Goal: Information Seeking & Learning: Compare options

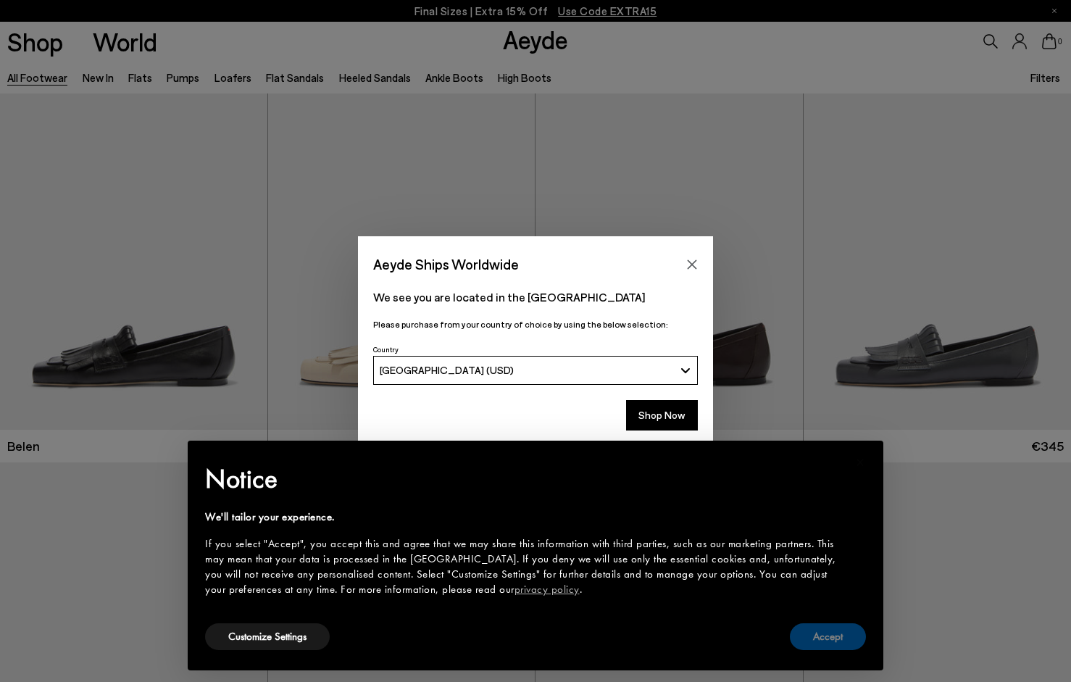
click at [836, 631] on button "Accept" at bounding box center [828, 636] width 76 height 27
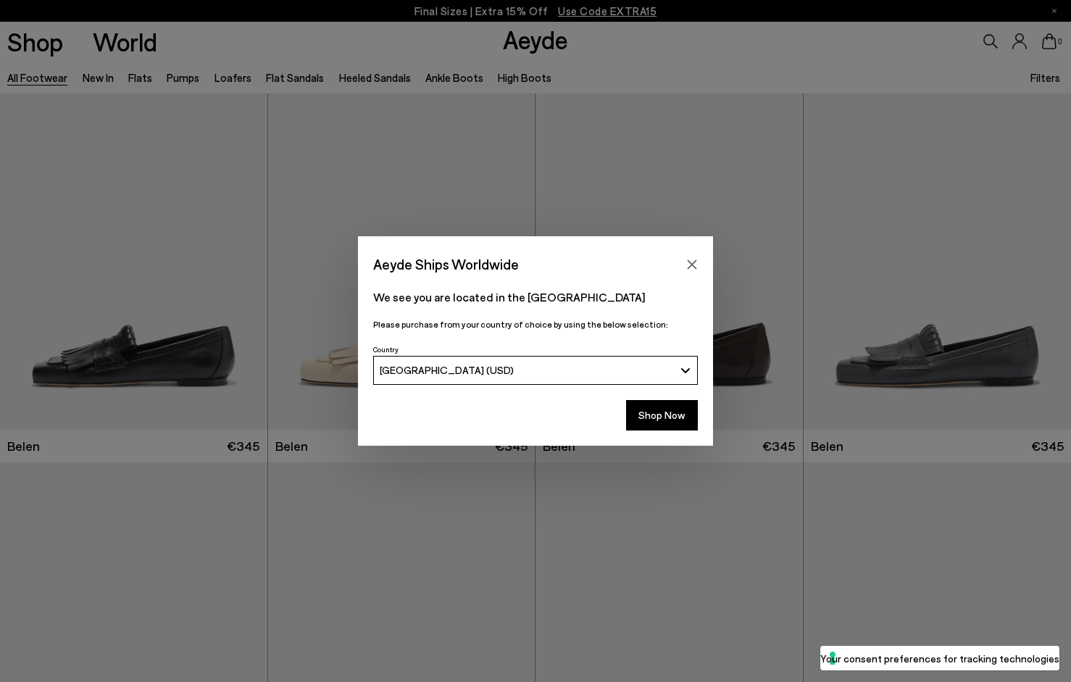
click at [705, 260] on div "Aeyde Ships Worldwide" at bounding box center [535, 256] width 355 height 41
click at [686, 259] on button "Close" at bounding box center [692, 265] width 22 height 22
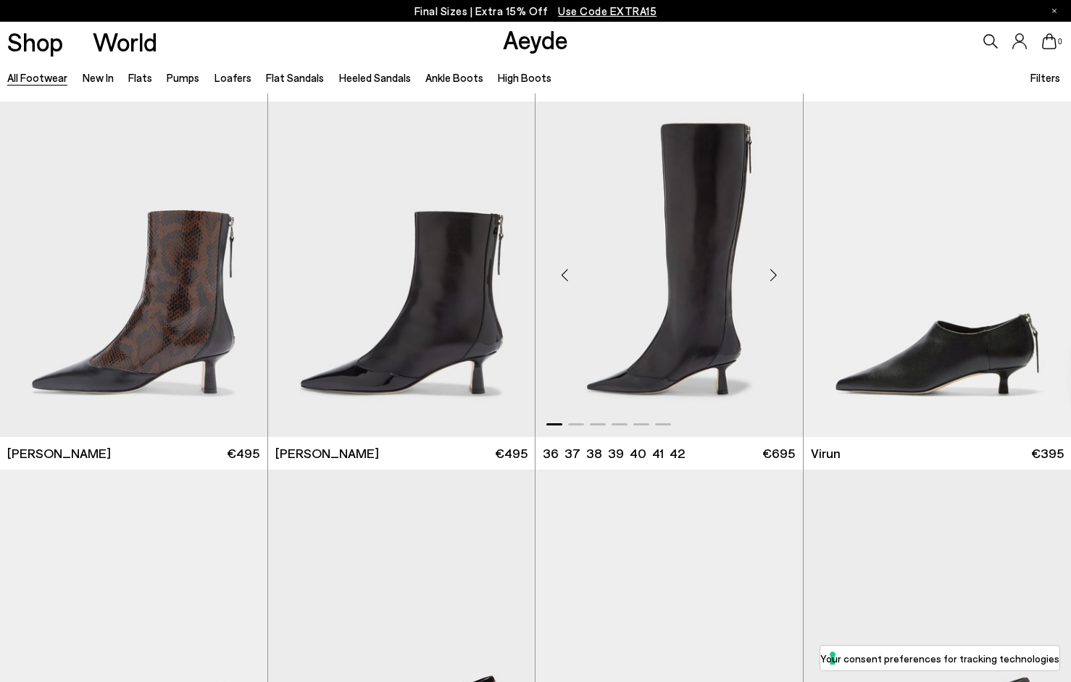
scroll to position [4411, 0]
click at [780, 274] on div "Next slide" at bounding box center [773, 275] width 43 height 43
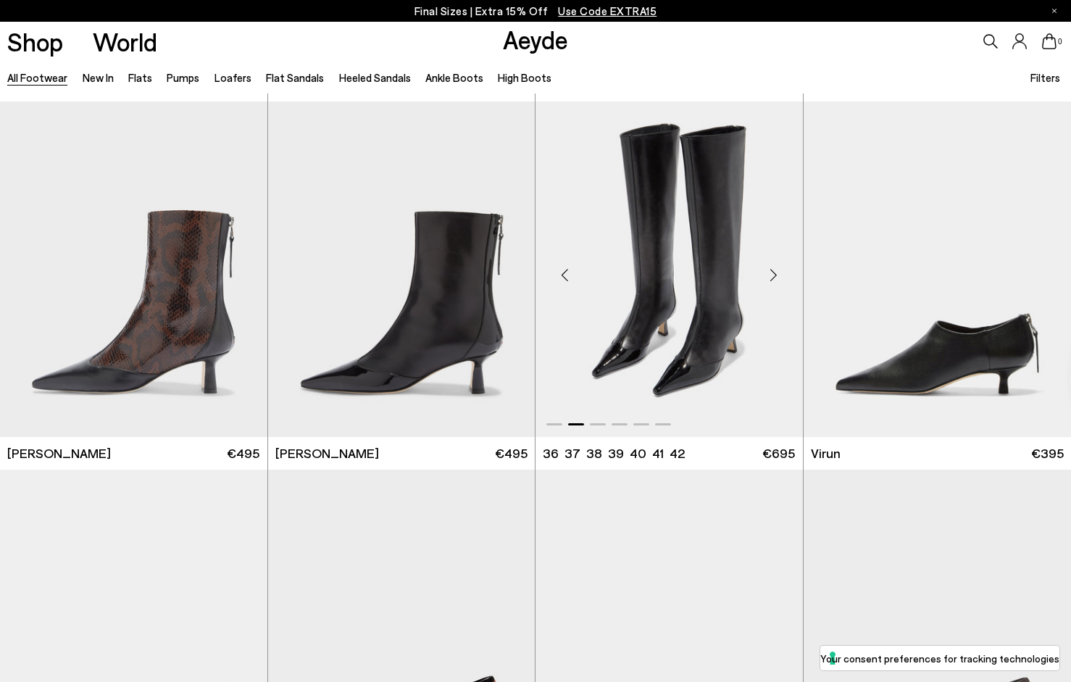
click at [779, 272] on div "Next slide" at bounding box center [773, 275] width 43 height 43
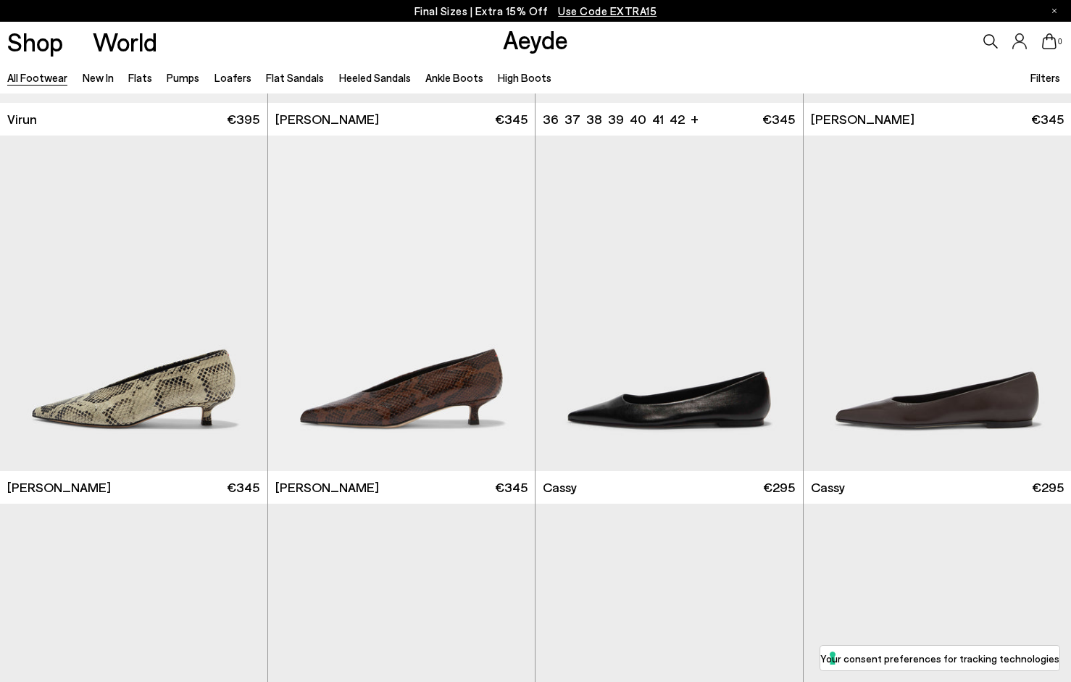
scroll to position [5118, 1]
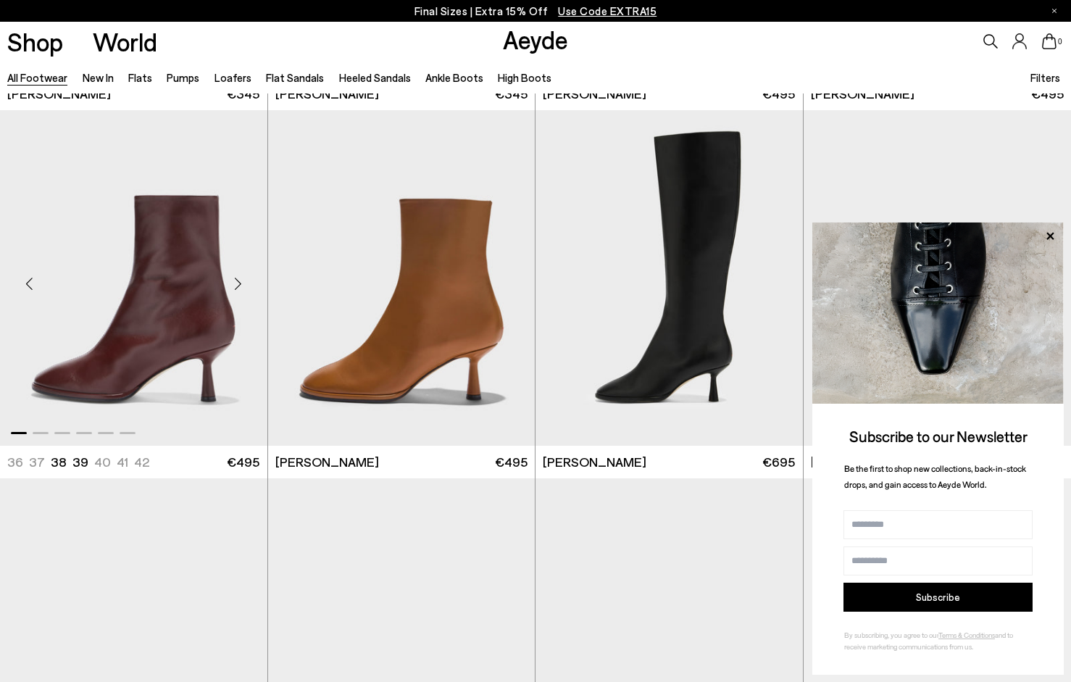
scroll to position [7347, 0]
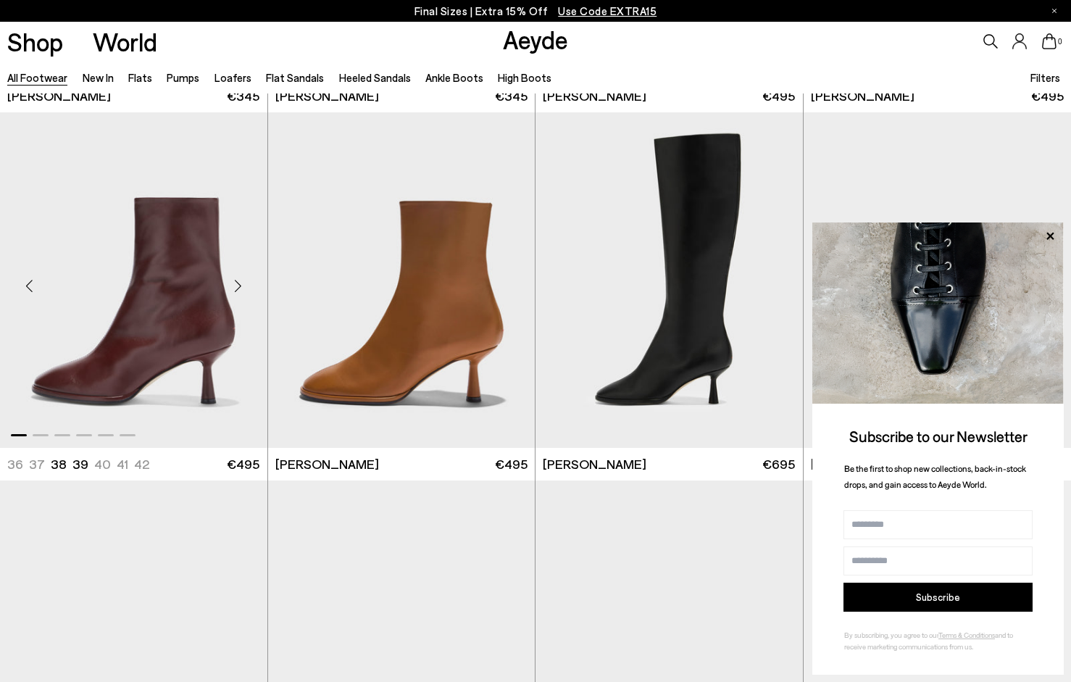
click at [169, 282] on img "1 / 6" at bounding box center [133, 279] width 267 height 335
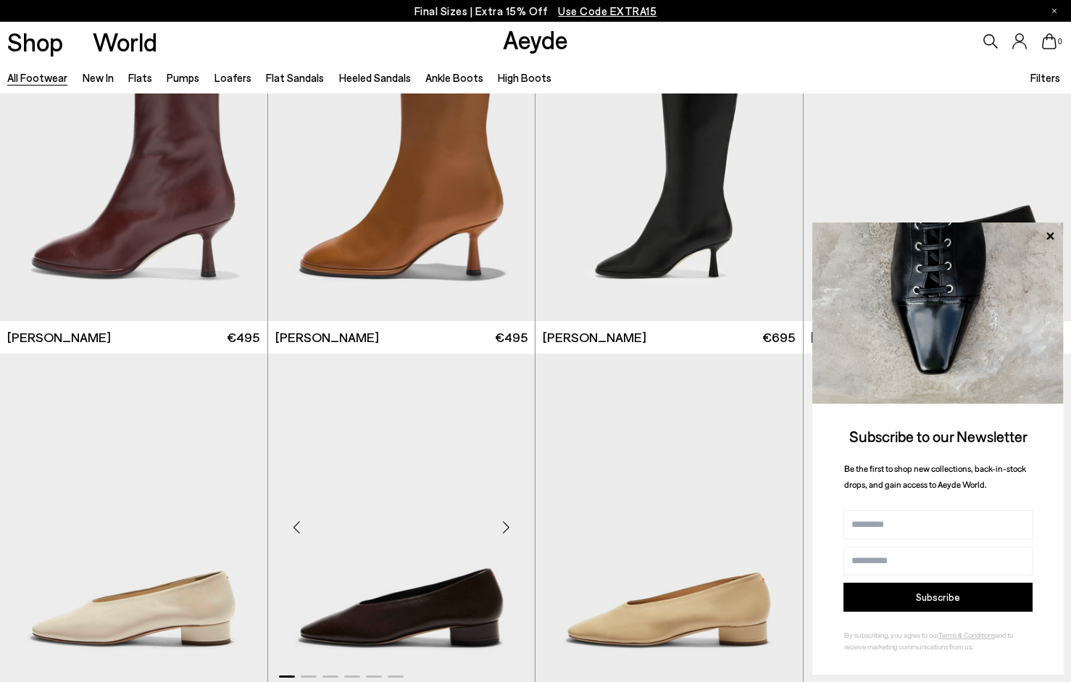
scroll to position [7474, 0]
click at [1058, 235] on icon at bounding box center [1049, 236] width 19 height 19
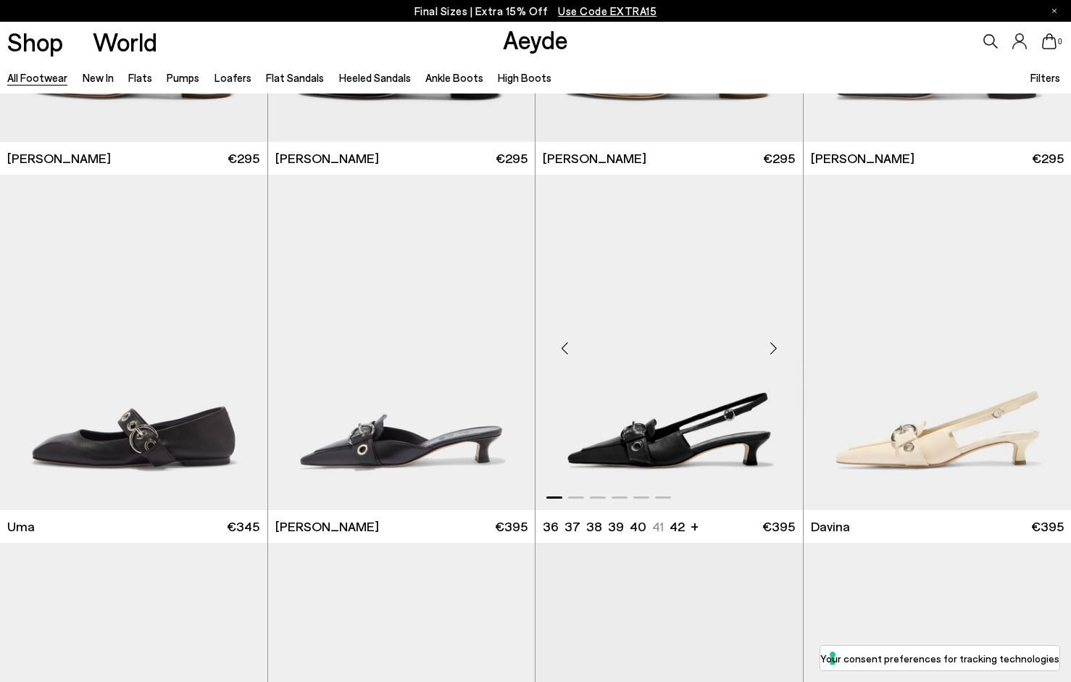
scroll to position [8021, 0]
click at [703, 429] on img "1 / 6" at bounding box center [668, 341] width 267 height 335
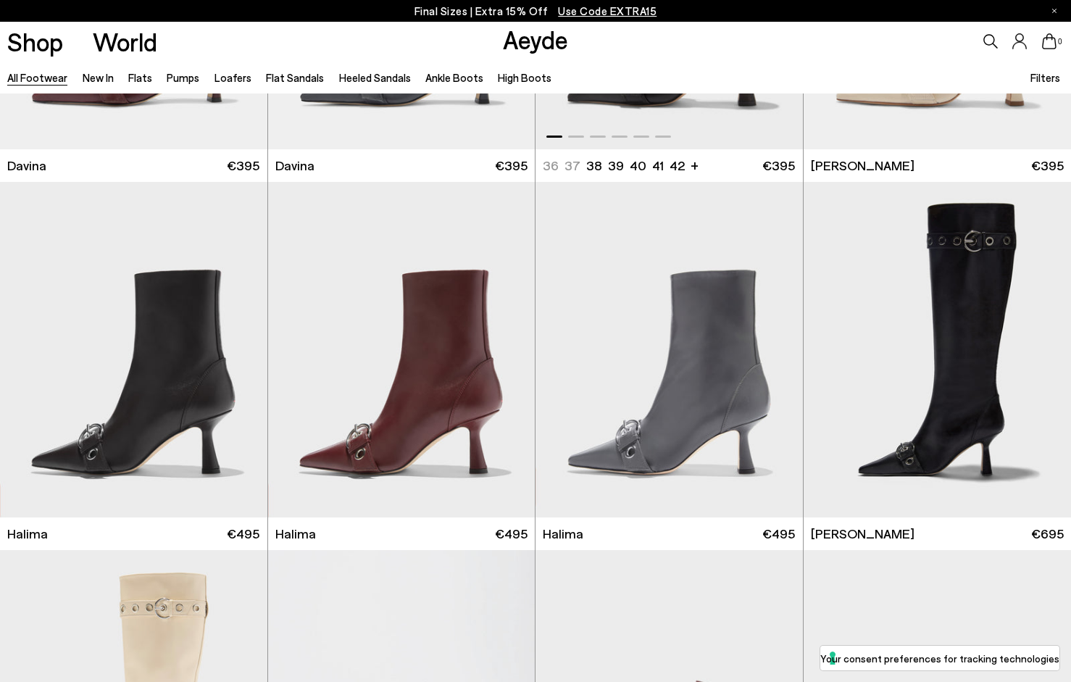
scroll to position [8749, 0]
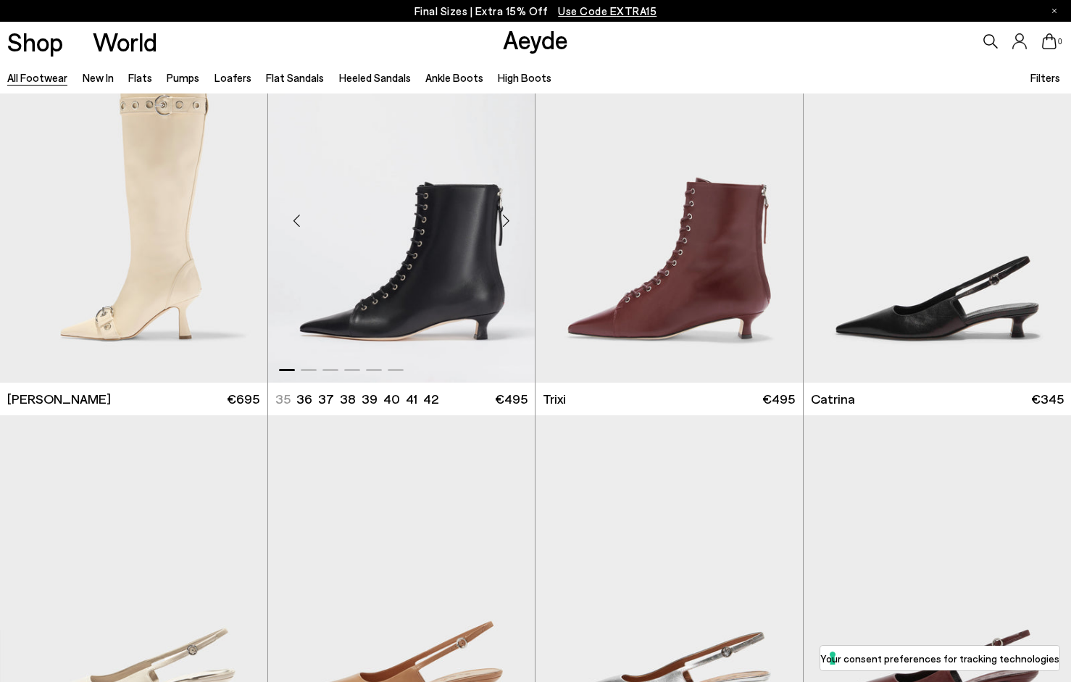
scroll to position [9249, 0]
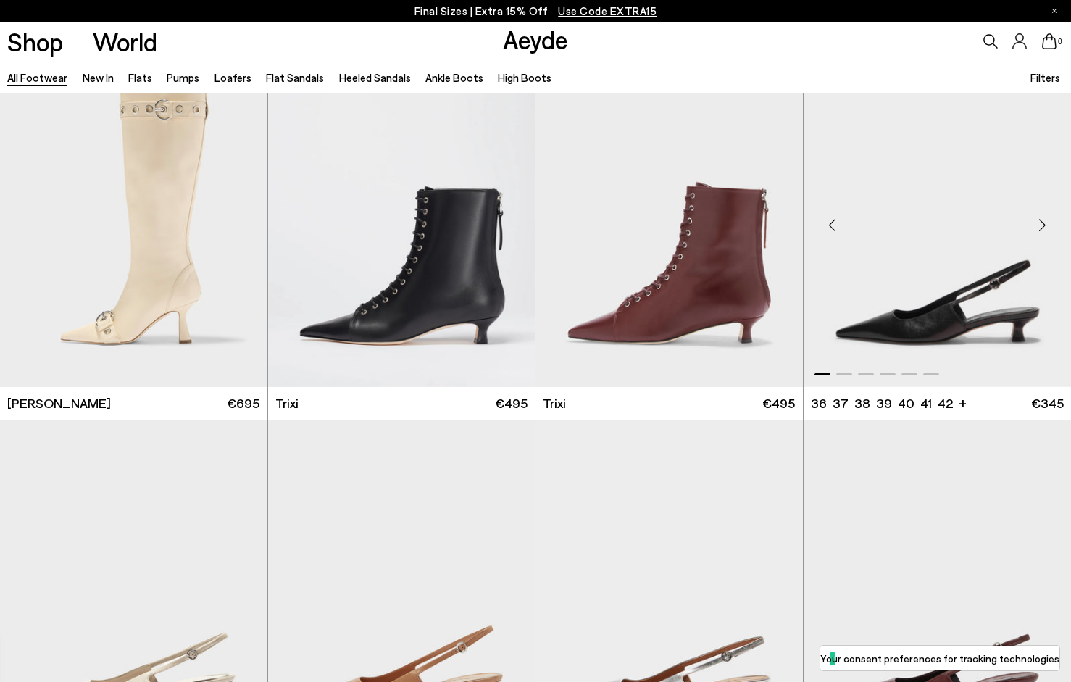
click at [995, 295] on img "1 / 6" at bounding box center [937, 218] width 268 height 335
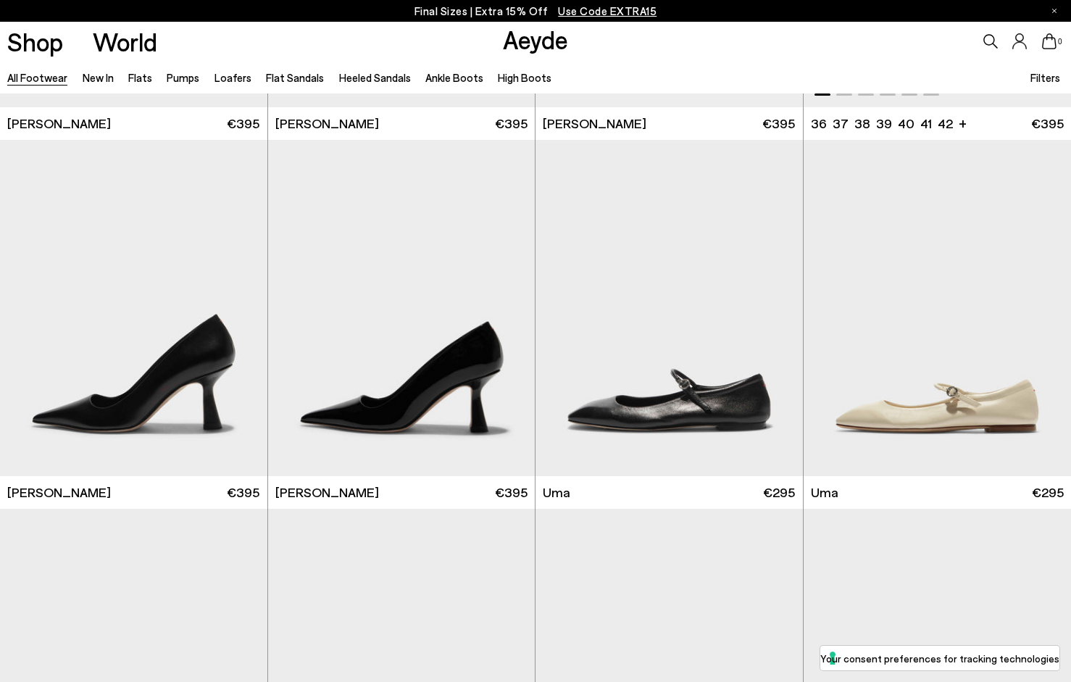
scroll to position [10664, 0]
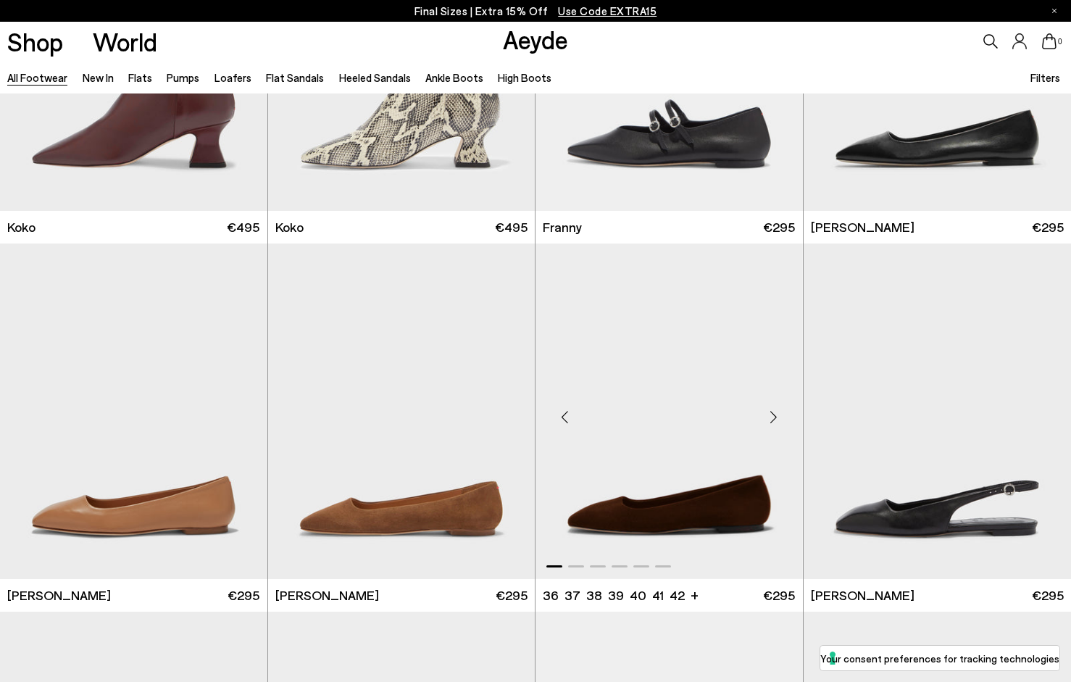
scroll to position [12648, 0]
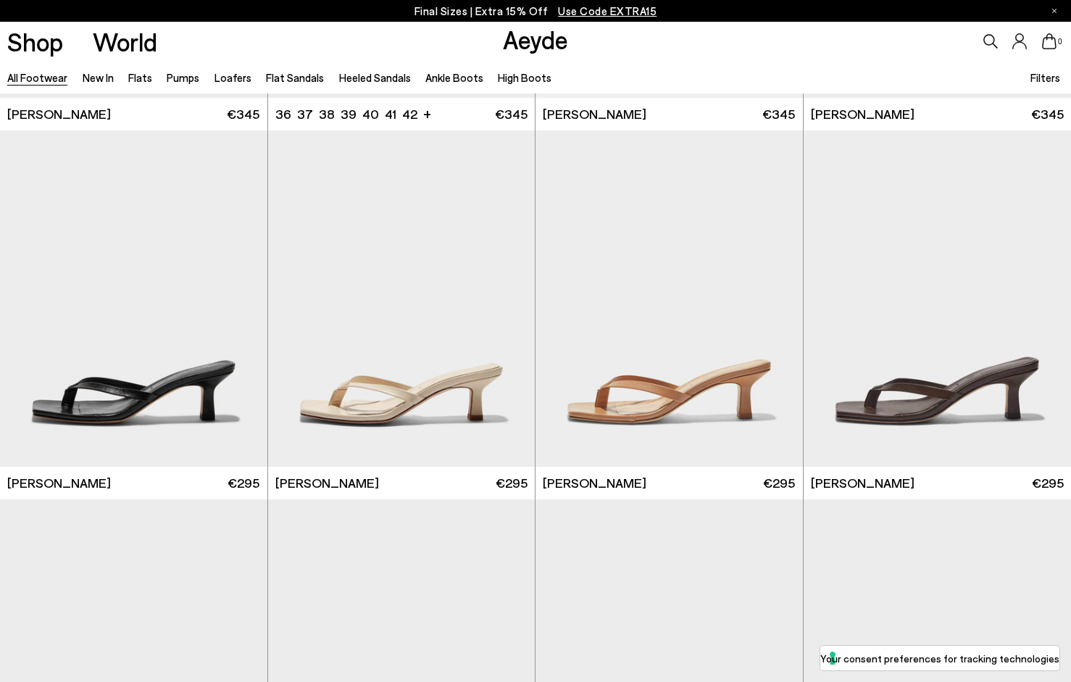
scroll to position [15431, 0]
click at [120, 363] on img "1 / 6" at bounding box center [133, 297] width 267 height 335
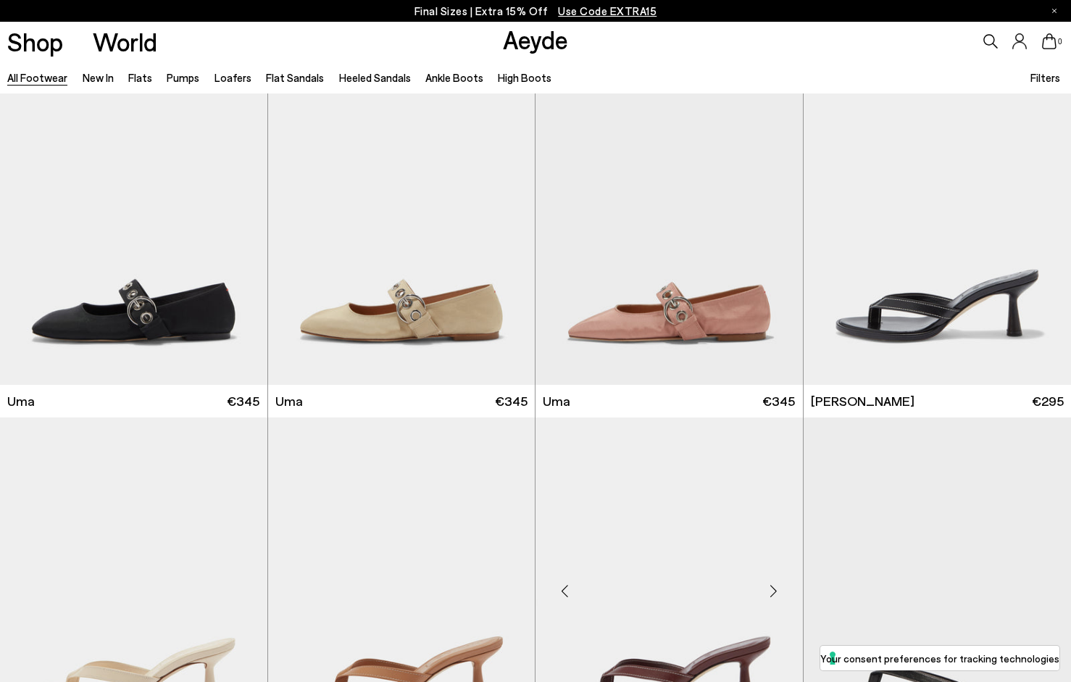
scroll to position [16642, 0]
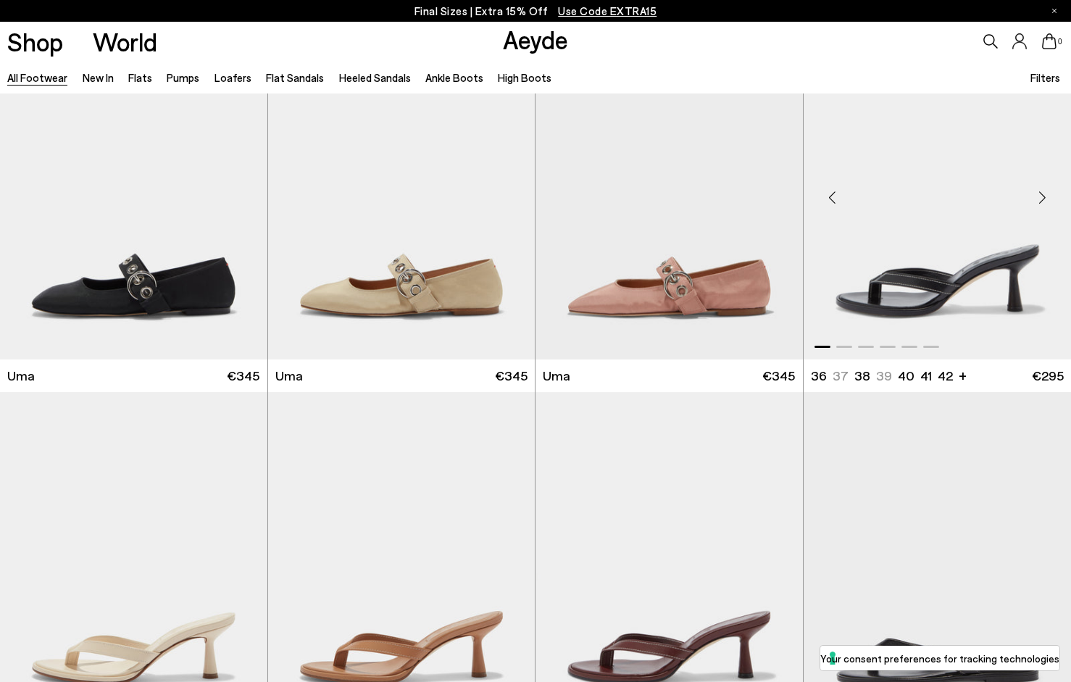
click at [1035, 196] on div "Next slide" at bounding box center [1041, 196] width 43 height 43
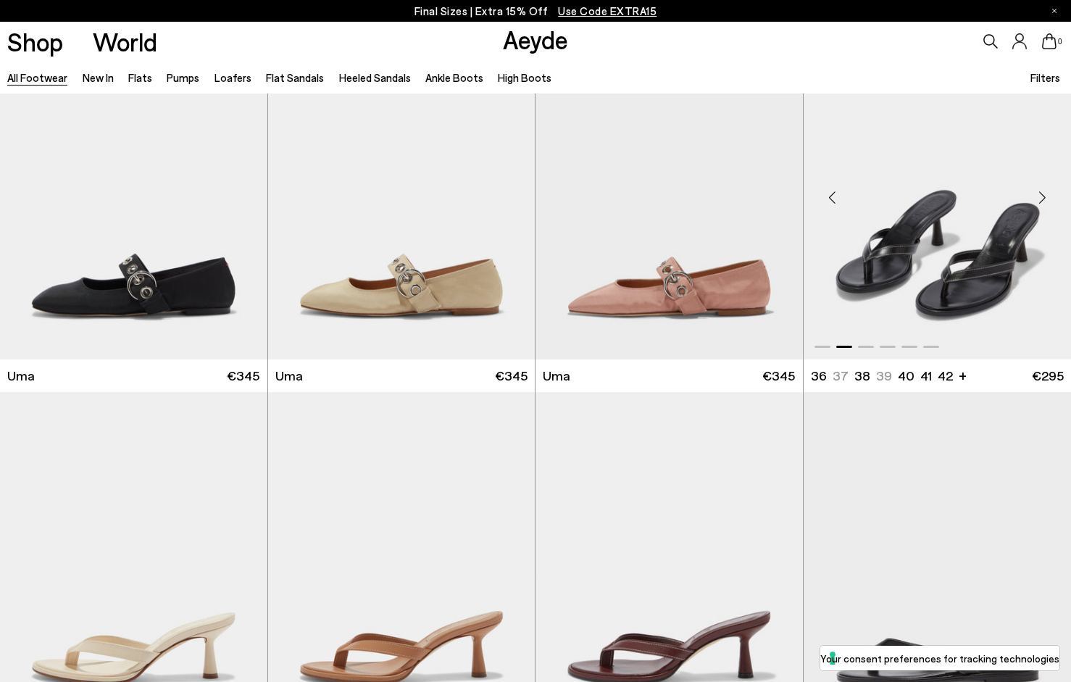
click at [1035, 196] on div "Next slide" at bounding box center [1041, 196] width 43 height 43
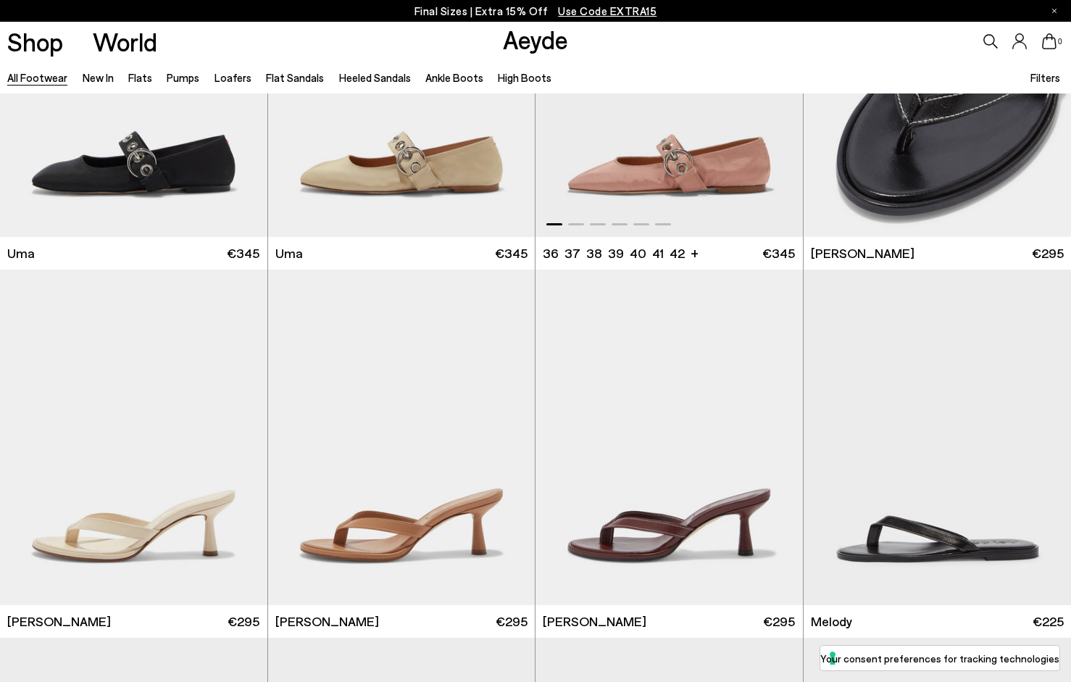
scroll to position [16801, 0]
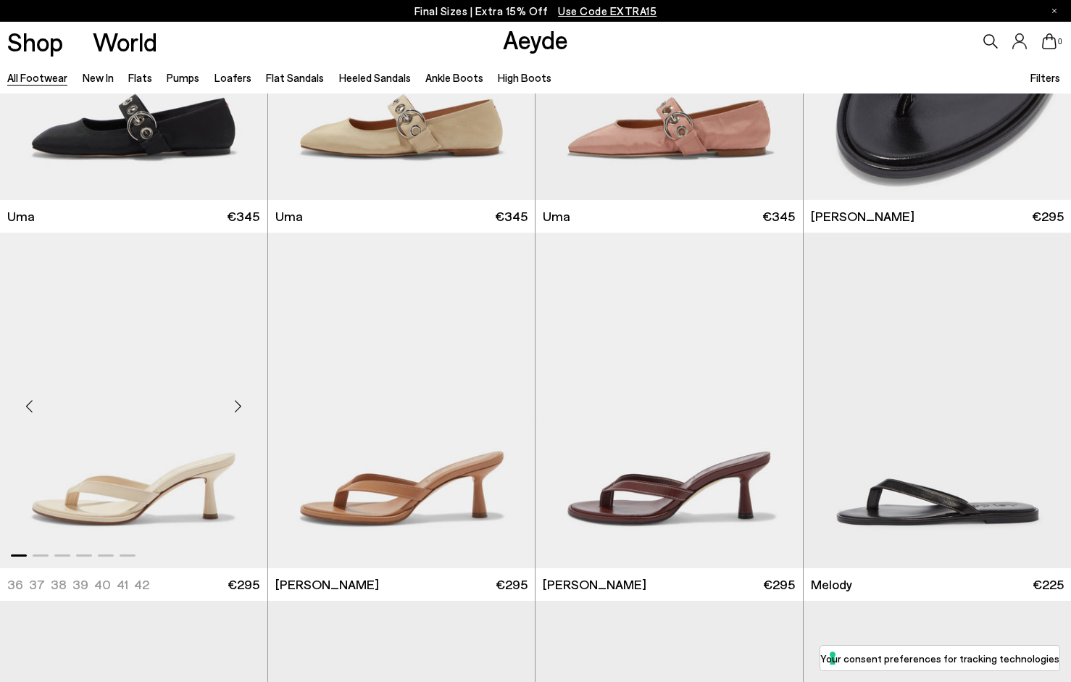
click at [123, 484] on img "1 / 6" at bounding box center [133, 400] width 267 height 335
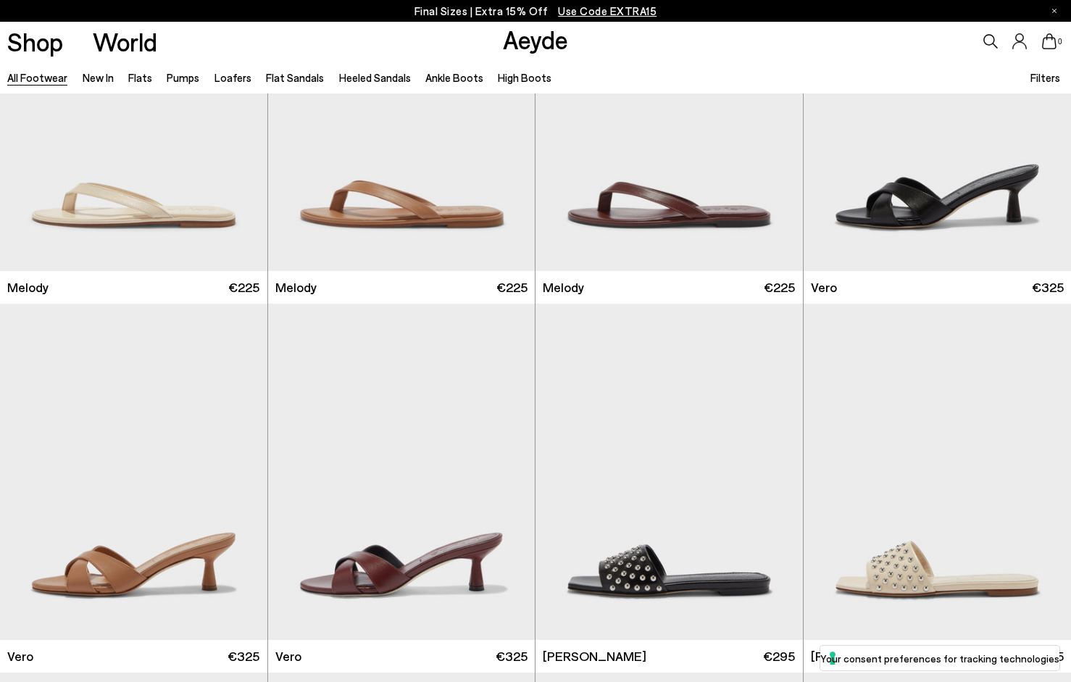
scroll to position [17518, 0]
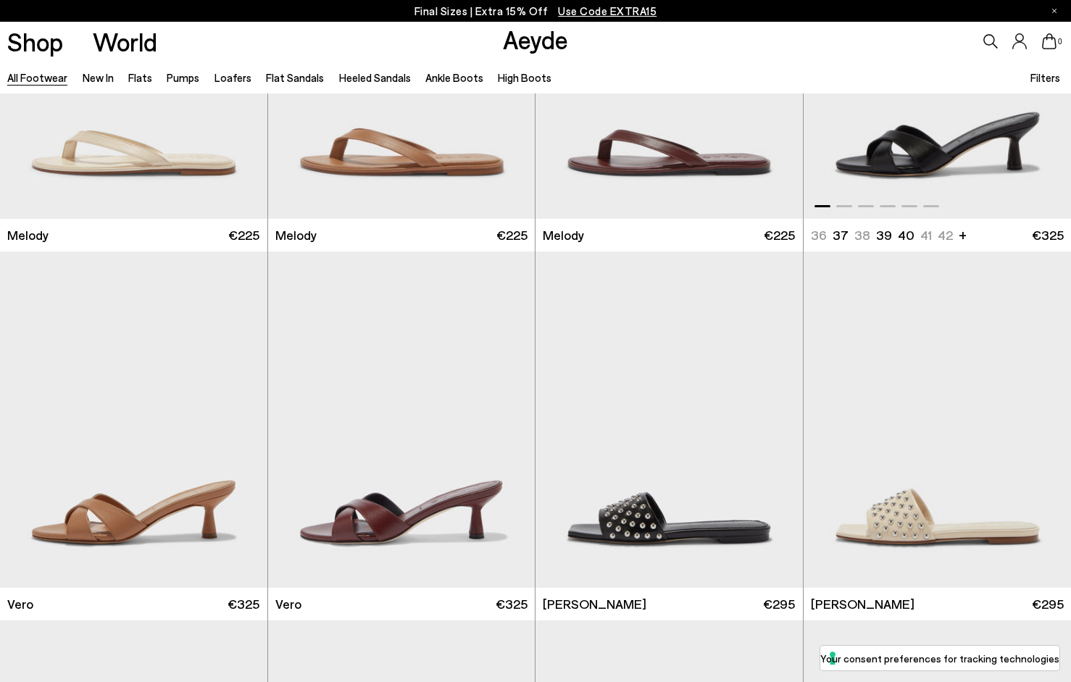
click at [932, 158] on img "1 / 6" at bounding box center [937, 50] width 268 height 335
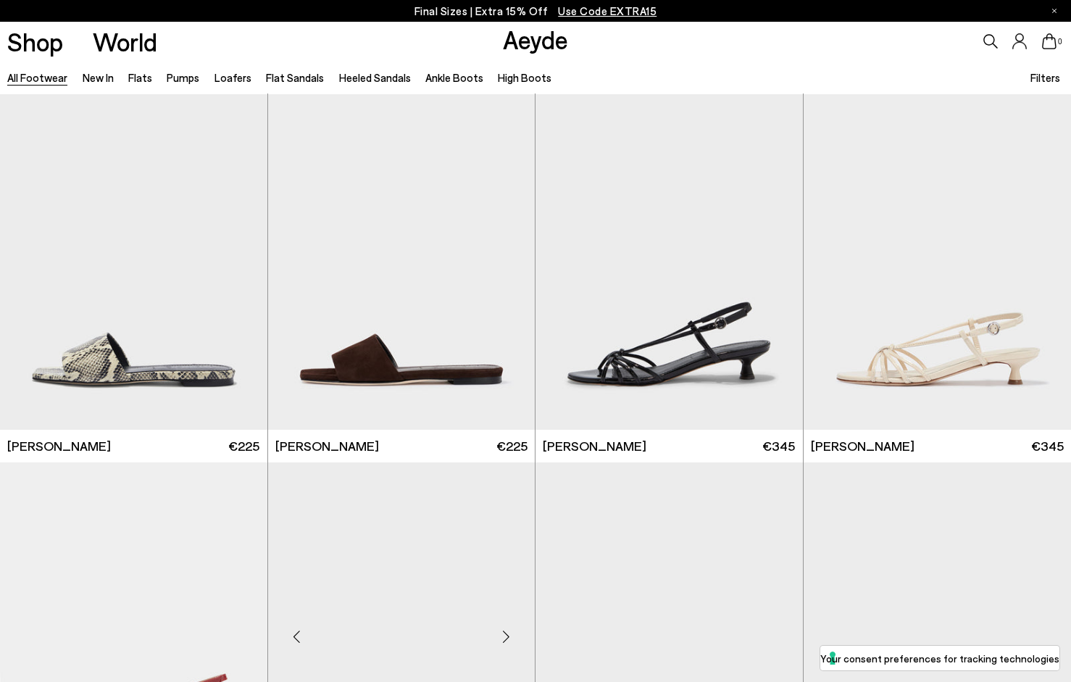
scroll to position [19885, 0]
click at [1045, 268] on div "Next slide" at bounding box center [1041, 267] width 43 height 43
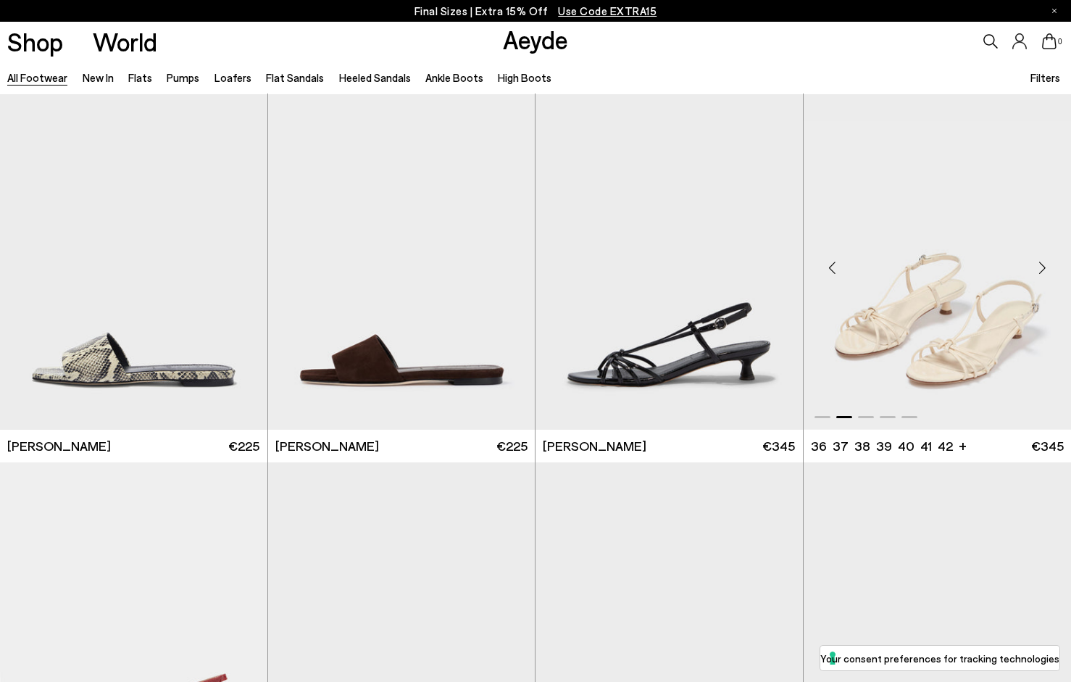
click at [1045, 268] on div "Next slide" at bounding box center [1041, 267] width 43 height 43
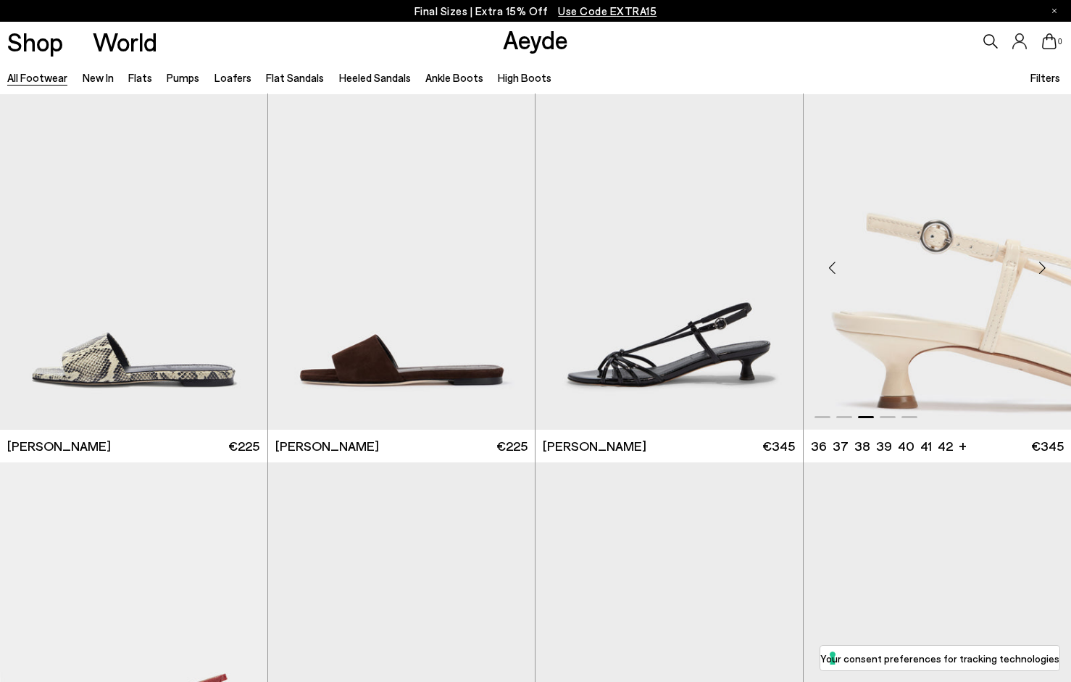
click at [1045, 268] on div "Next slide" at bounding box center [1041, 267] width 43 height 43
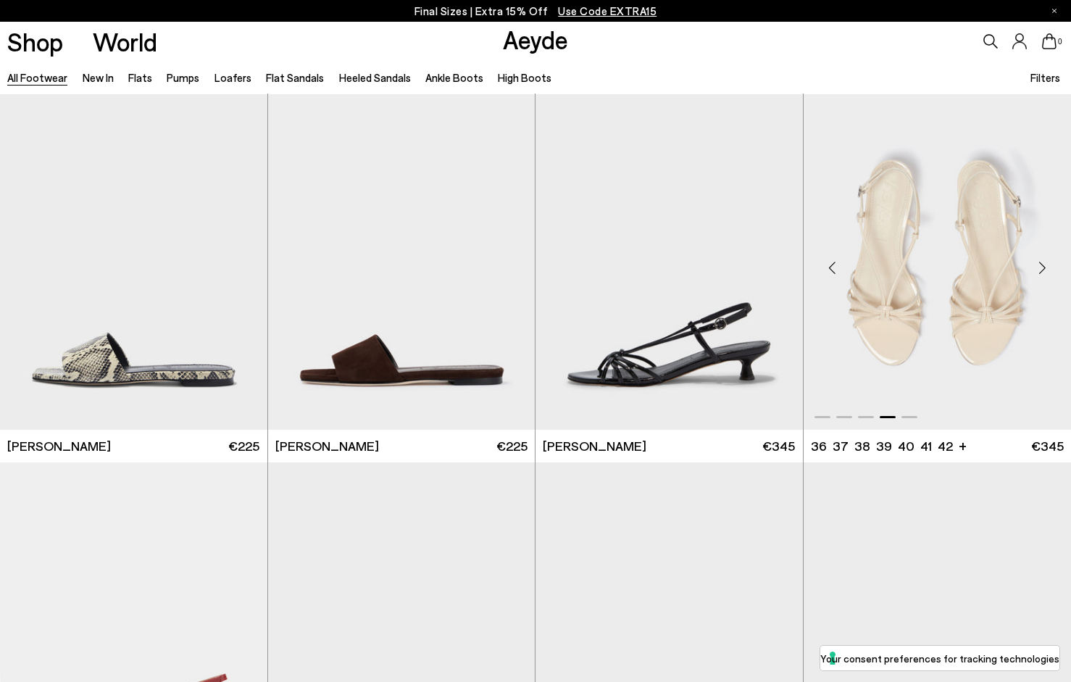
click at [1045, 269] on div "Next slide" at bounding box center [1041, 267] width 43 height 43
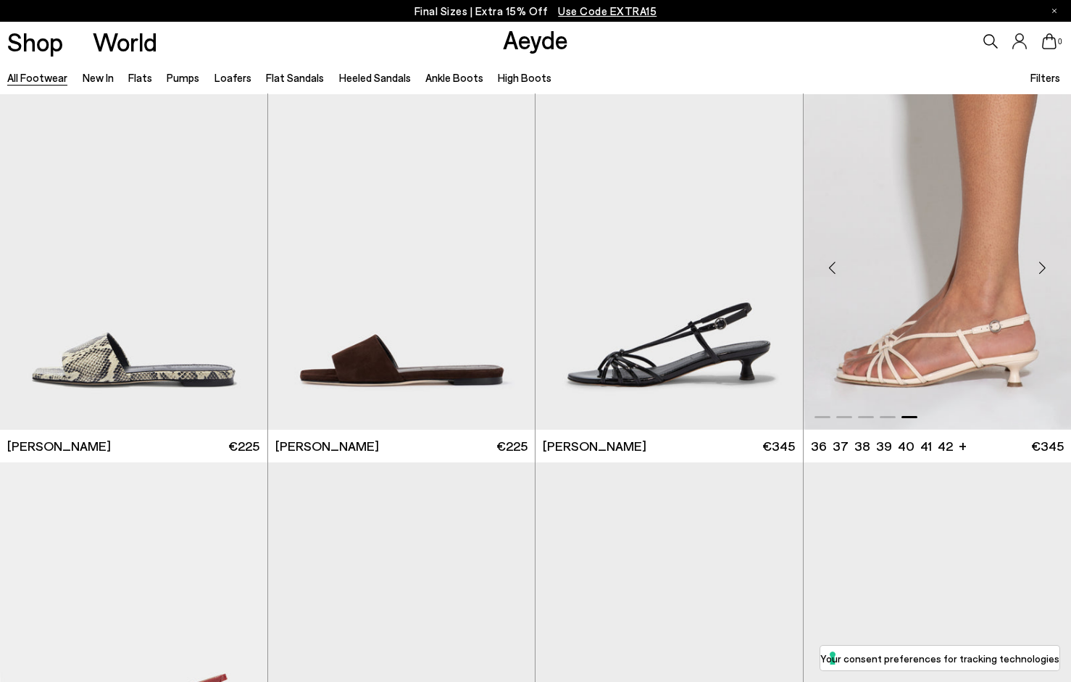
click at [1045, 270] on div "Next slide" at bounding box center [1041, 267] width 43 height 43
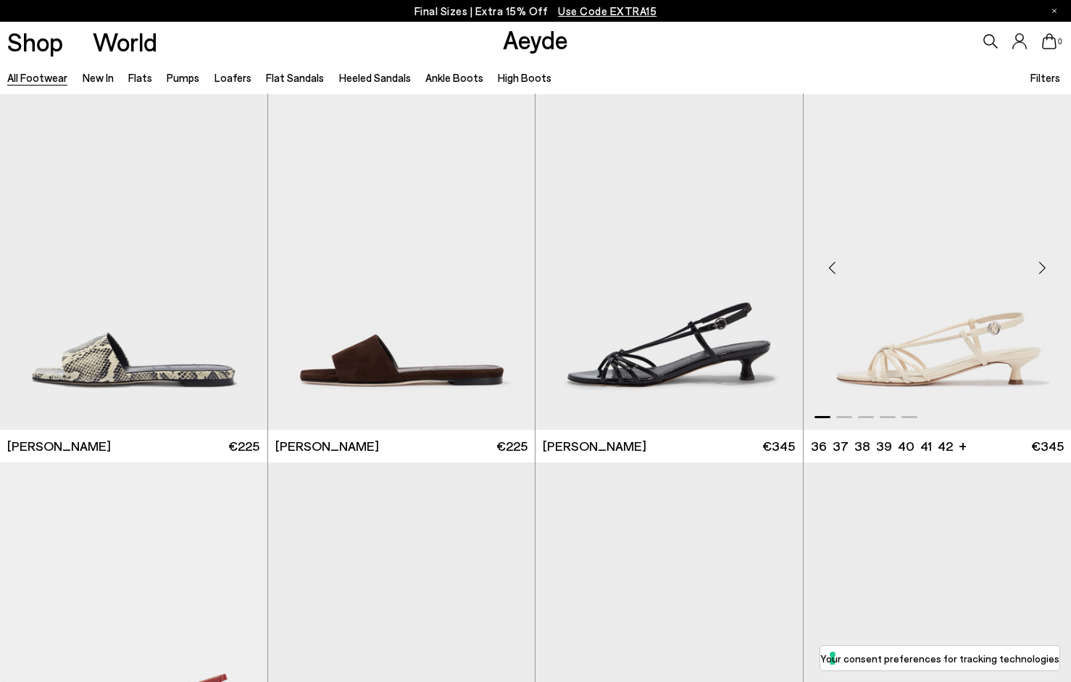
click at [1045, 269] on div "Next slide" at bounding box center [1041, 267] width 43 height 43
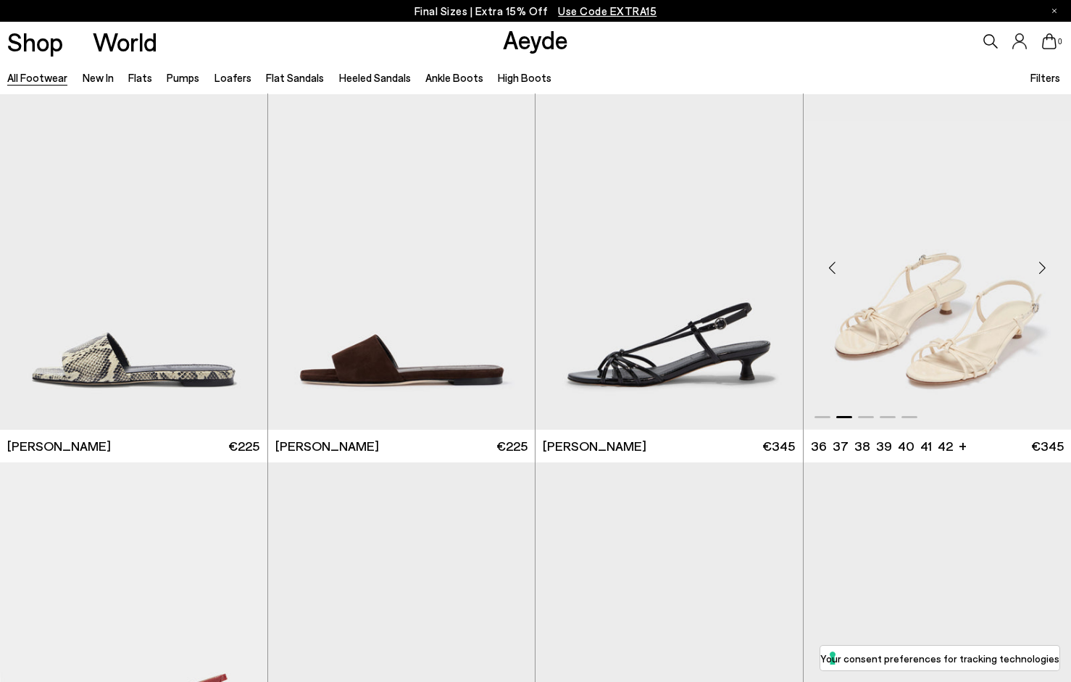
click at [888, 337] on img "2 / 5" at bounding box center [937, 261] width 268 height 335
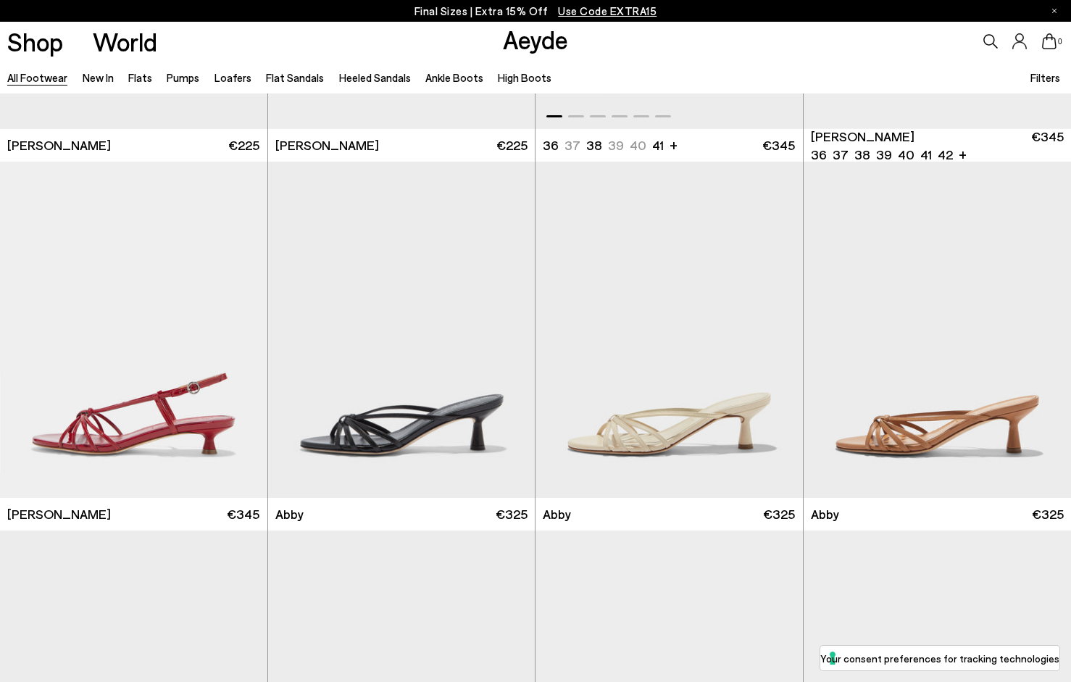
scroll to position [20190, 0]
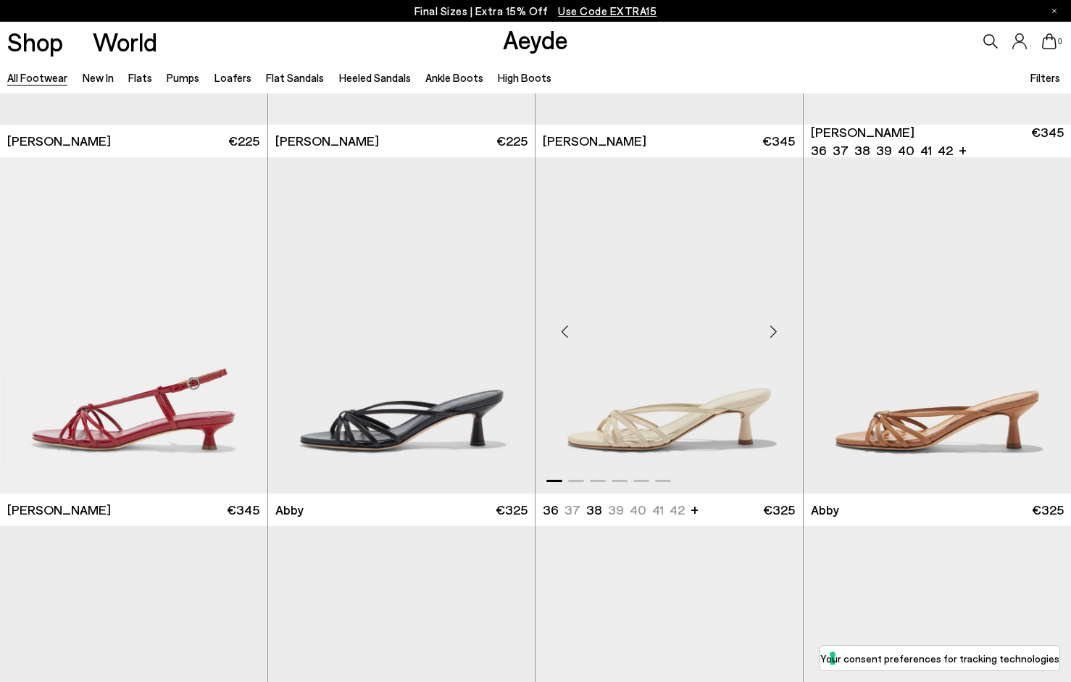
click at [638, 443] on img "1 / 6" at bounding box center [668, 324] width 267 height 335
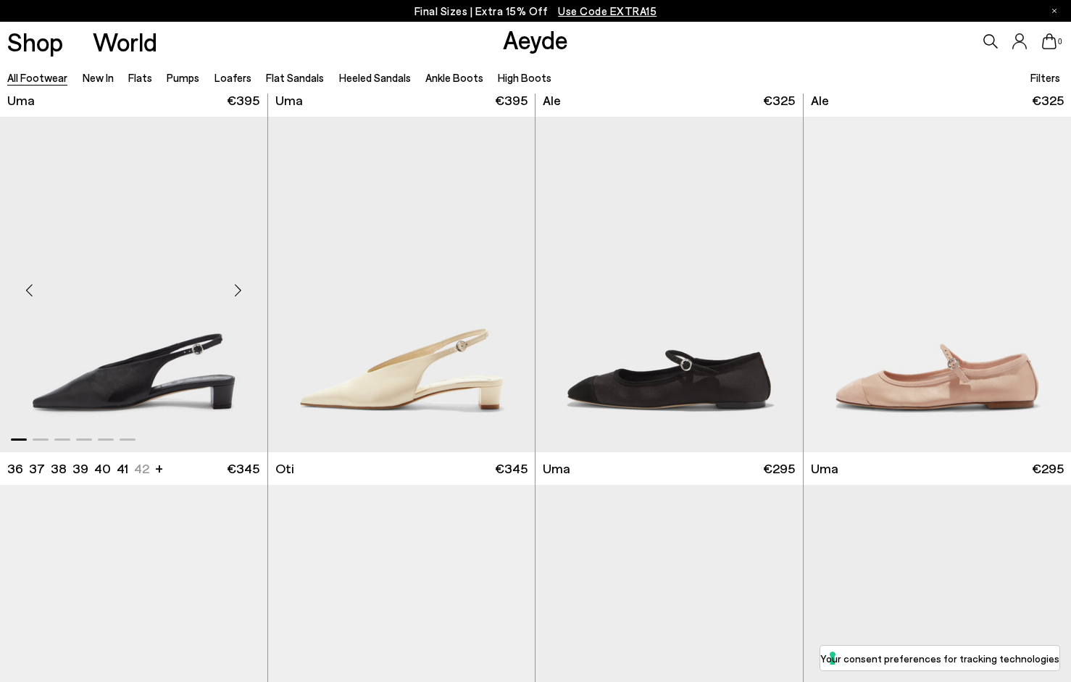
scroll to position [22075, 0]
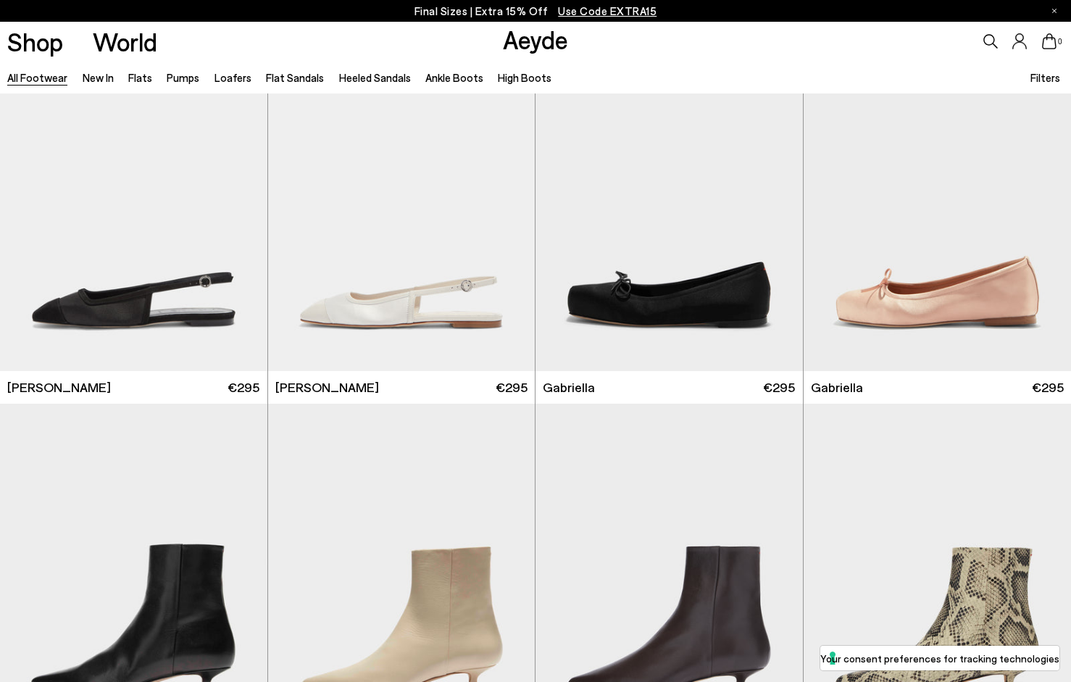
scroll to position [22944, 0]
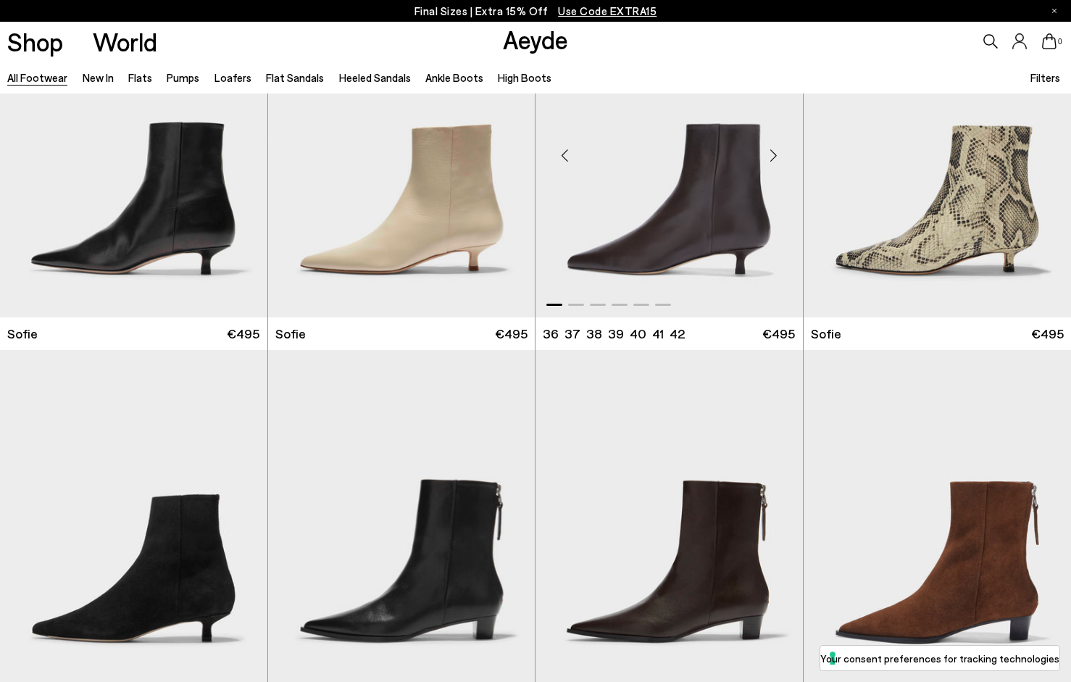
click at [777, 156] on div "Next slide" at bounding box center [773, 154] width 43 height 43
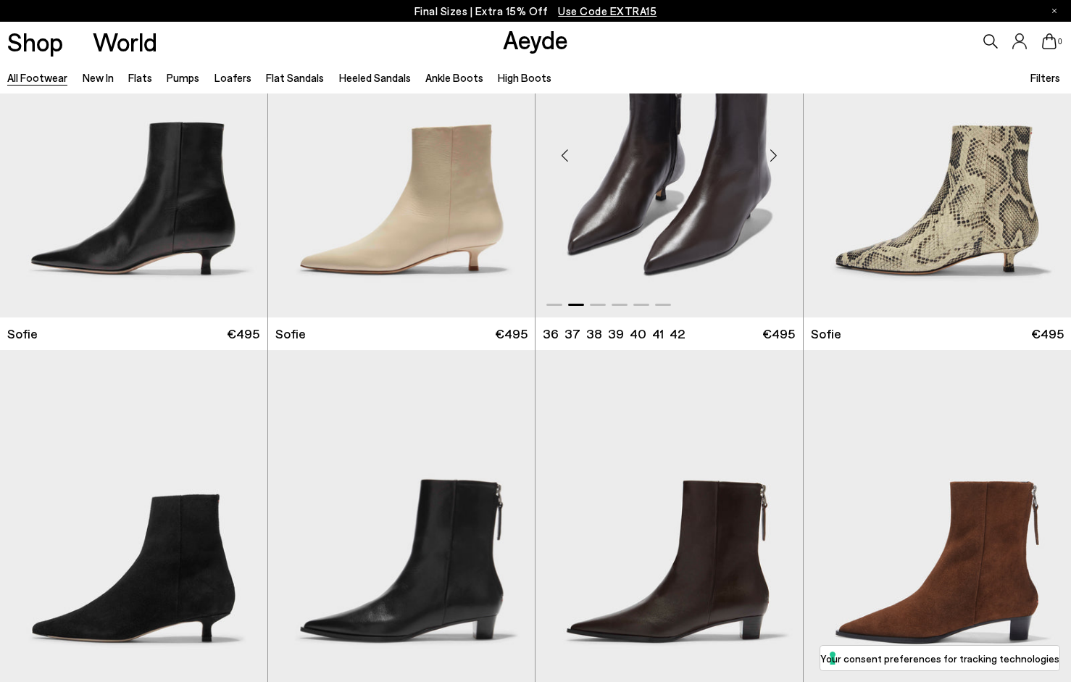
click at [775, 156] on div "Next slide" at bounding box center [773, 154] width 43 height 43
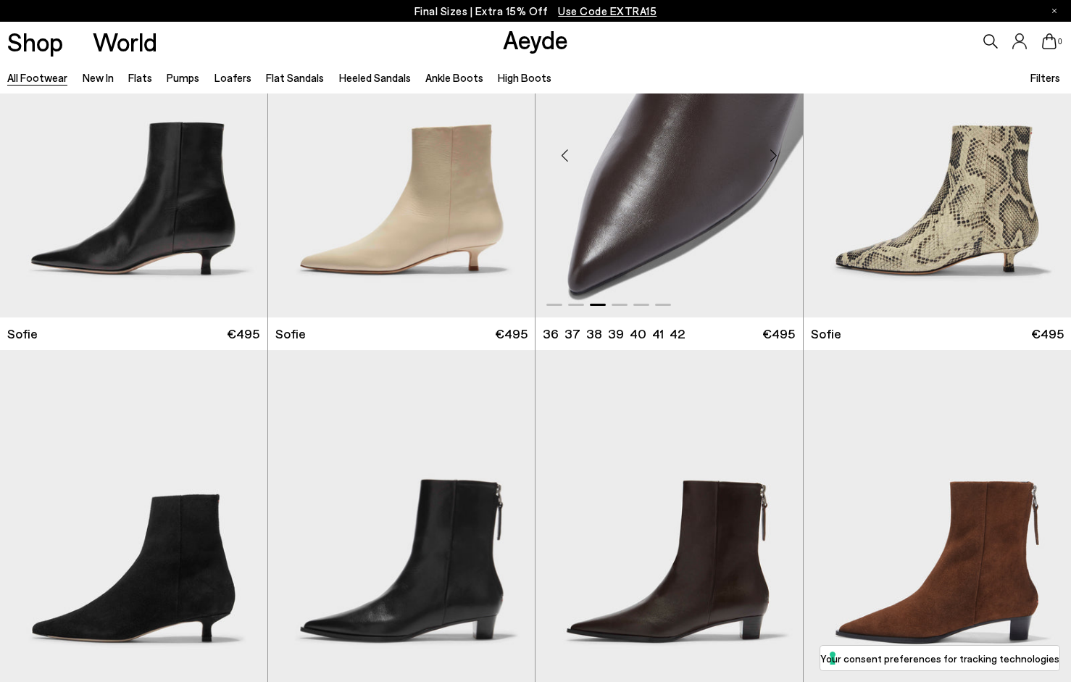
click at [699, 193] on img "3 / 6" at bounding box center [668, 149] width 267 height 335
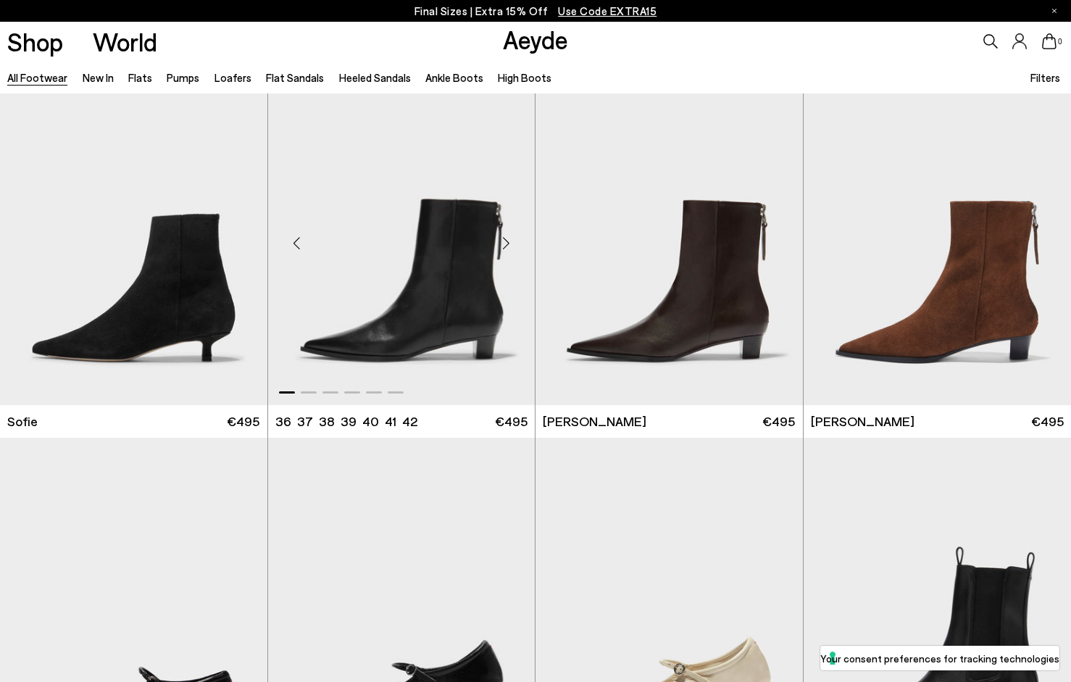
scroll to position [23239, 0]
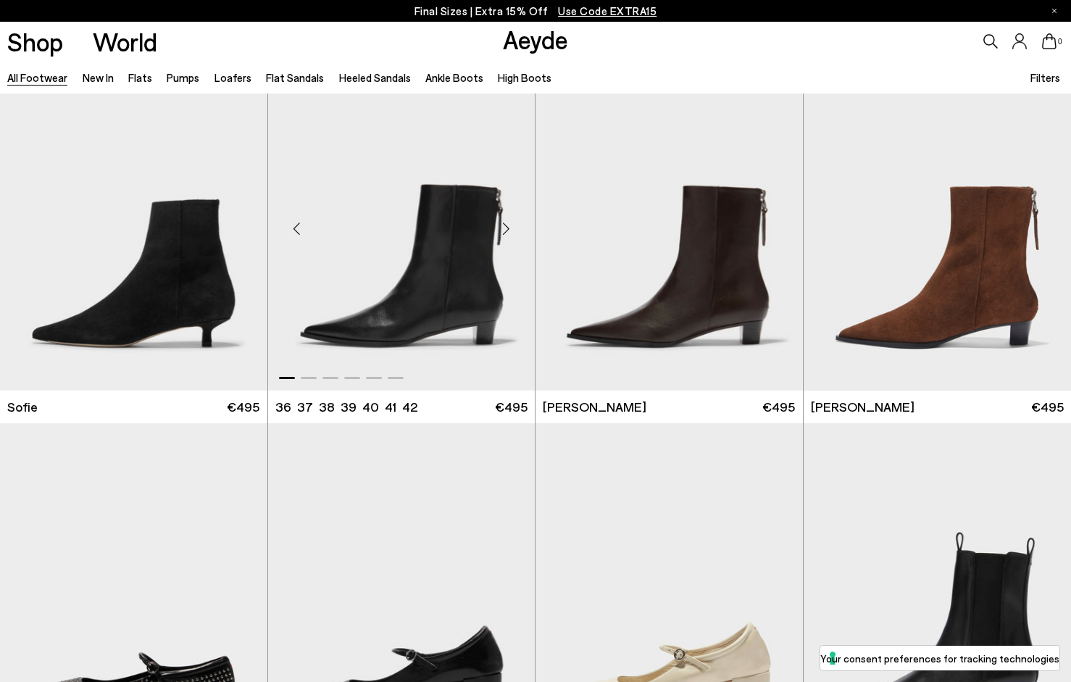
click at [498, 225] on div "Next slide" at bounding box center [505, 228] width 43 height 43
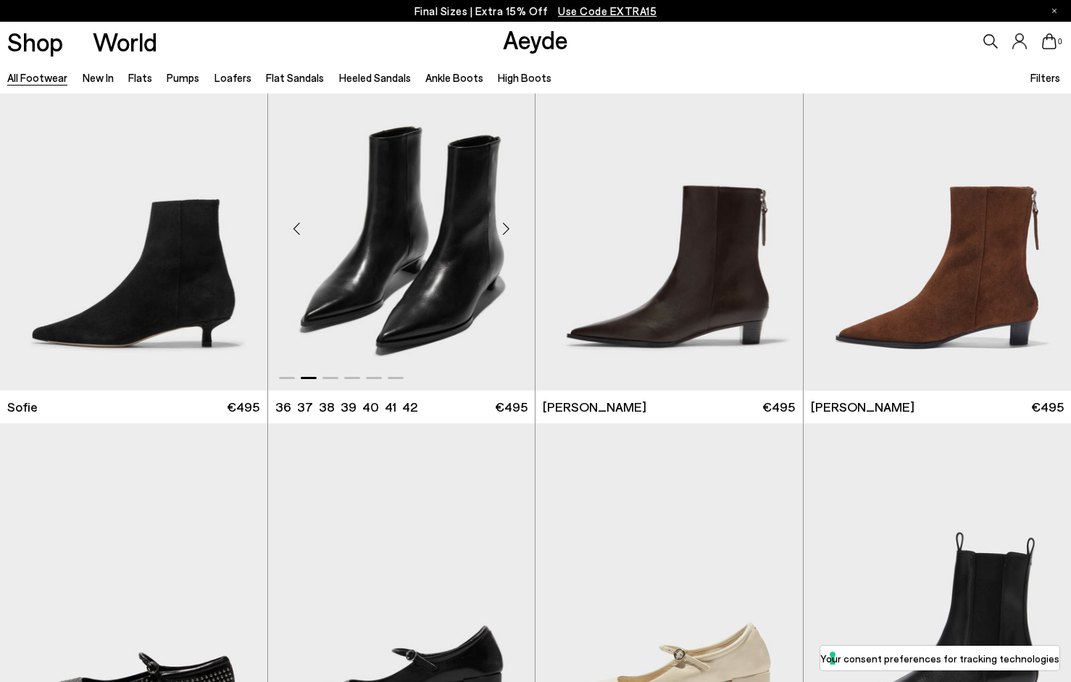
click at [499, 225] on div "Next slide" at bounding box center [505, 228] width 43 height 43
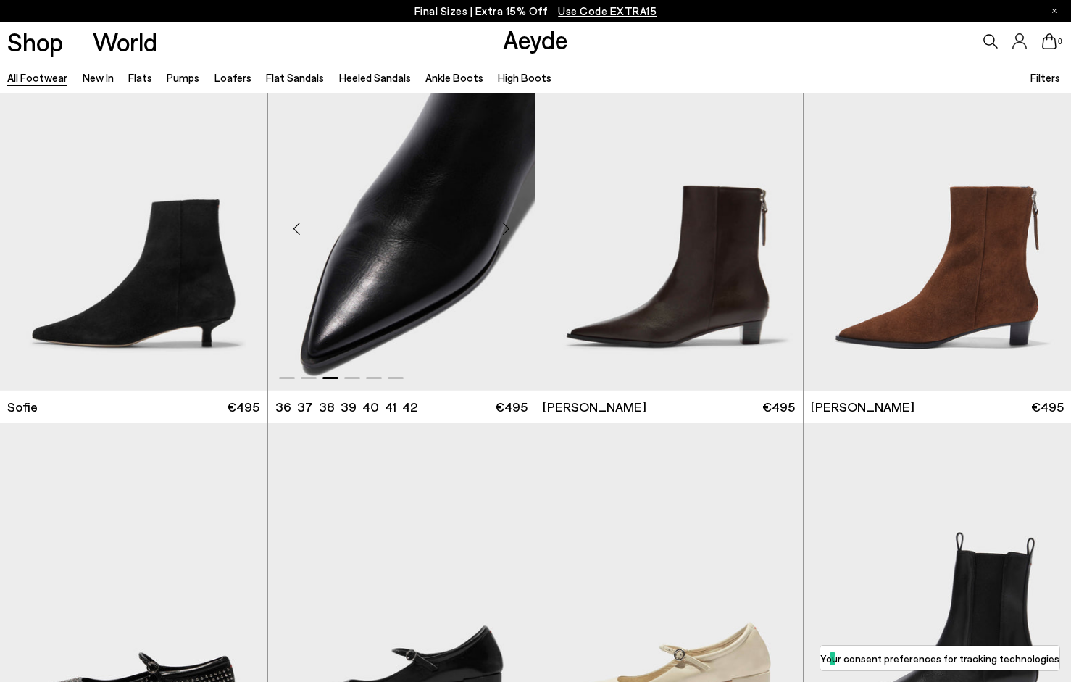
click at [499, 225] on div "Next slide" at bounding box center [505, 228] width 43 height 43
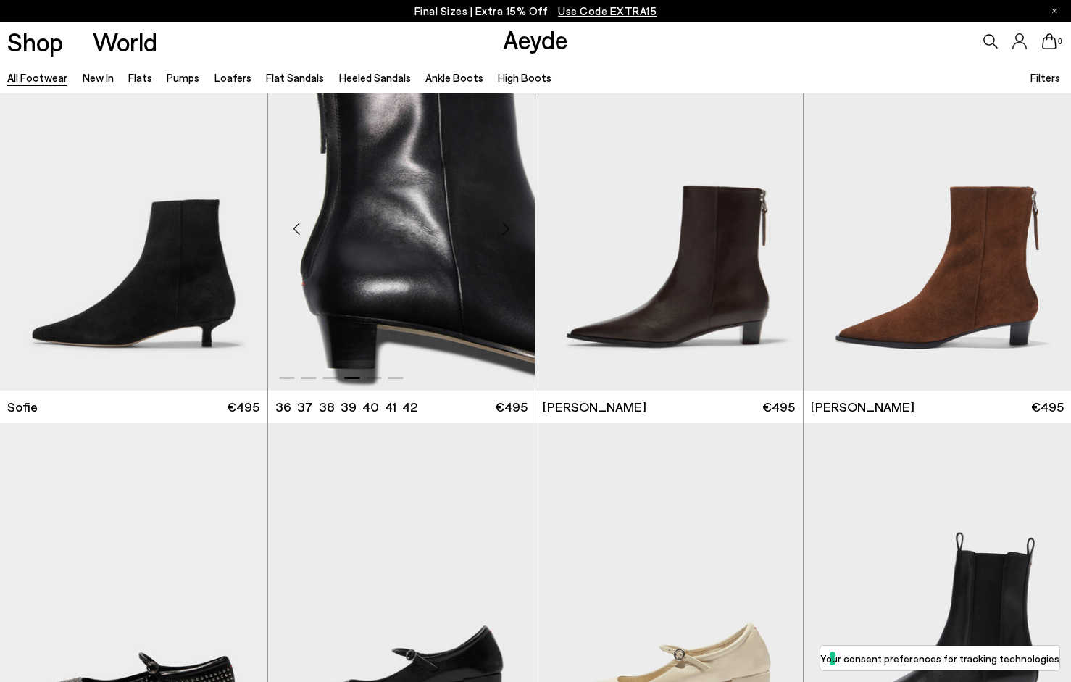
click at [499, 225] on div "Next slide" at bounding box center [505, 228] width 43 height 43
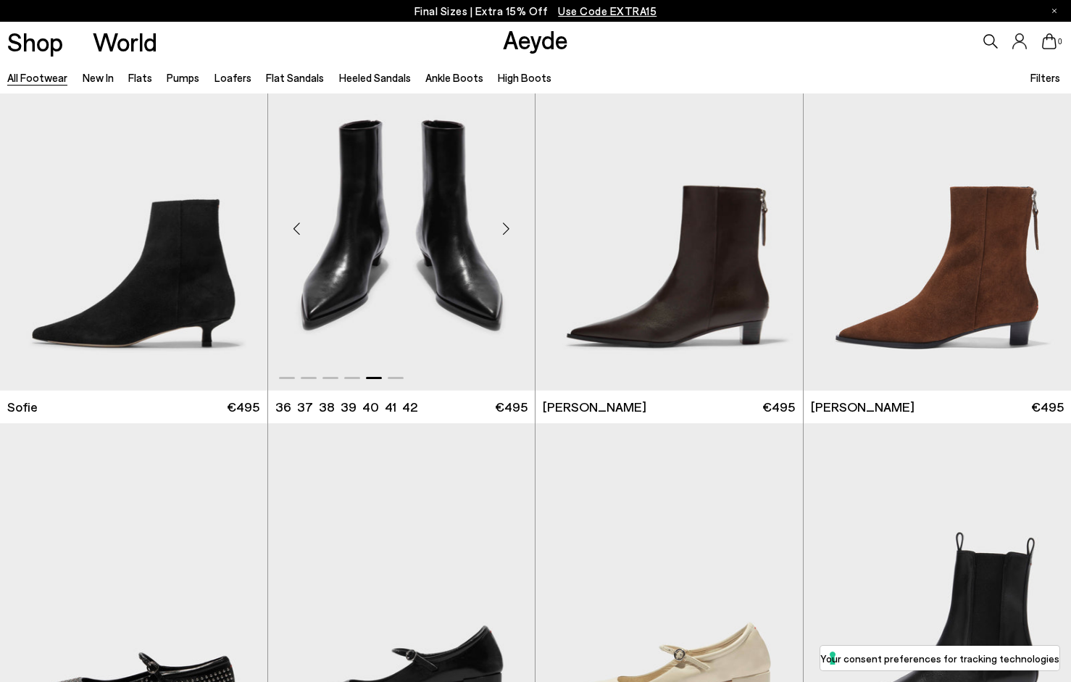
click at [500, 226] on div "Next slide" at bounding box center [505, 228] width 43 height 43
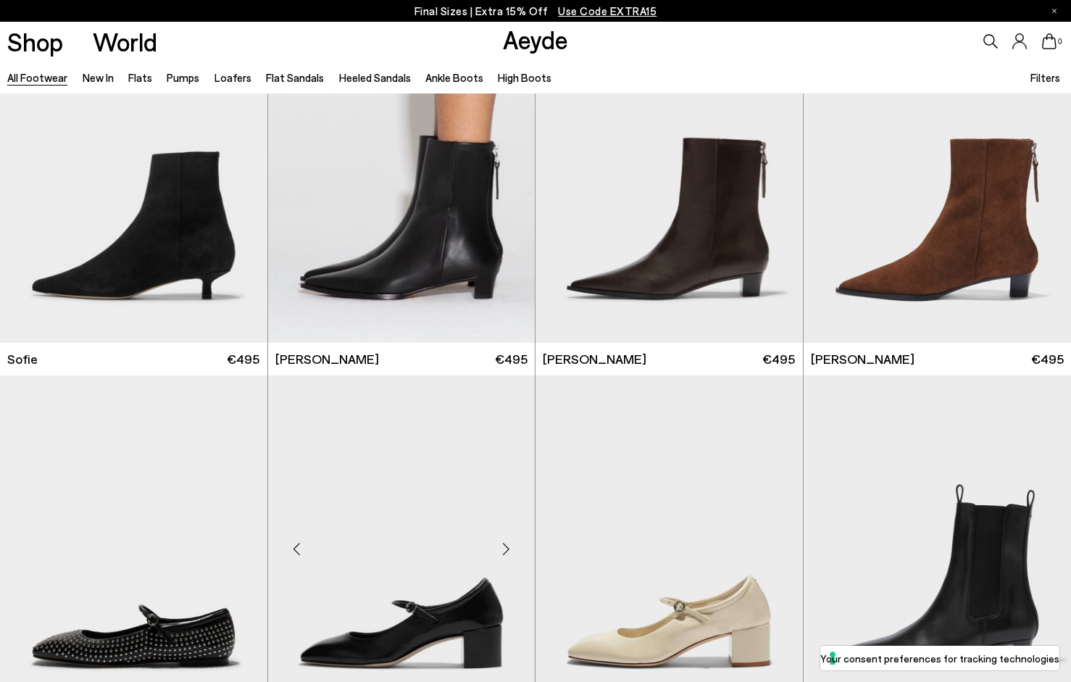
scroll to position [23286, 0]
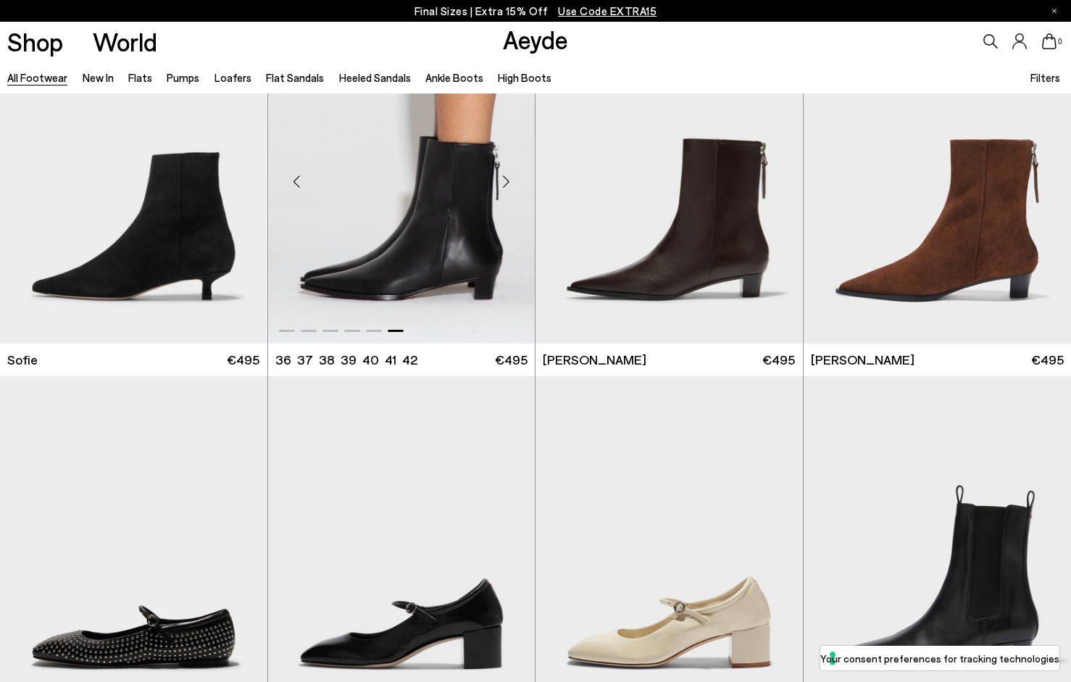
click at [435, 209] on img "6 / 6" at bounding box center [401, 175] width 267 height 335
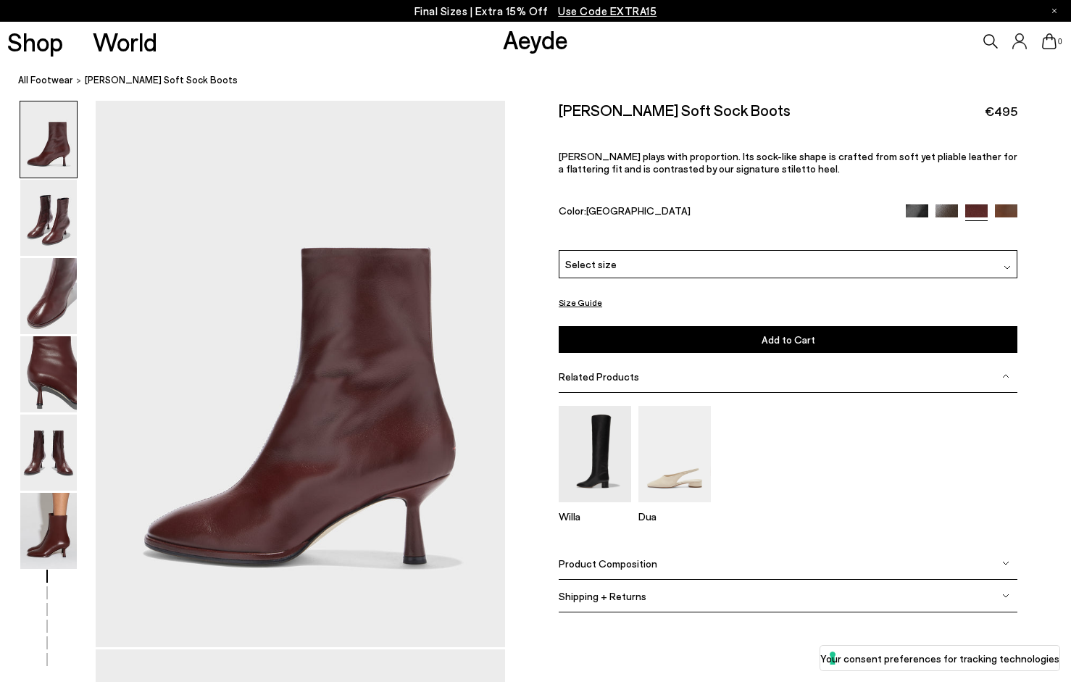
click at [52, 450] on img at bounding box center [48, 452] width 57 height 76
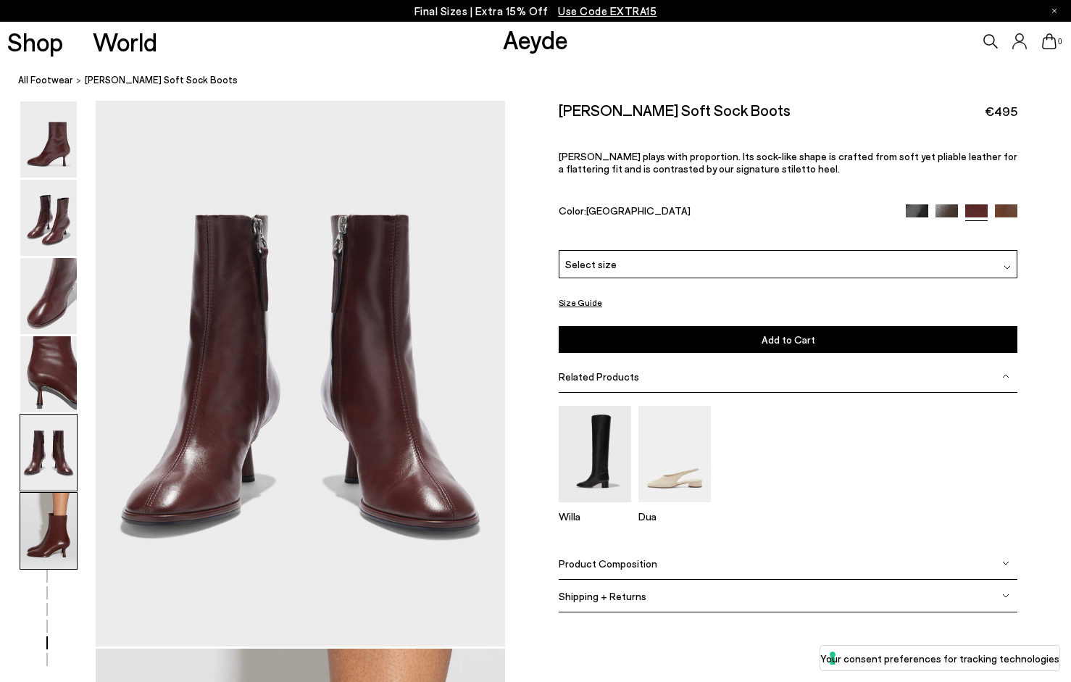
click at [67, 528] on img at bounding box center [48, 531] width 57 height 76
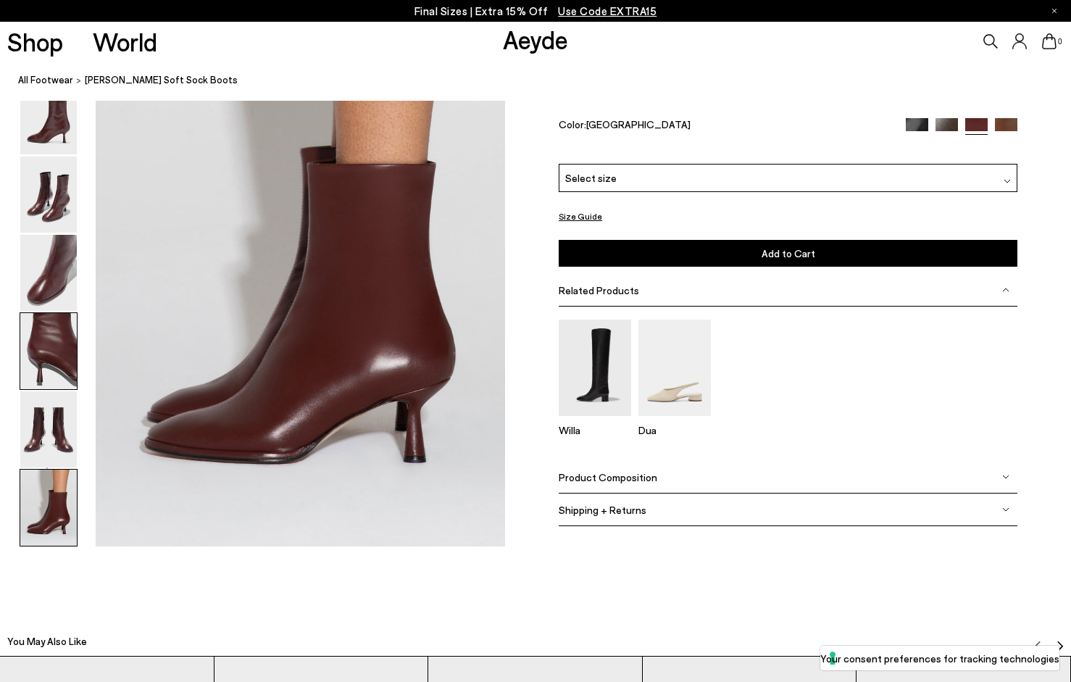
click at [58, 333] on img at bounding box center [48, 352] width 57 height 76
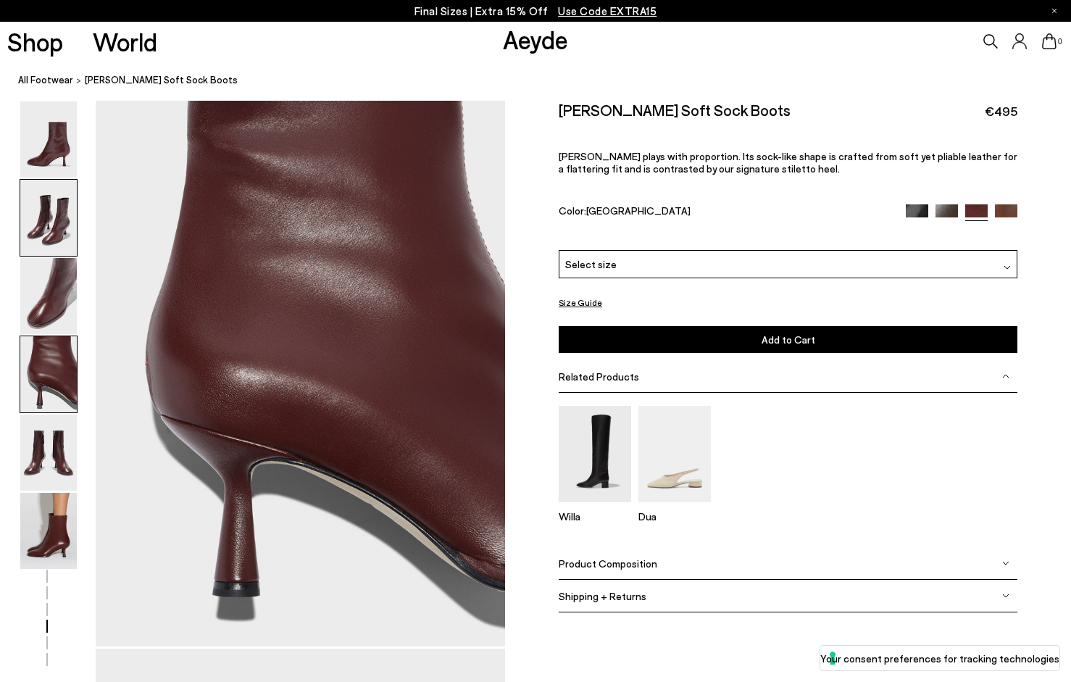
click at [65, 240] on img at bounding box center [48, 218] width 57 height 76
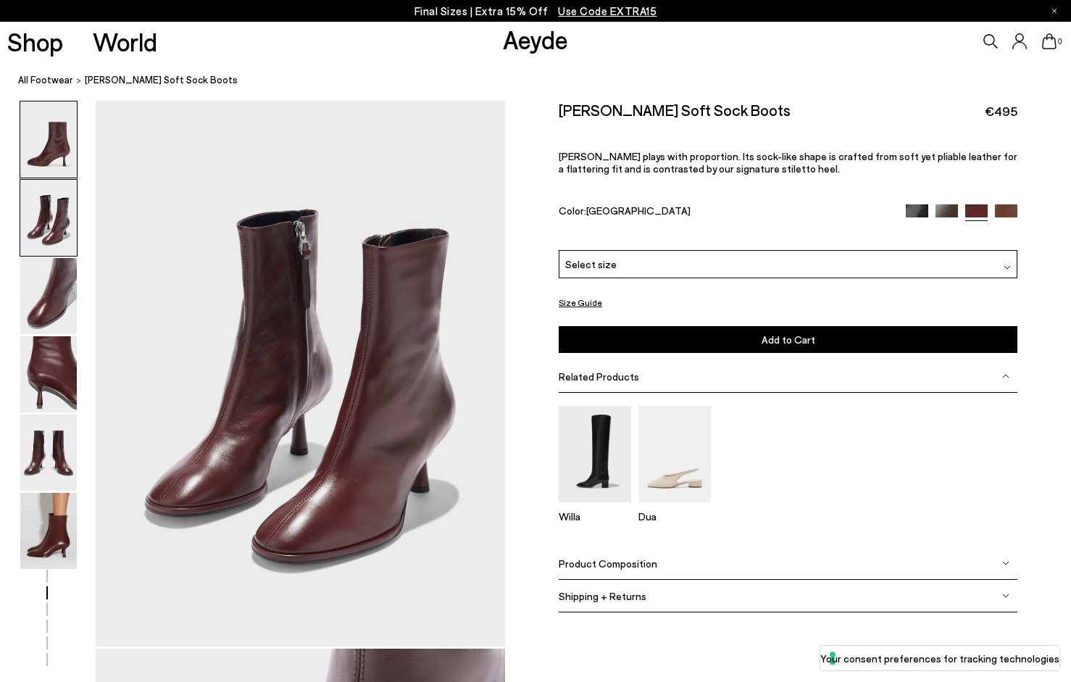
click at [62, 146] on img at bounding box center [48, 139] width 57 height 76
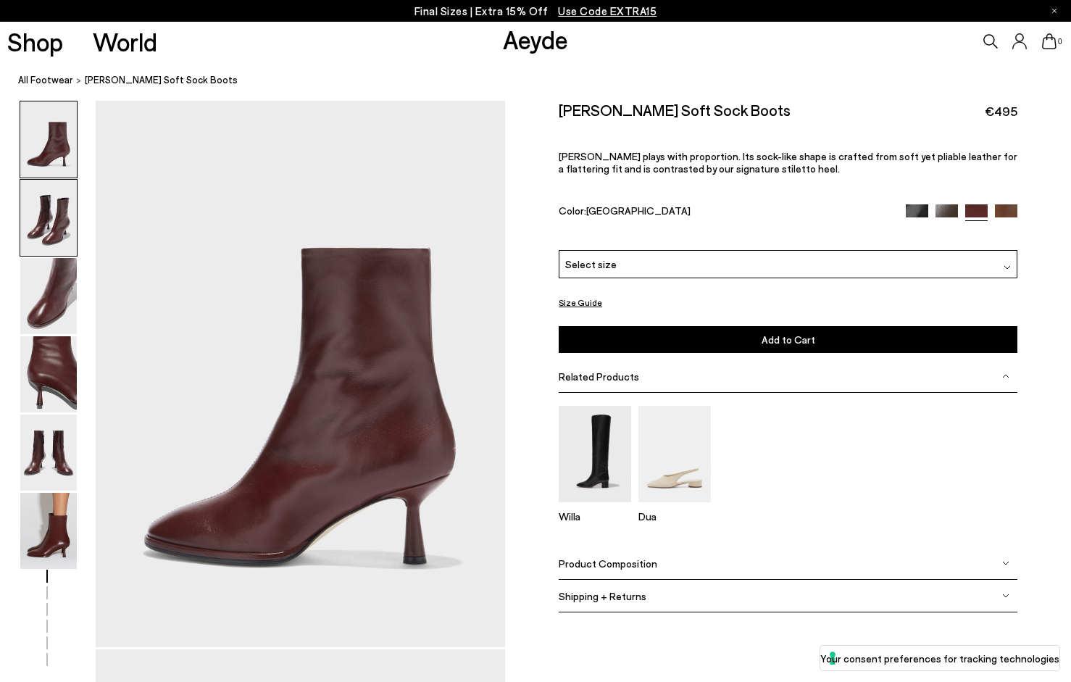
click at [71, 109] on img at bounding box center [48, 139] width 57 height 76
click at [53, 221] on img at bounding box center [48, 218] width 57 height 76
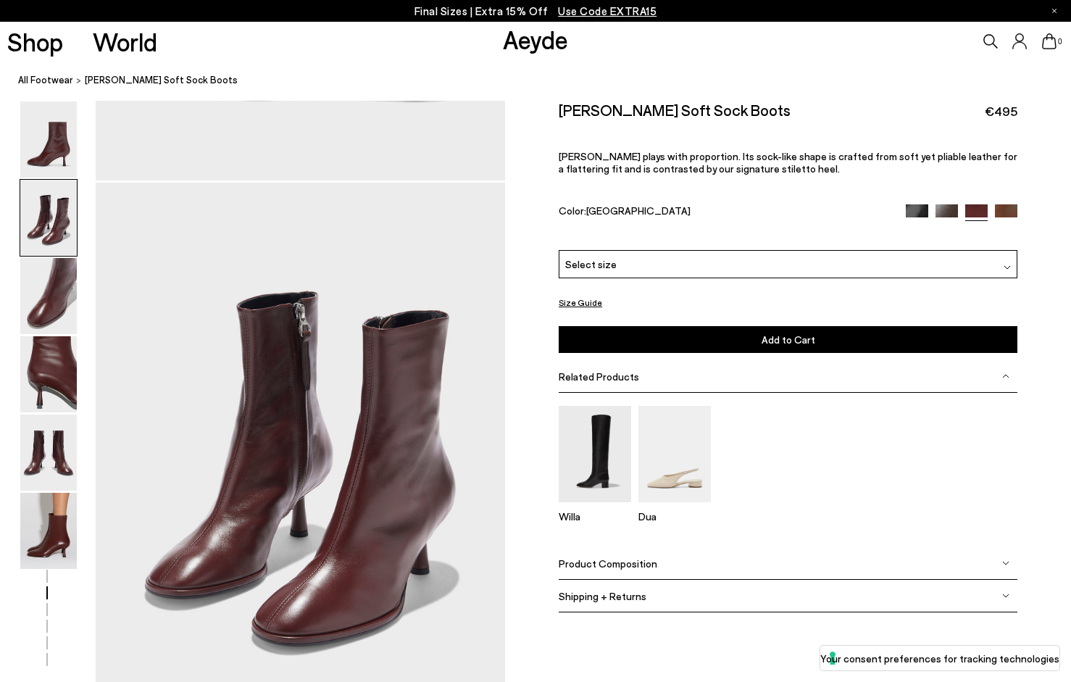
scroll to position [548, 0]
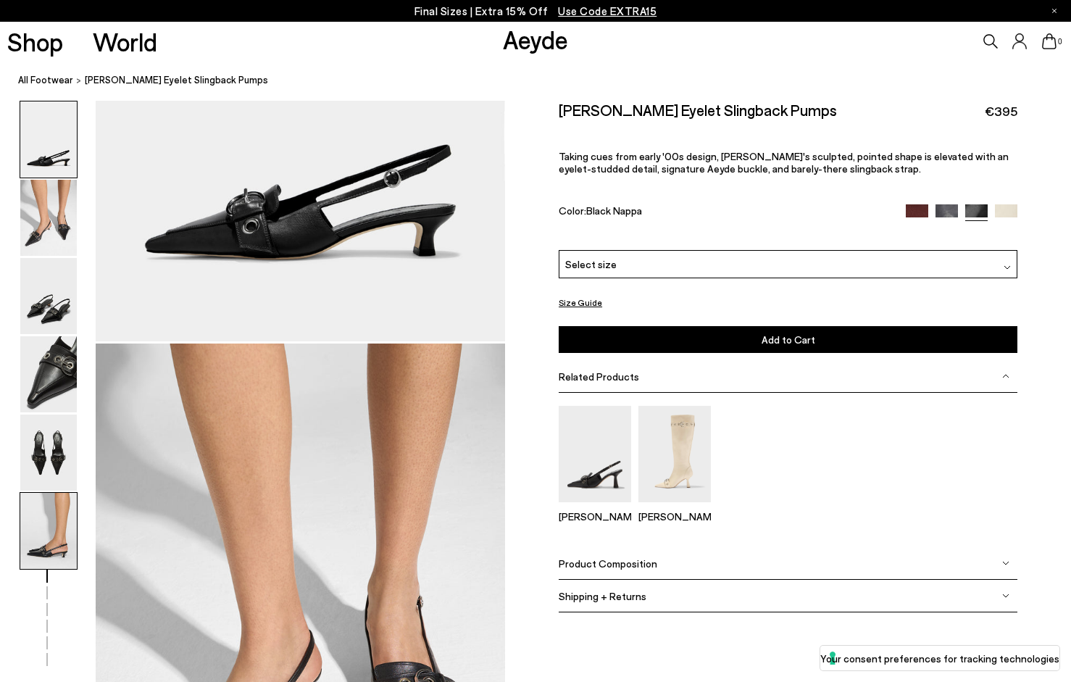
click at [40, 534] on img at bounding box center [48, 531] width 57 height 76
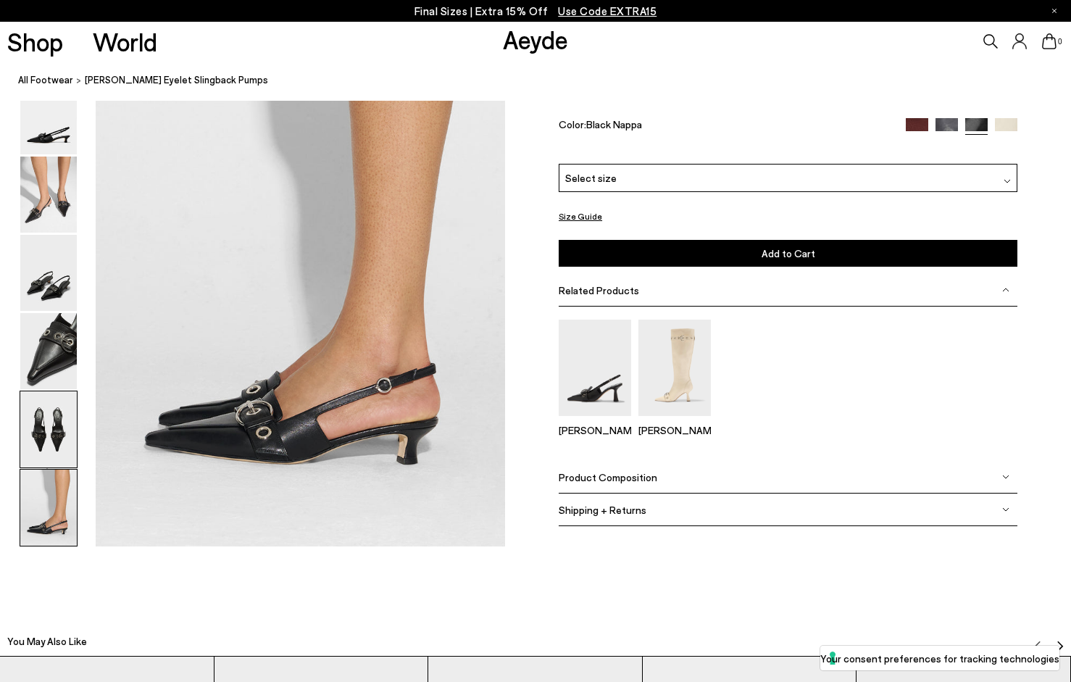
click at [51, 439] on img at bounding box center [48, 430] width 57 height 76
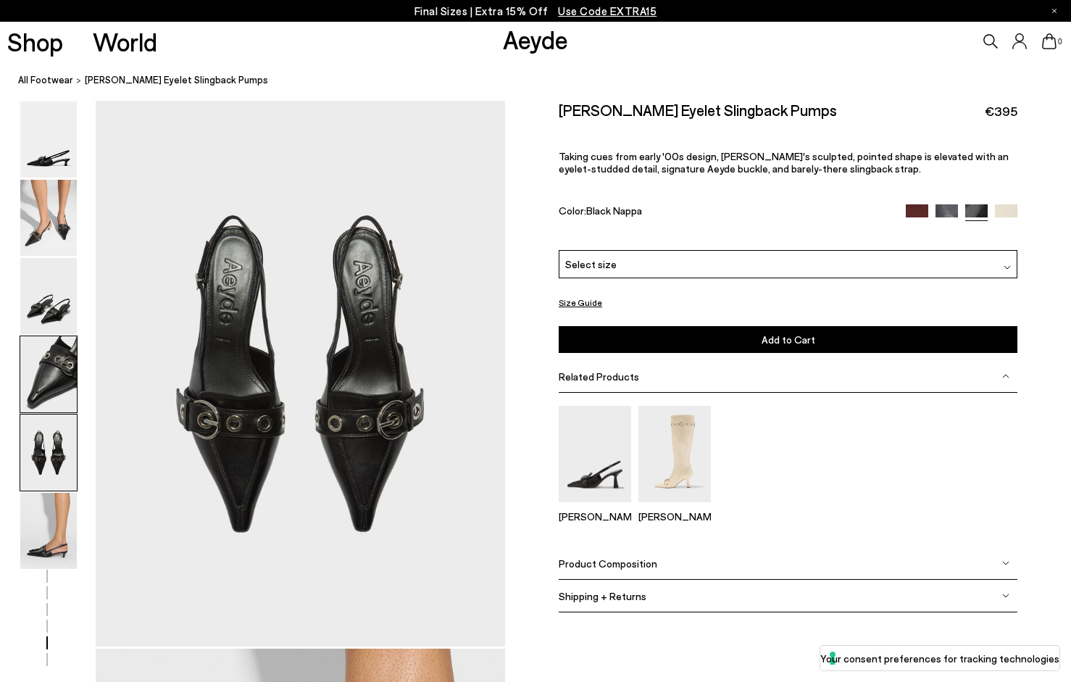
click at [59, 349] on img at bounding box center [48, 374] width 57 height 76
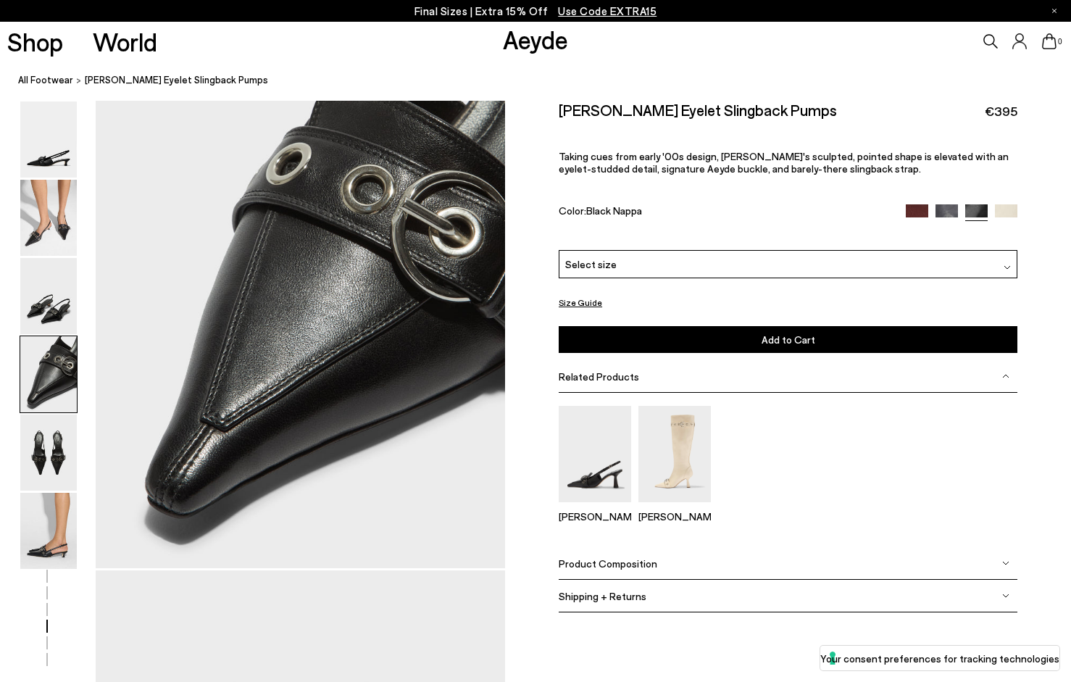
scroll to position [1645, 0]
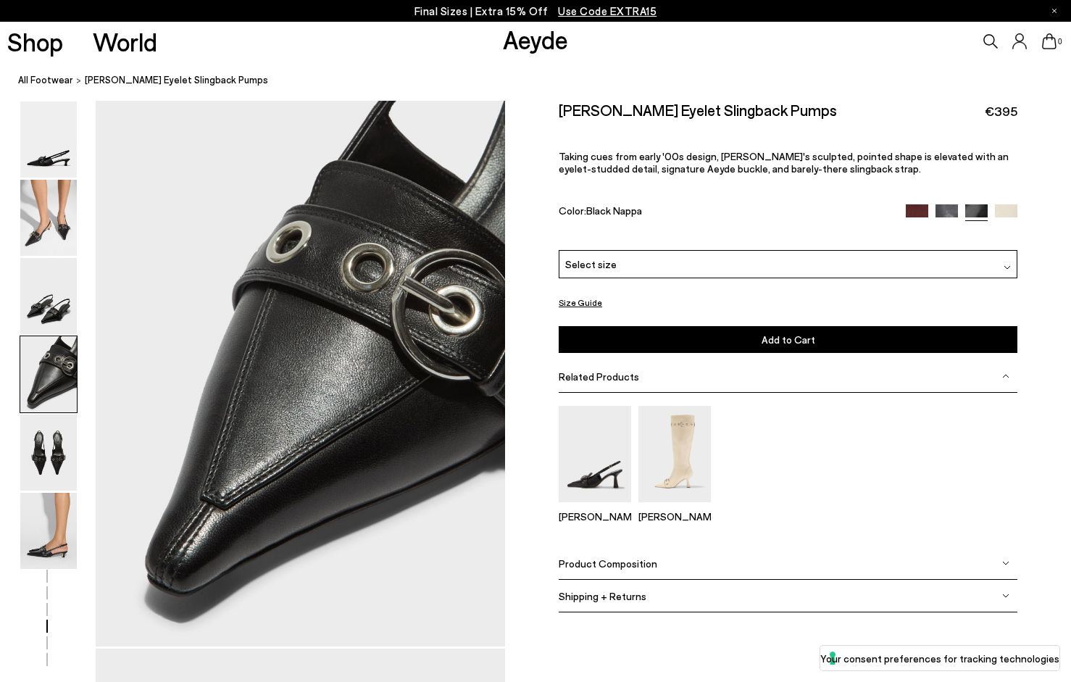
click at [635, 547] on div "Product Composition" at bounding box center [788, 563] width 459 height 33
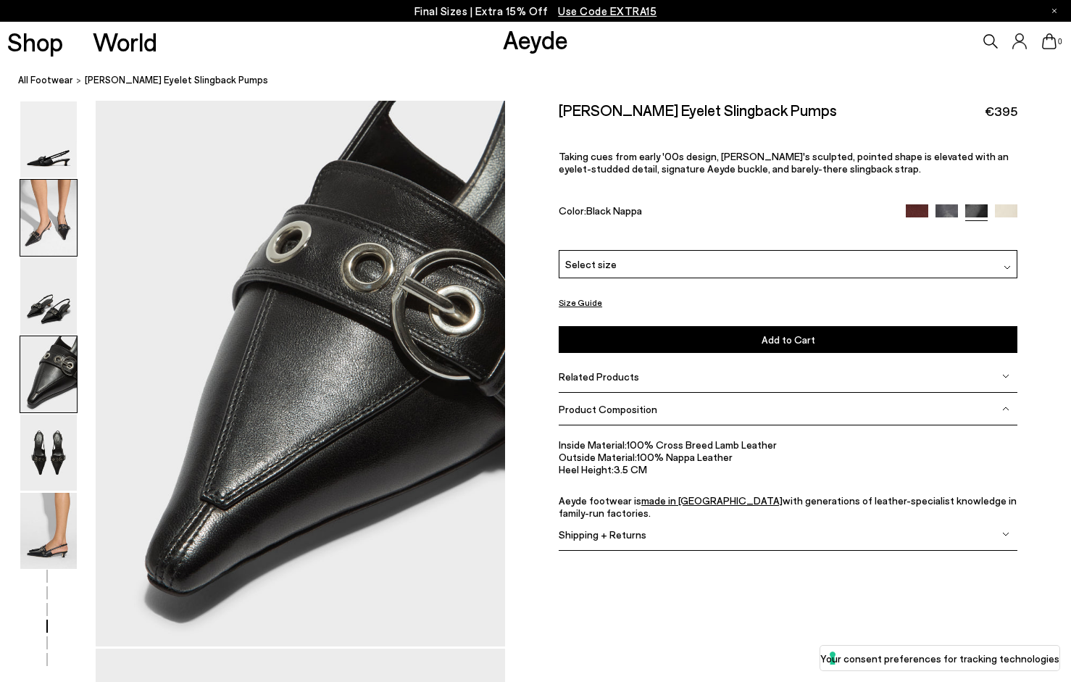
click at [34, 226] on img at bounding box center [48, 218] width 57 height 76
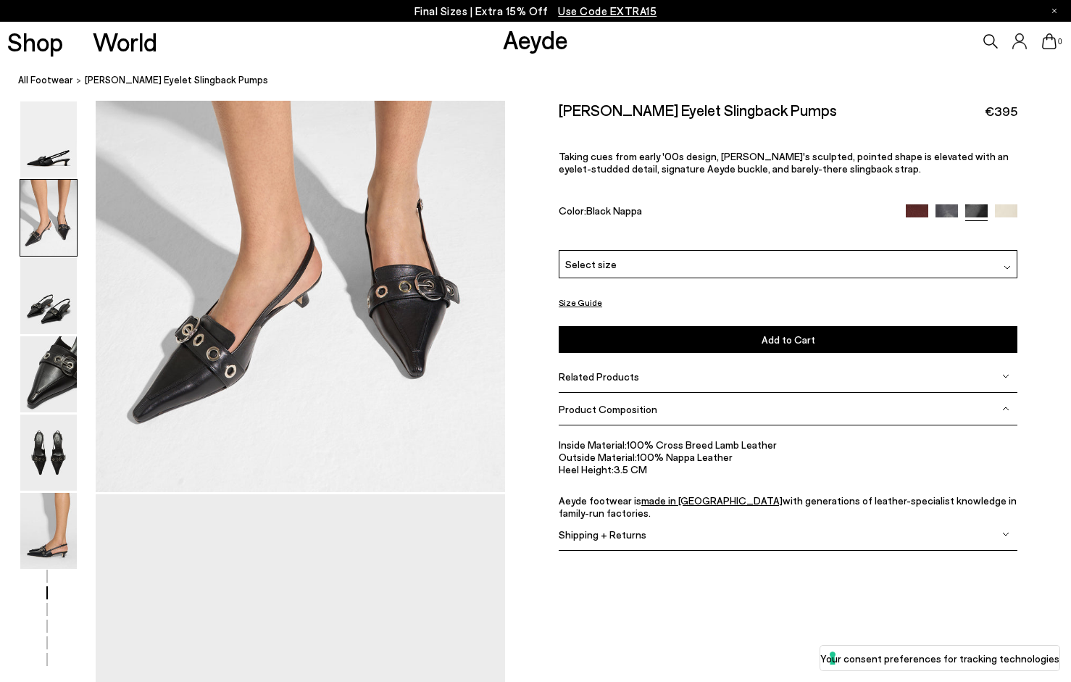
scroll to position [548, 0]
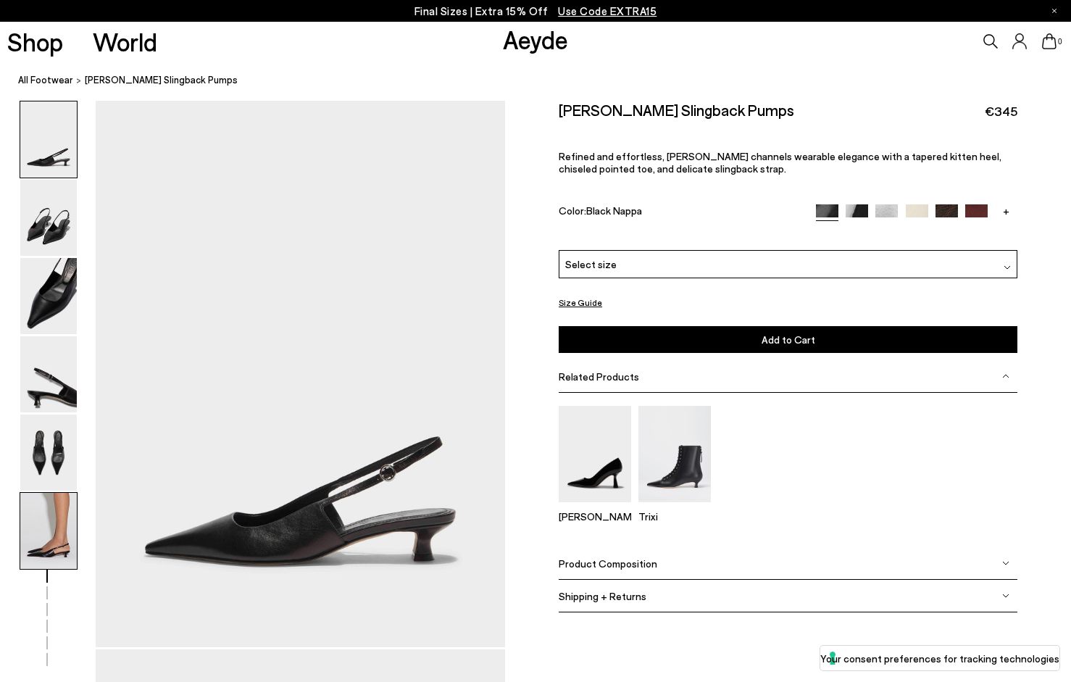
click at [35, 533] on img at bounding box center [48, 531] width 57 height 76
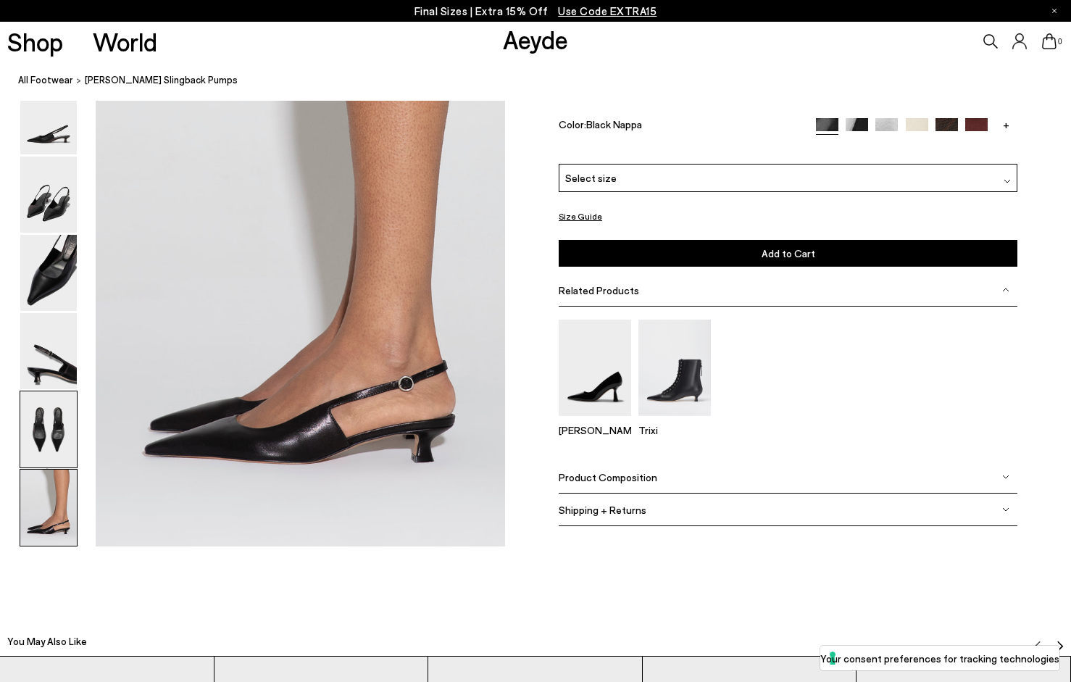
click at [55, 407] on img at bounding box center [48, 430] width 57 height 76
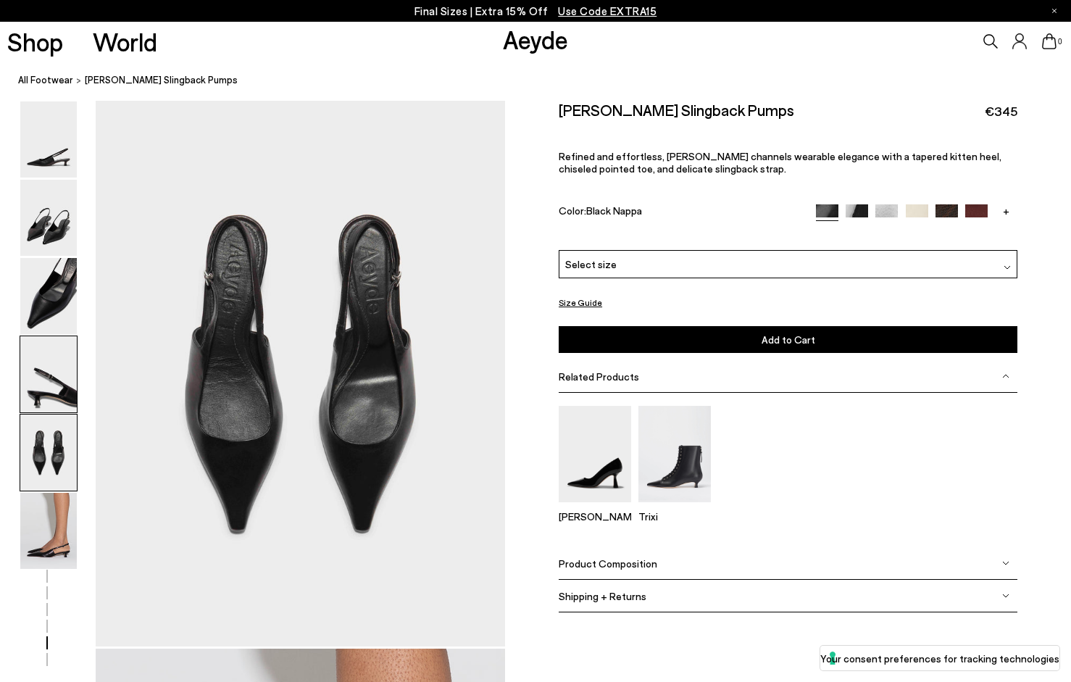
click at [49, 336] on img at bounding box center [48, 374] width 57 height 76
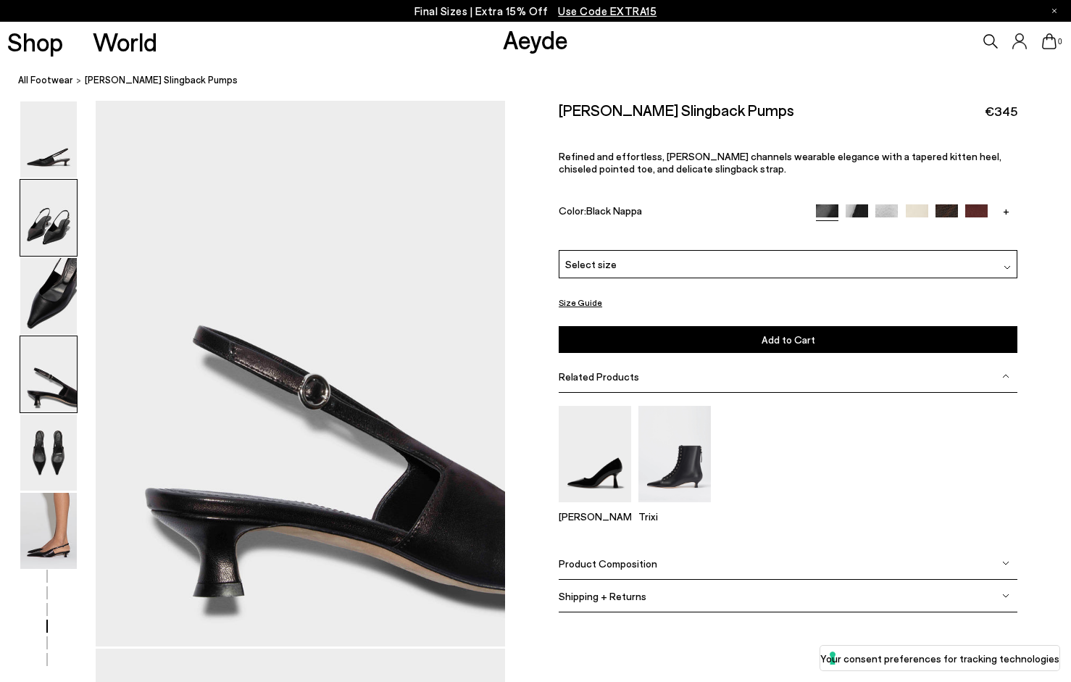
click at [49, 233] on img at bounding box center [48, 218] width 57 height 76
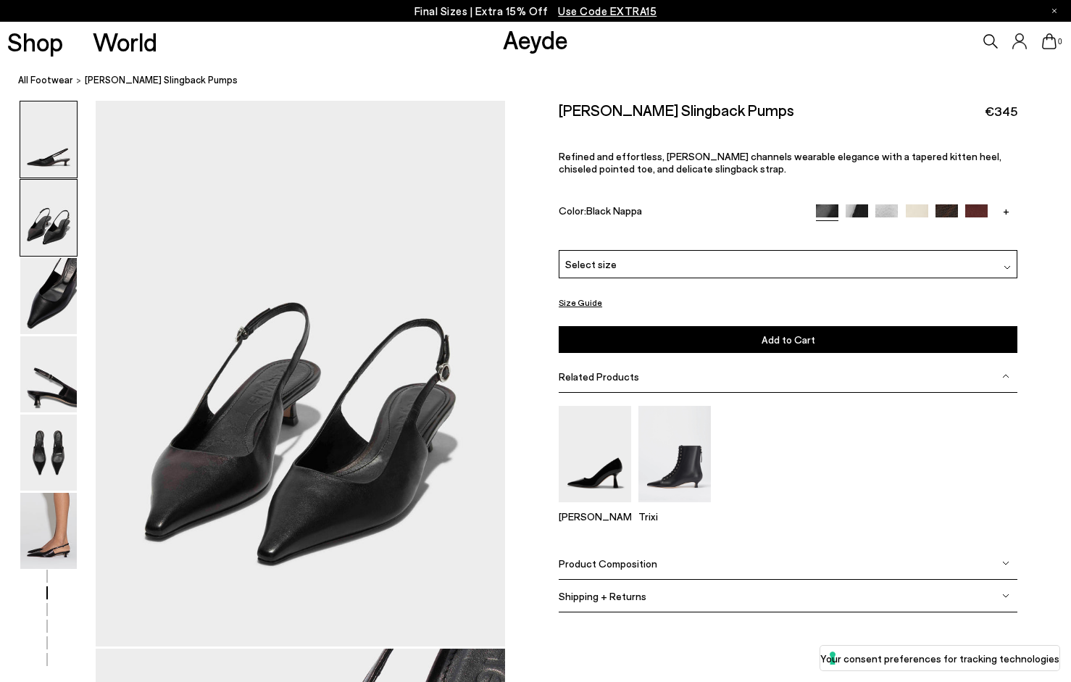
click at [40, 143] on img at bounding box center [48, 139] width 57 height 76
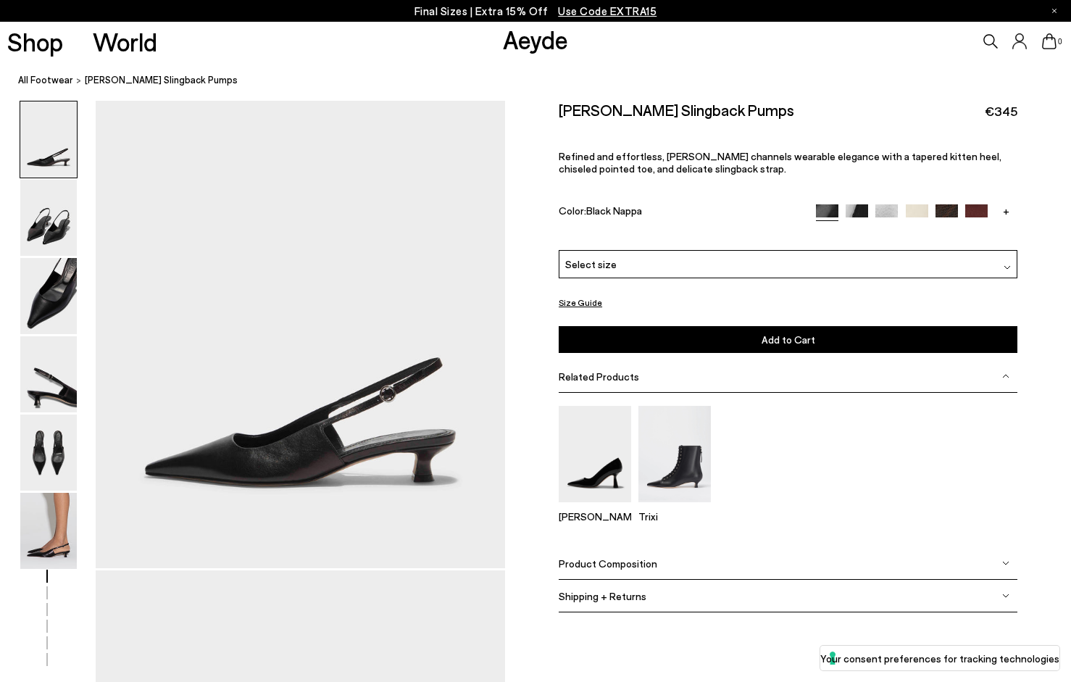
scroll to position [0, 0]
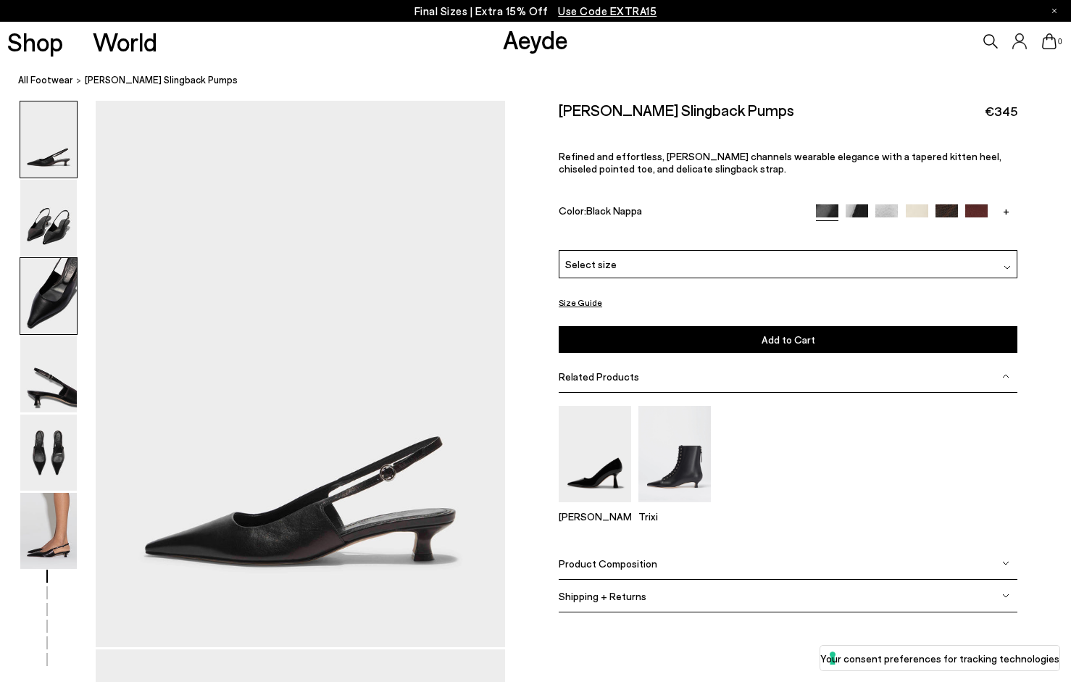
click at [36, 309] on img at bounding box center [48, 296] width 57 height 76
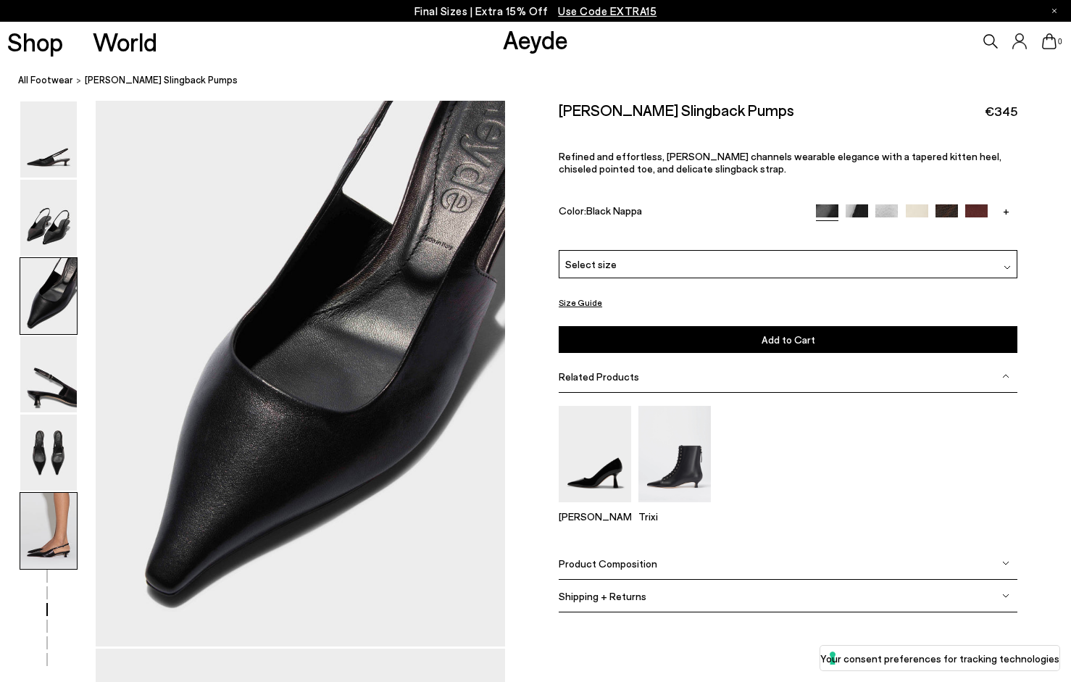
click at [54, 516] on img at bounding box center [48, 531] width 57 height 76
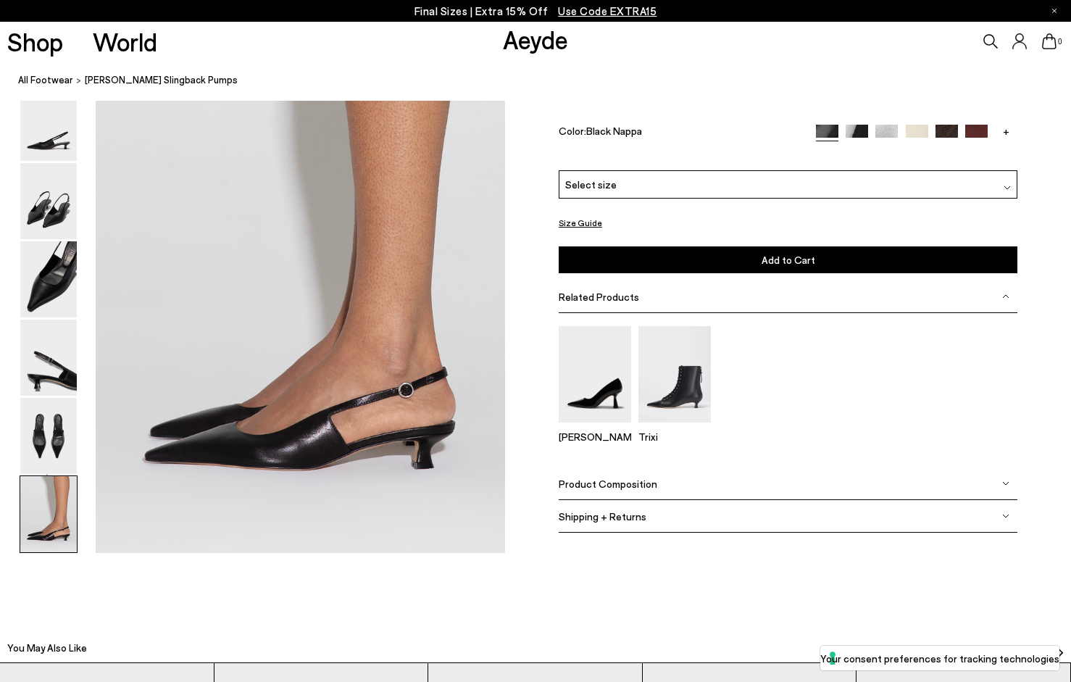
scroll to position [2841, 0]
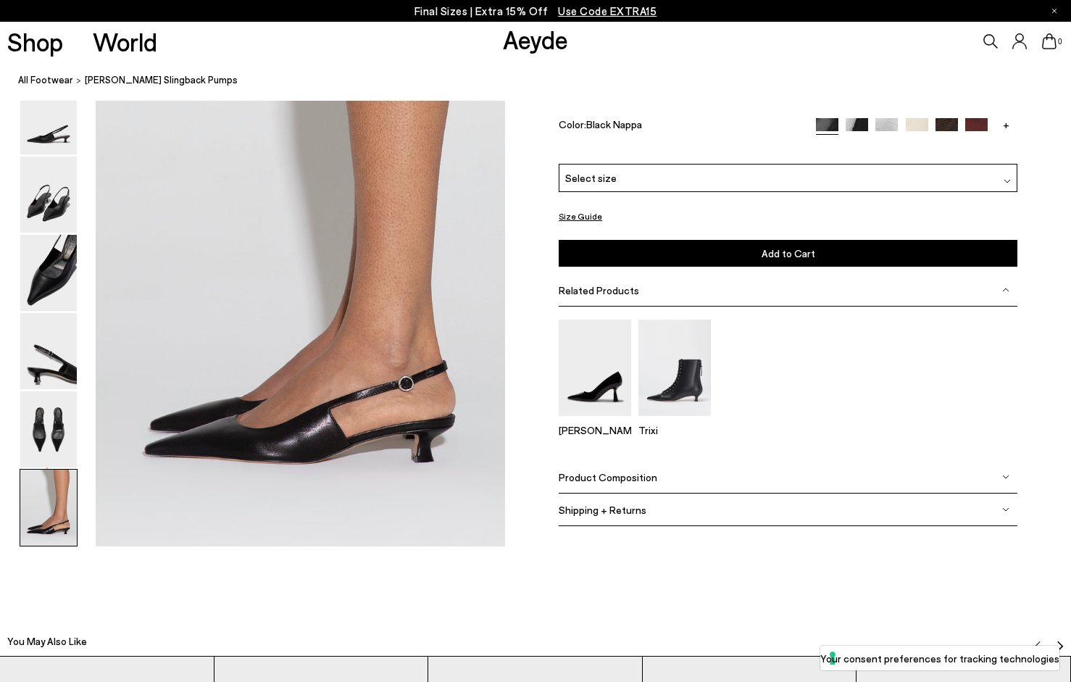
click at [599, 472] on span "Product Composition" at bounding box center [608, 477] width 99 height 12
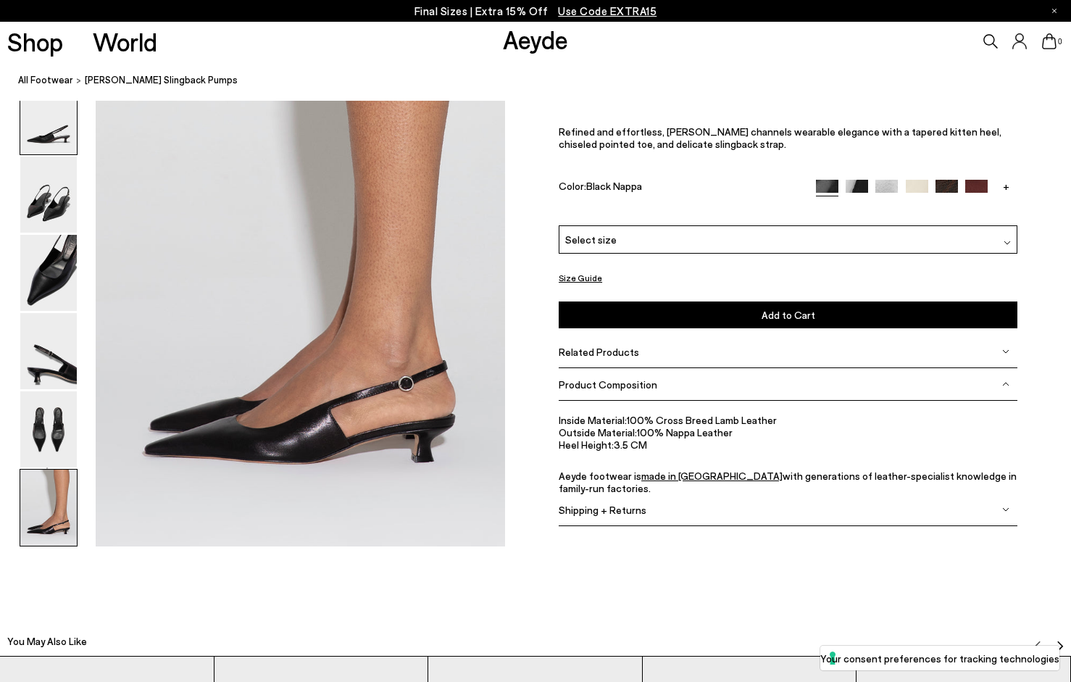
click at [64, 149] on img at bounding box center [48, 117] width 57 height 76
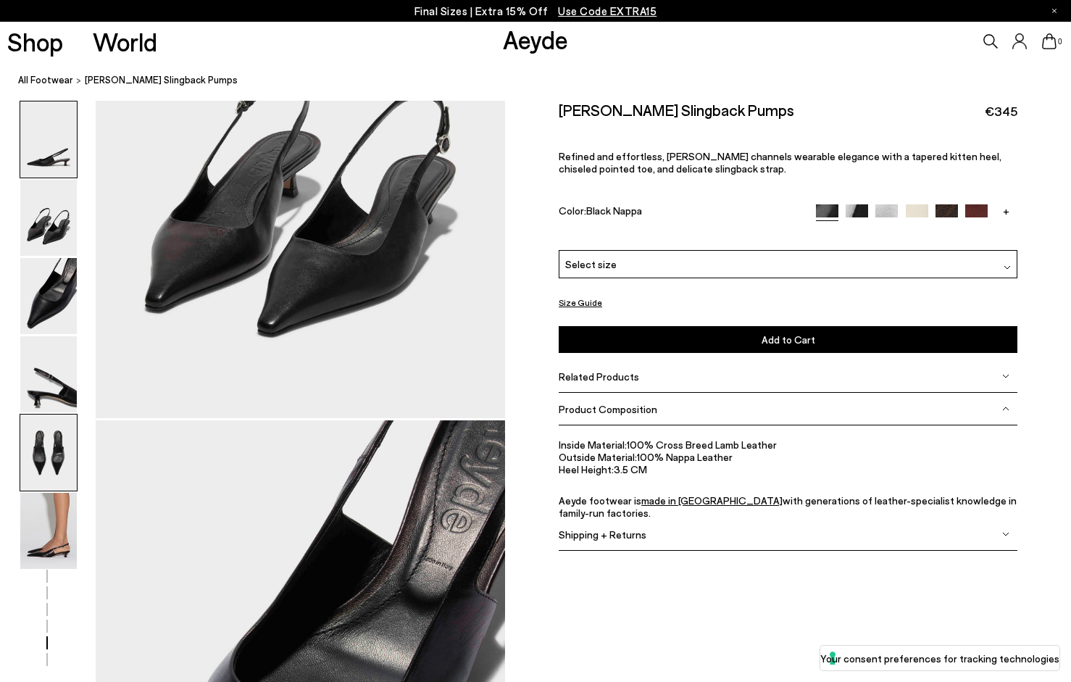
scroll to position [0, 0]
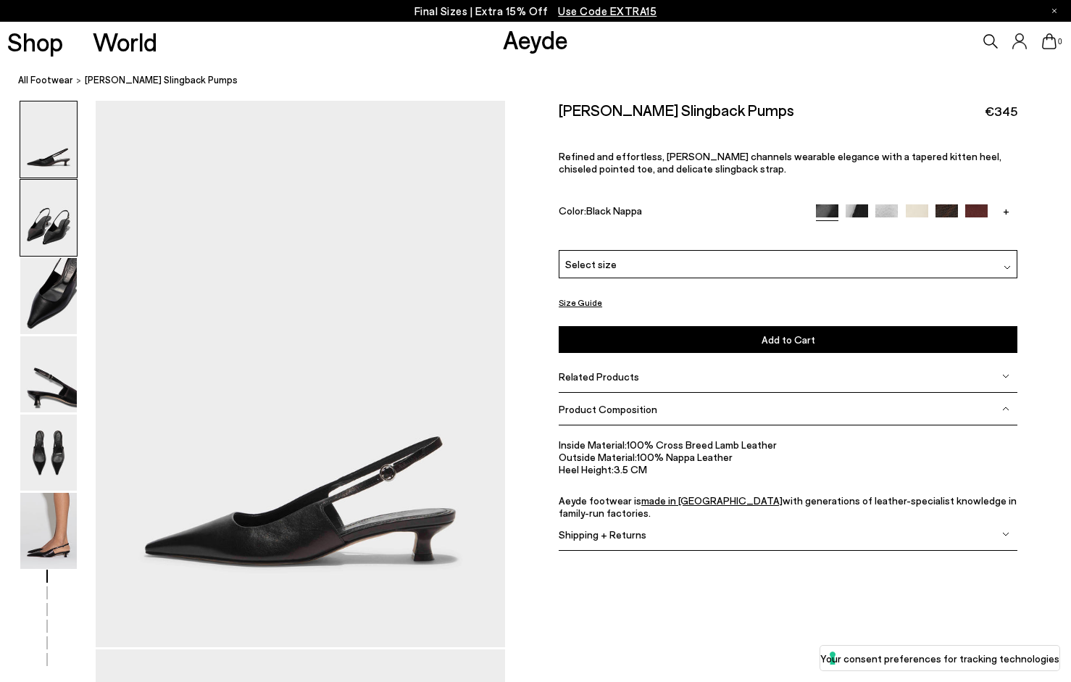
click at [56, 218] on img at bounding box center [48, 218] width 57 height 76
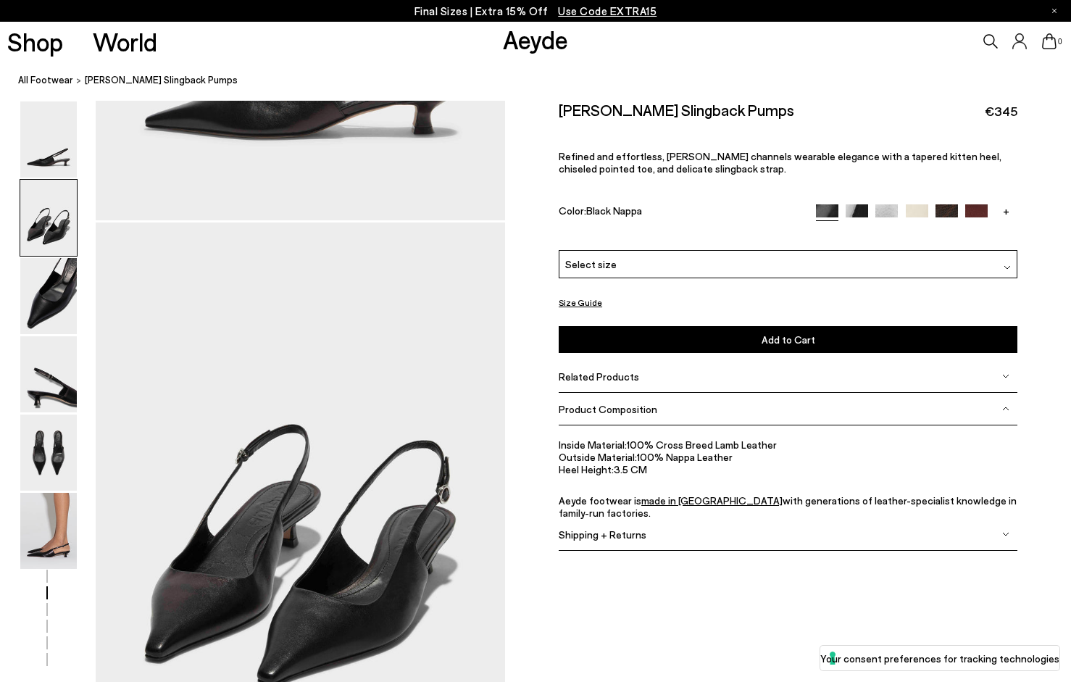
scroll to position [548, 0]
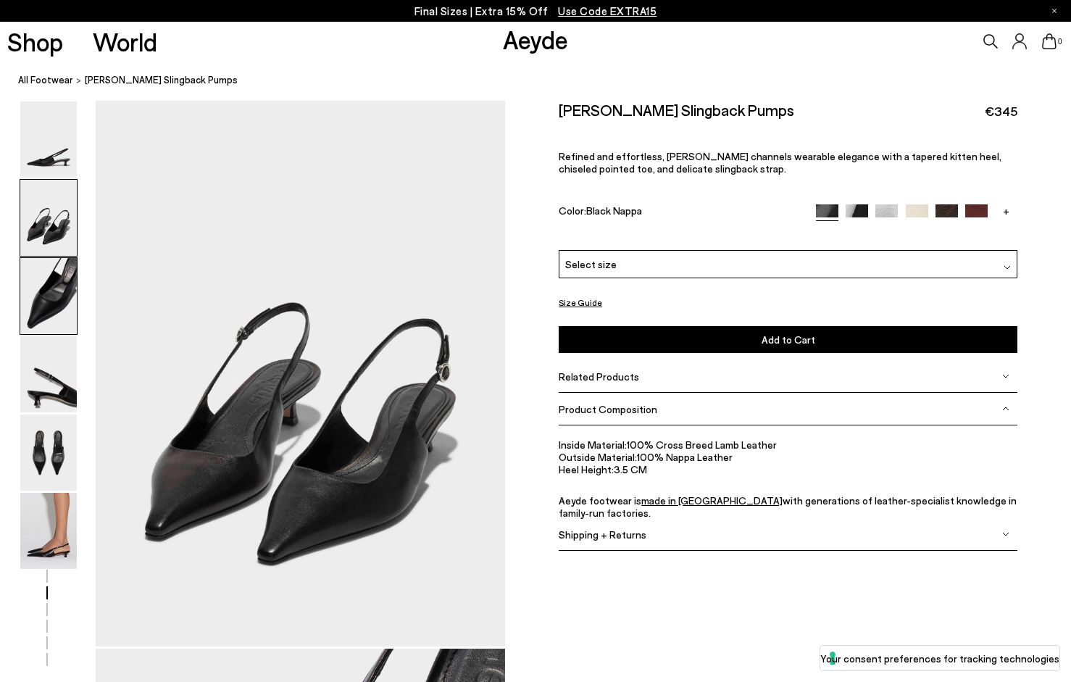
click at [58, 314] on img at bounding box center [48, 296] width 57 height 76
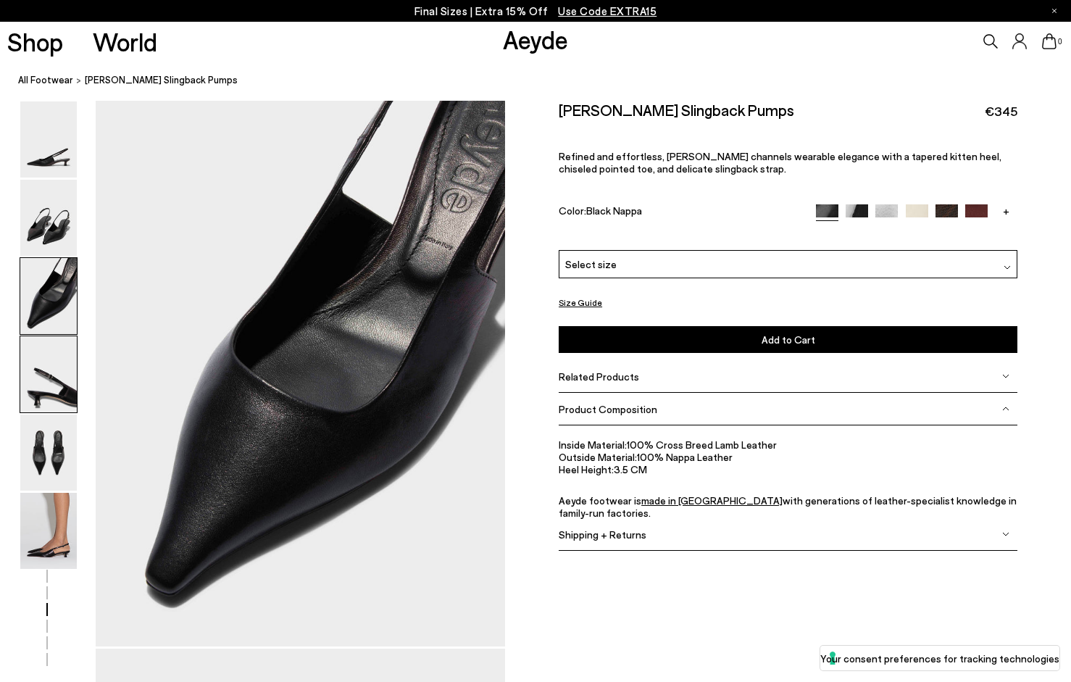
click at [51, 393] on img at bounding box center [48, 374] width 57 height 76
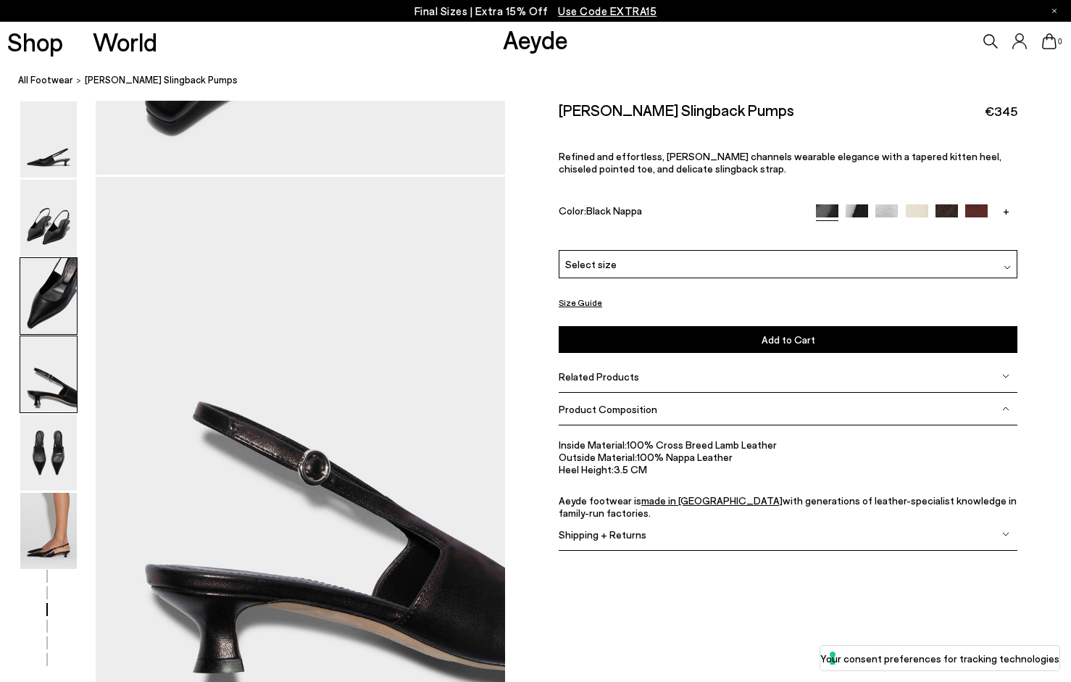
scroll to position [1645, 0]
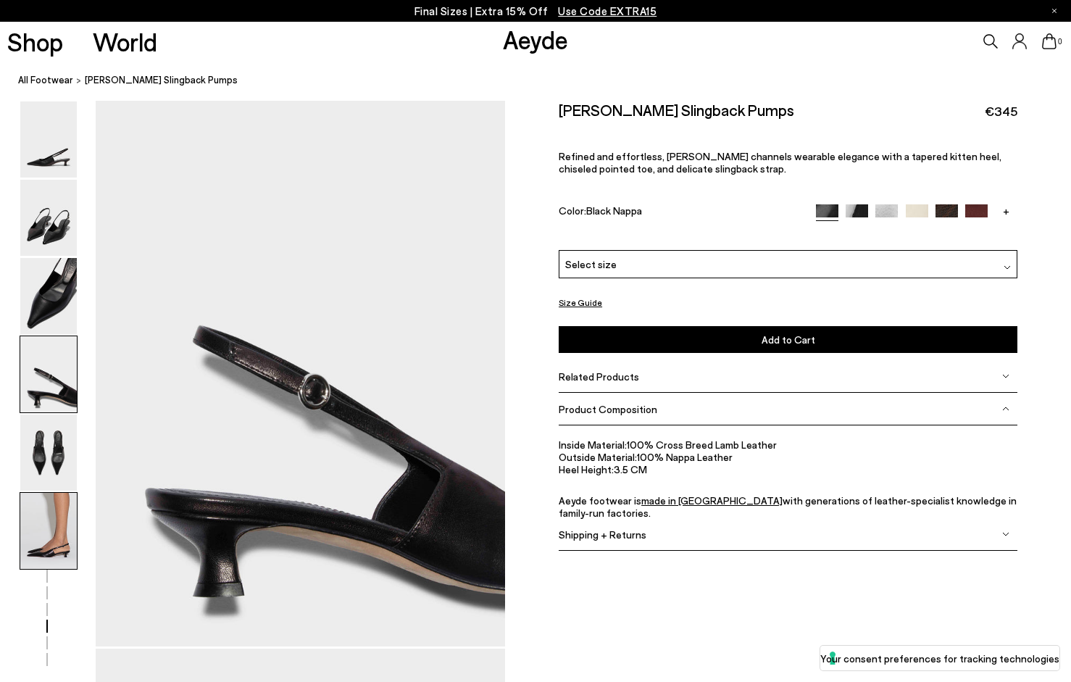
click at [52, 525] on img at bounding box center [48, 531] width 57 height 76
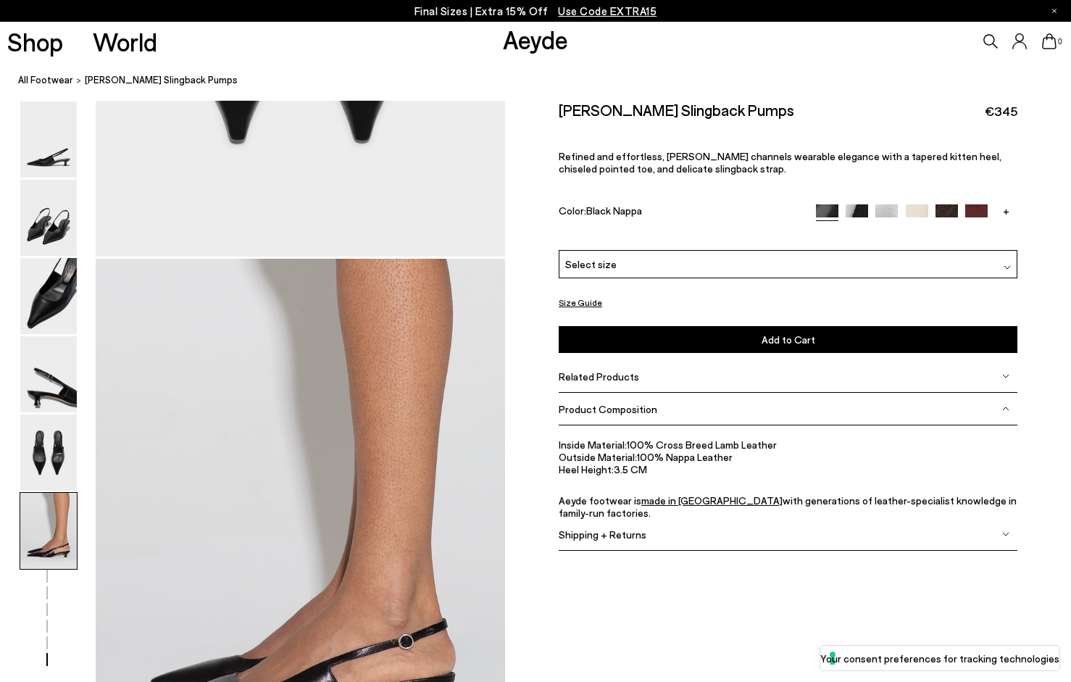
scroll to position [2841, 0]
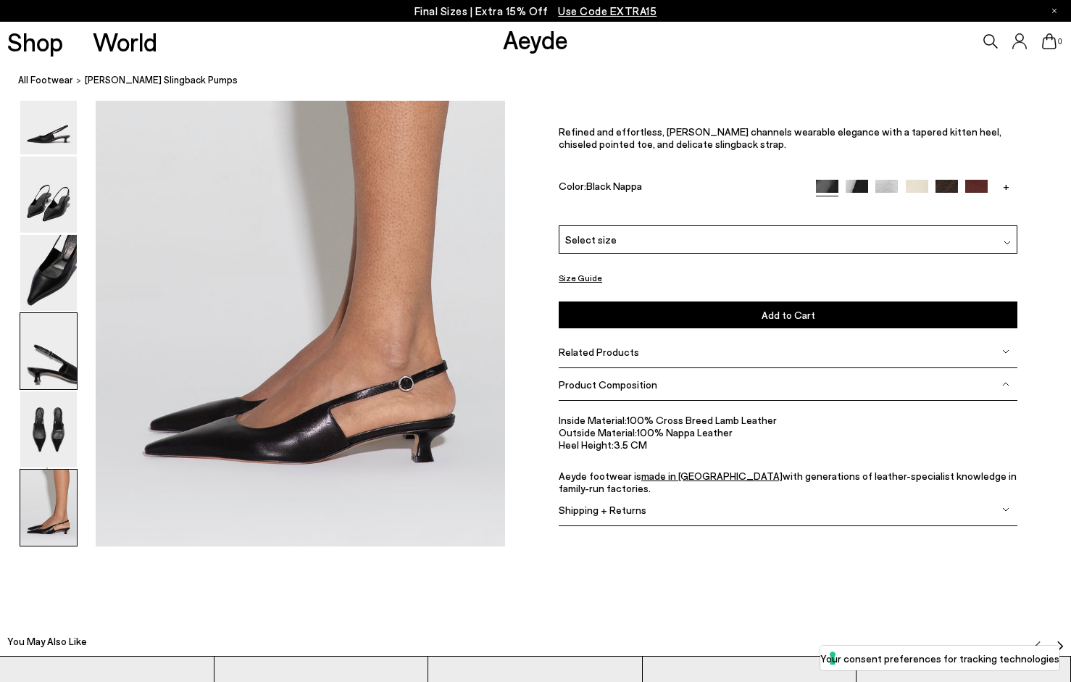
click at [54, 342] on img at bounding box center [48, 352] width 57 height 76
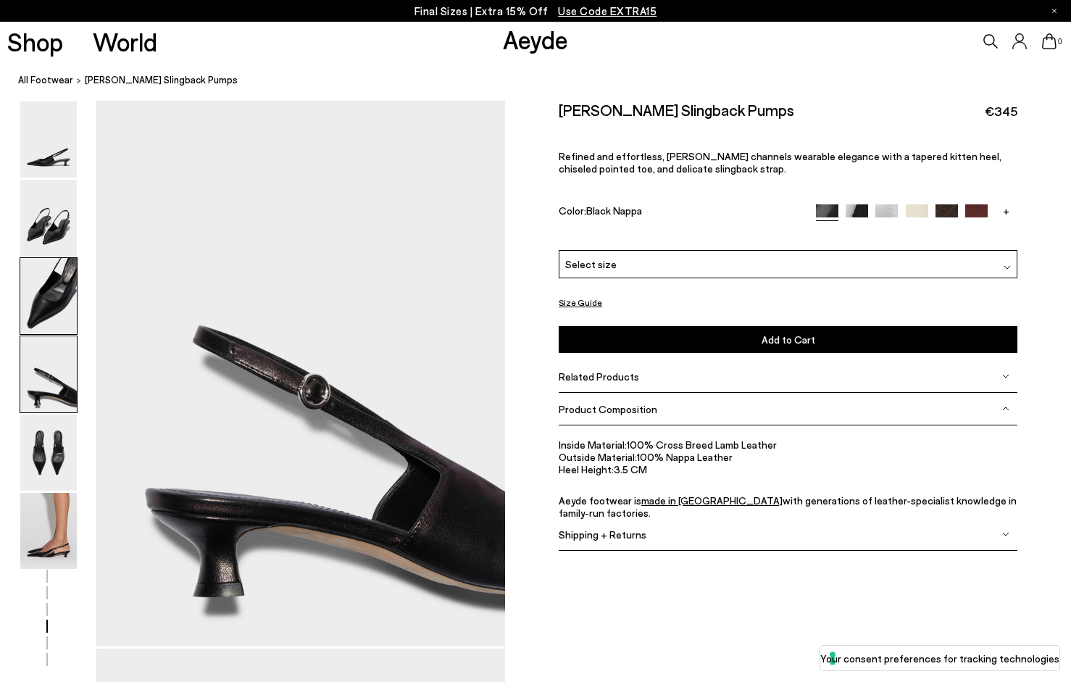
click at [52, 275] on img at bounding box center [48, 296] width 57 height 76
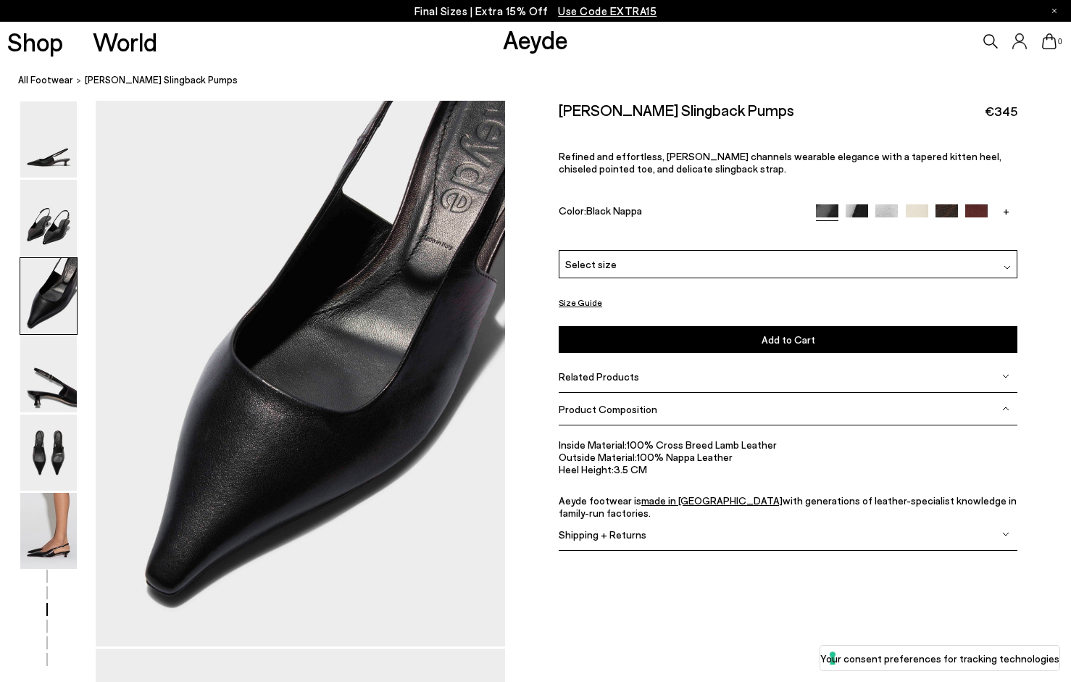
click at [985, 204] on img at bounding box center [976, 215] width 22 height 22
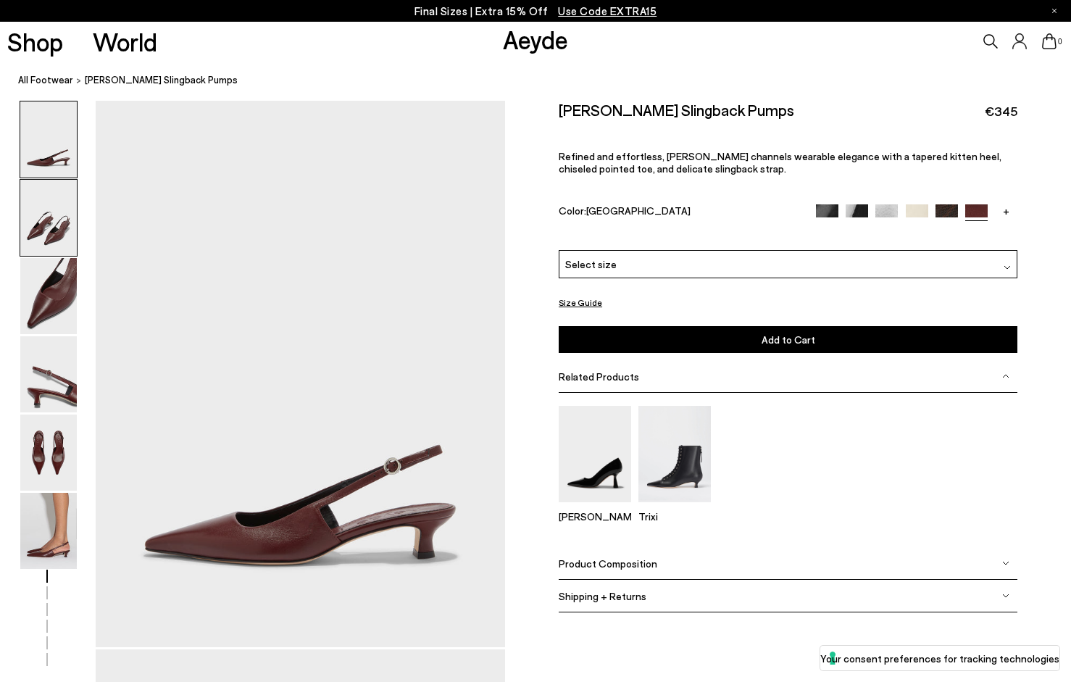
click at [39, 228] on img at bounding box center [48, 218] width 57 height 76
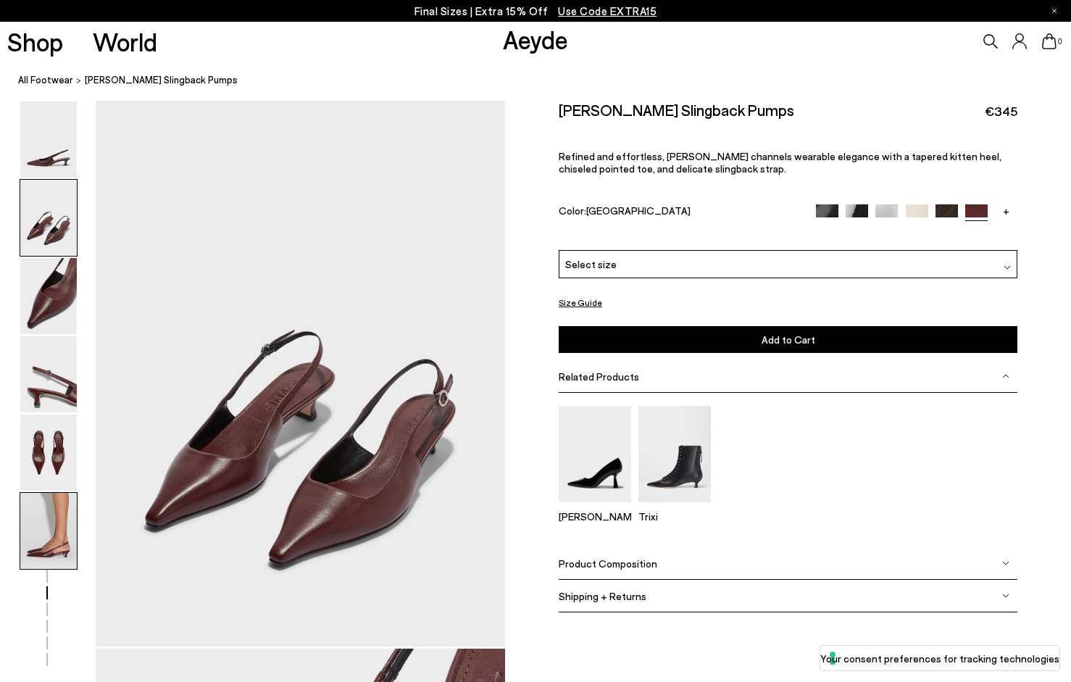
click at [46, 535] on img at bounding box center [48, 531] width 57 height 76
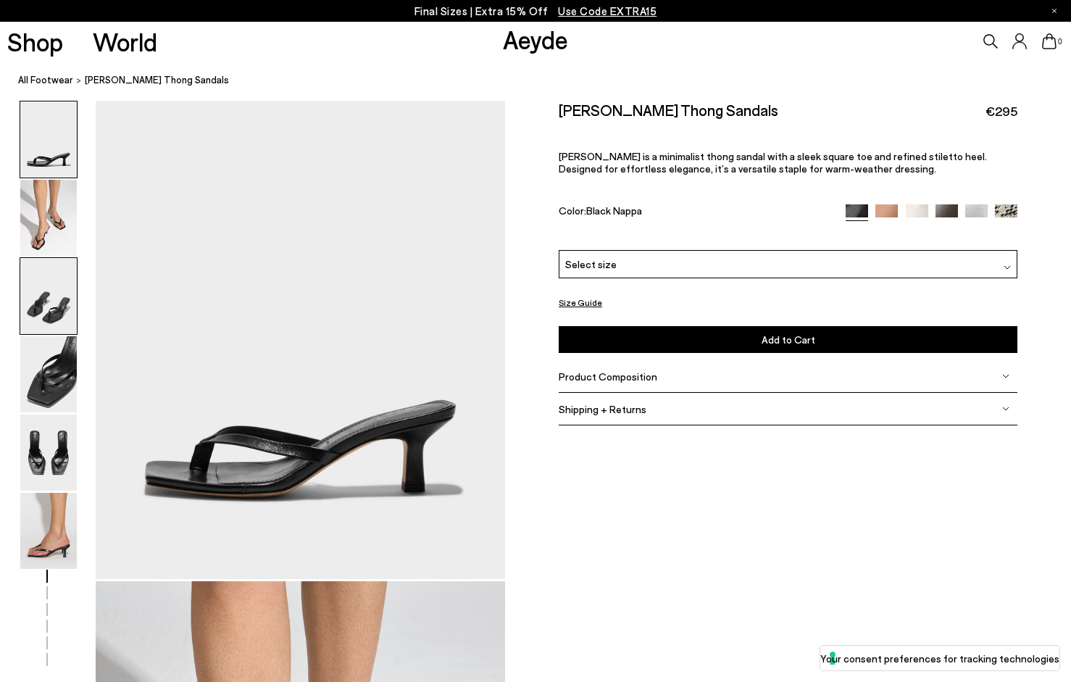
click at [46, 299] on img at bounding box center [48, 296] width 57 height 76
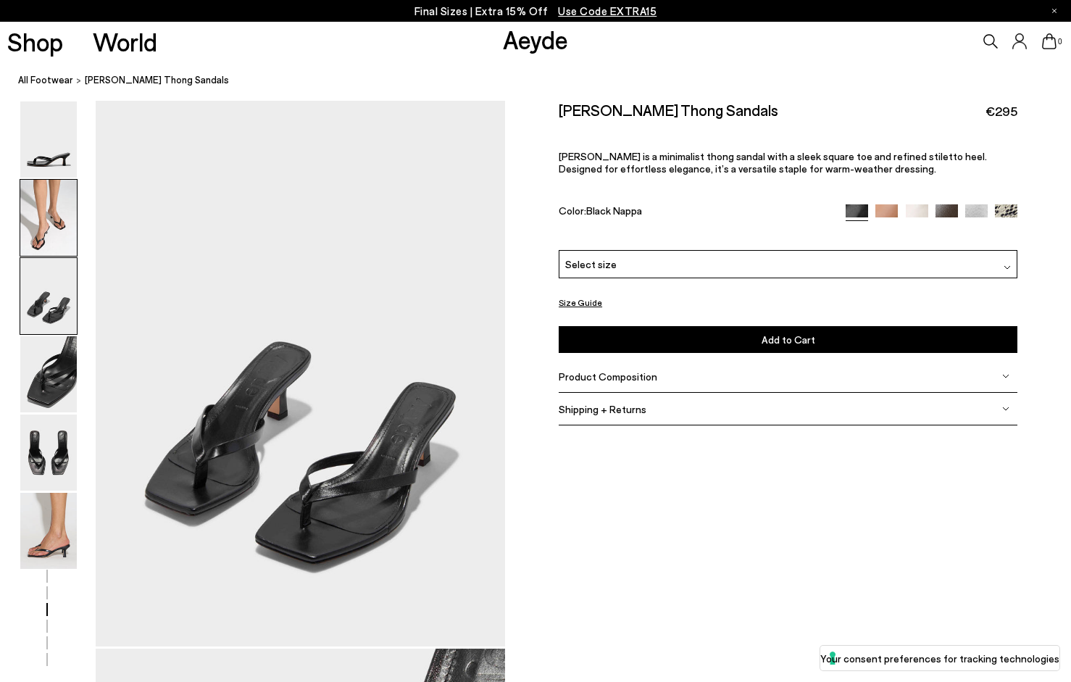
click at [43, 210] on img at bounding box center [48, 218] width 57 height 76
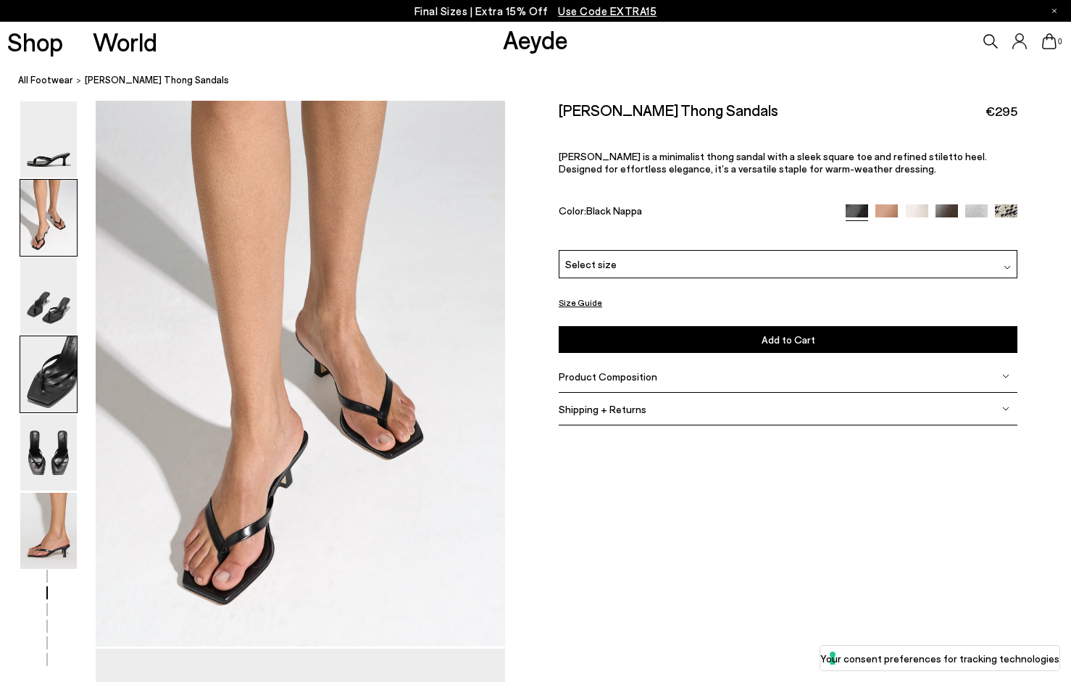
click at [30, 408] on img at bounding box center [48, 374] width 57 height 76
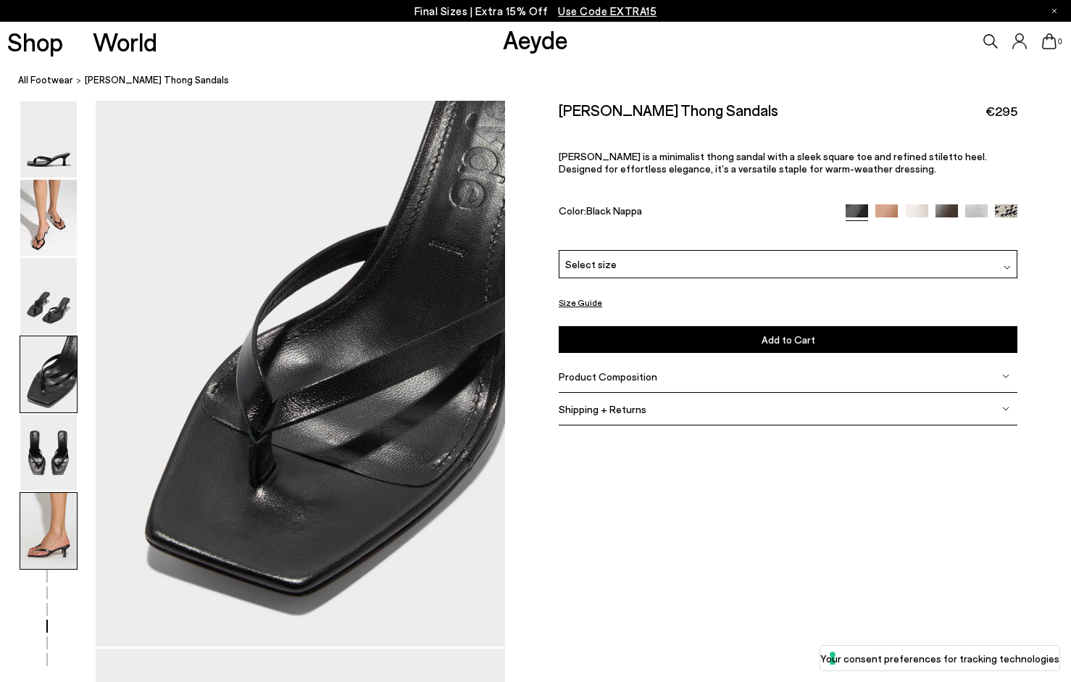
click at [33, 494] on img at bounding box center [48, 531] width 57 height 76
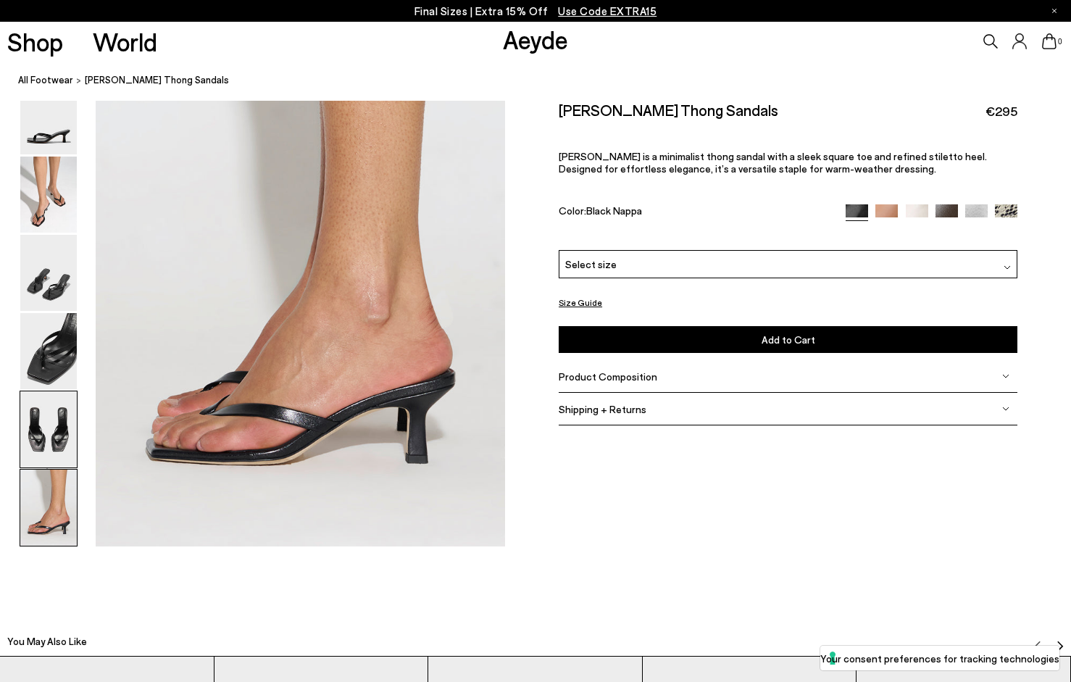
click at [44, 401] on img at bounding box center [48, 430] width 57 height 76
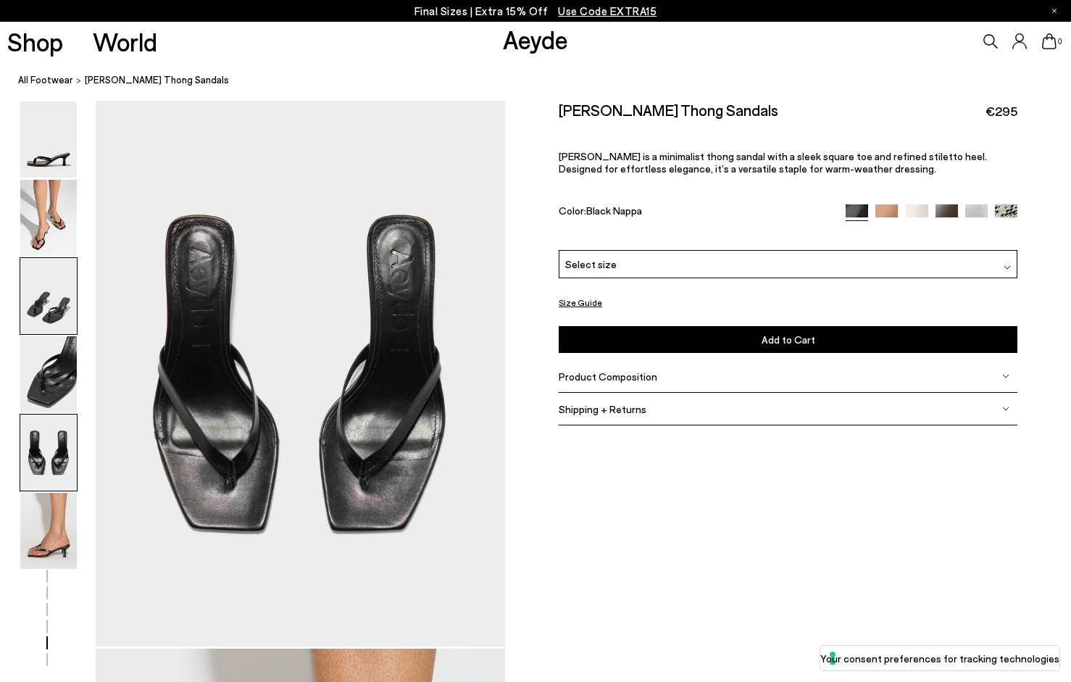
click at [57, 315] on img at bounding box center [48, 296] width 57 height 76
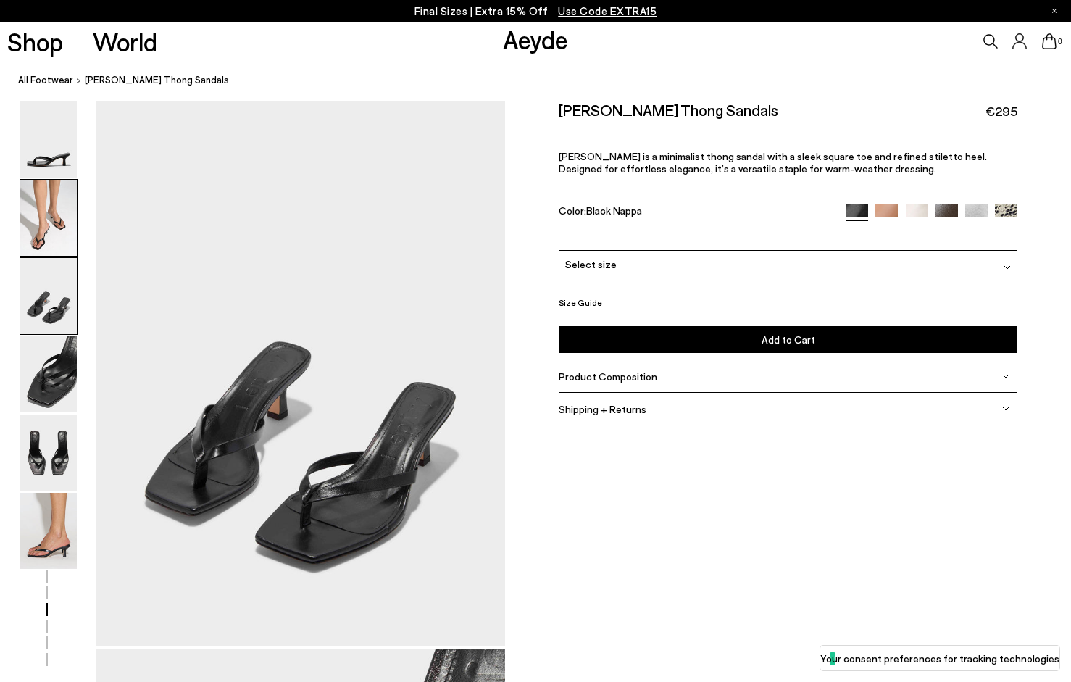
click at [64, 249] on img at bounding box center [48, 218] width 57 height 76
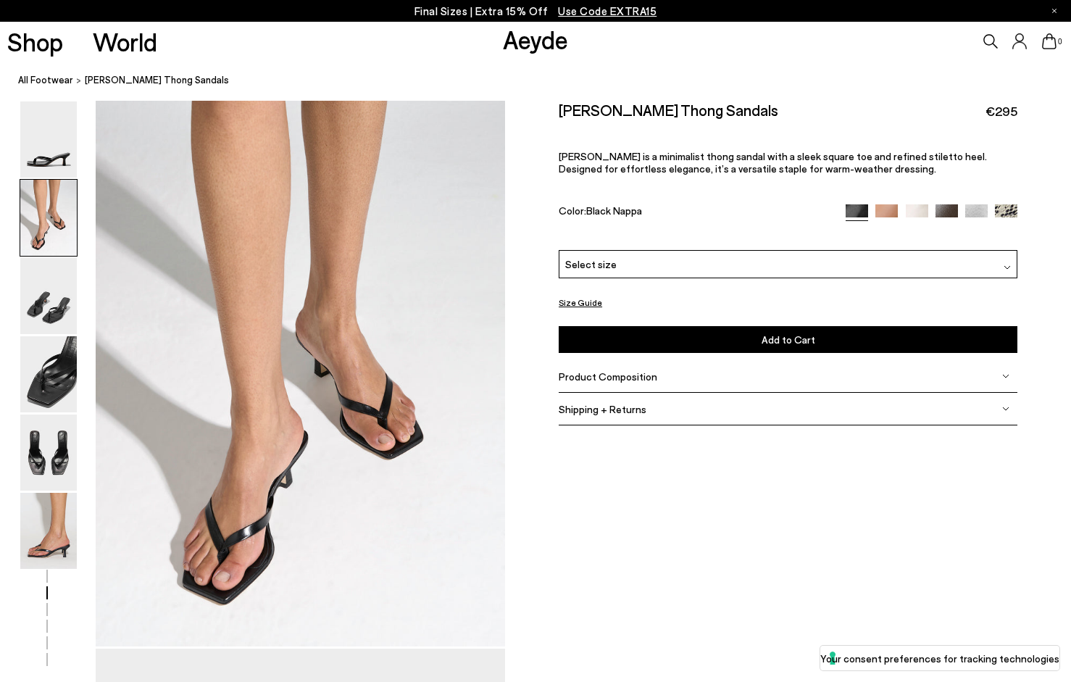
click at [66, 200] on img at bounding box center [48, 218] width 57 height 76
click at [639, 250] on div "Please Select a Color Black Nappa Black Nappa Hazelnut Nappa Creamy Nappa Moka …" at bounding box center [788, 301] width 459 height 103
click at [639, 250] on div "Select size" at bounding box center [788, 264] width 459 height 28
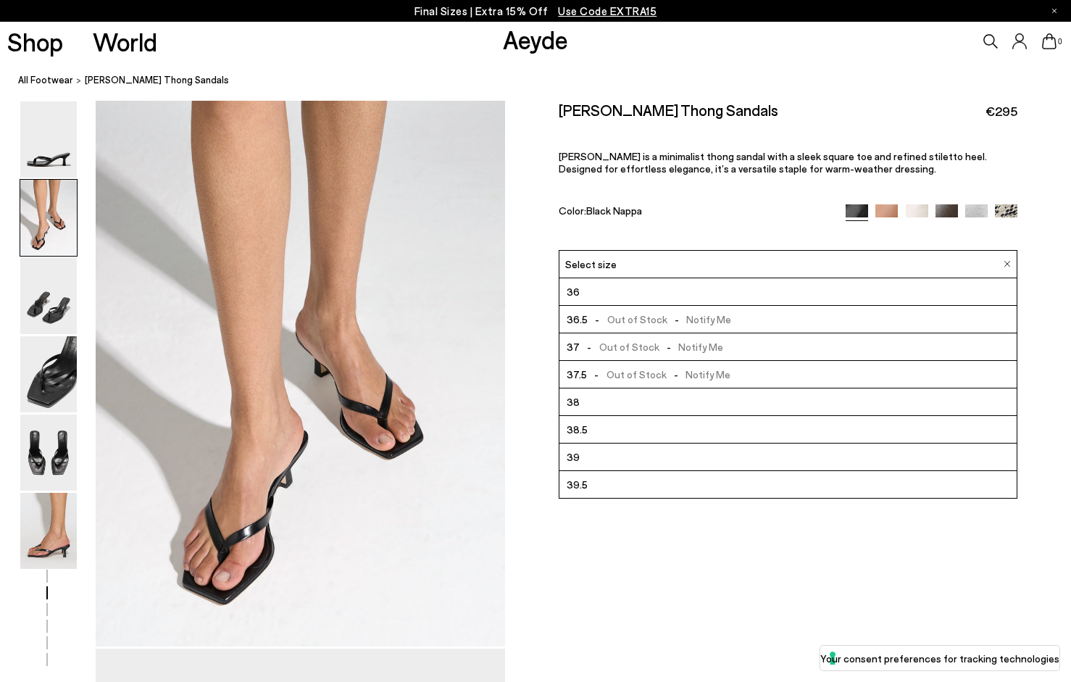
click at [626, 443] on li "39" at bounding box center [787, 457] width 457 height 28
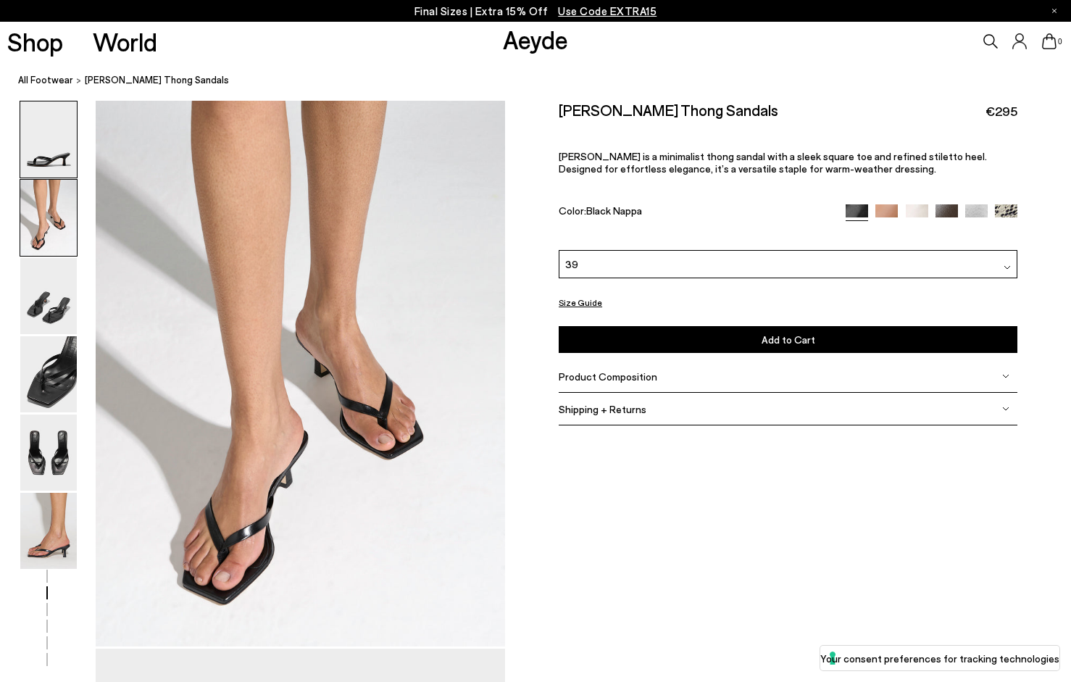
click at [59, 151] on img at bounding box center [48, 139] width 57 height 76
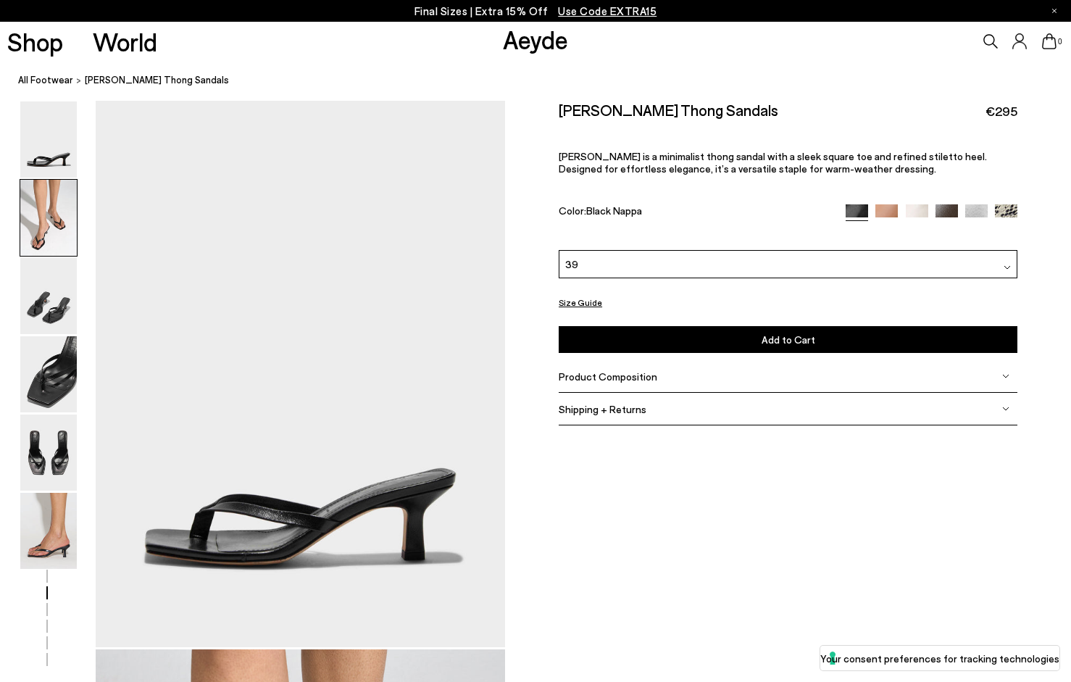
scroll to position [548, 0]
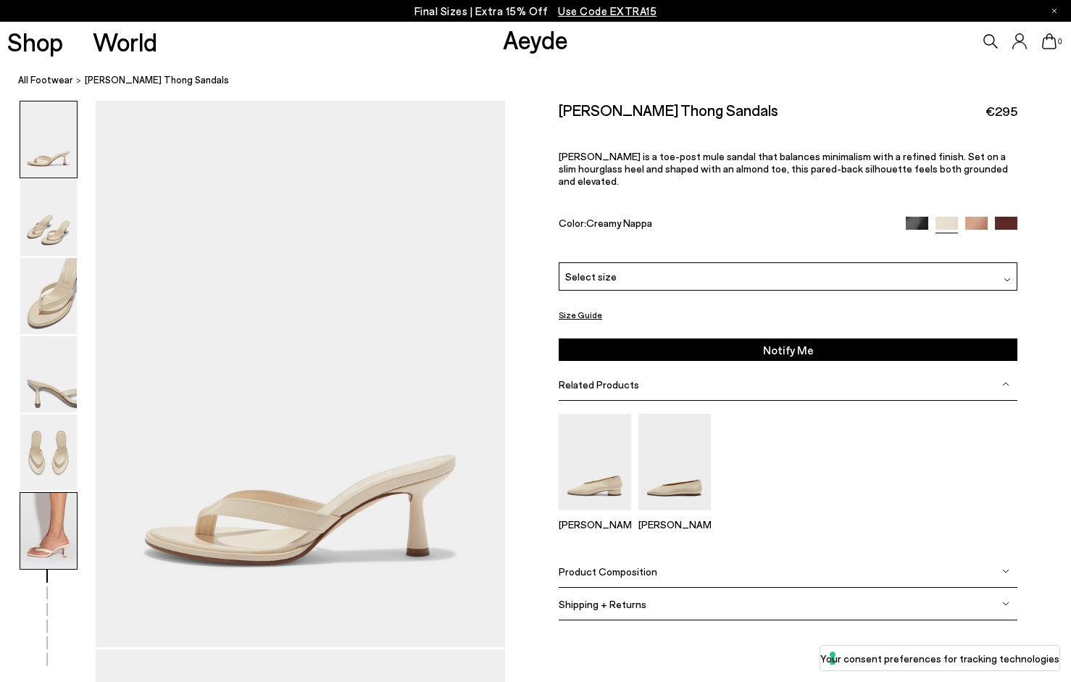
click at [35, 517] on img at bounding box center [48, 531] width 57 height 76
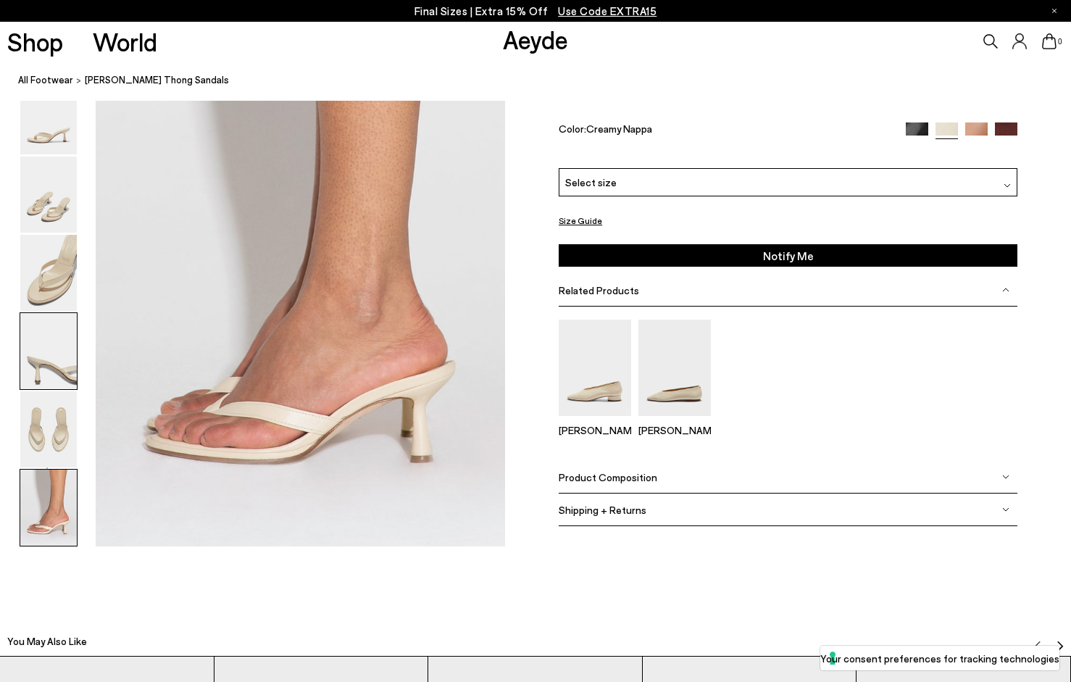
click at [42, 348] on img at bounding box center [48, 352] width 57 height 76
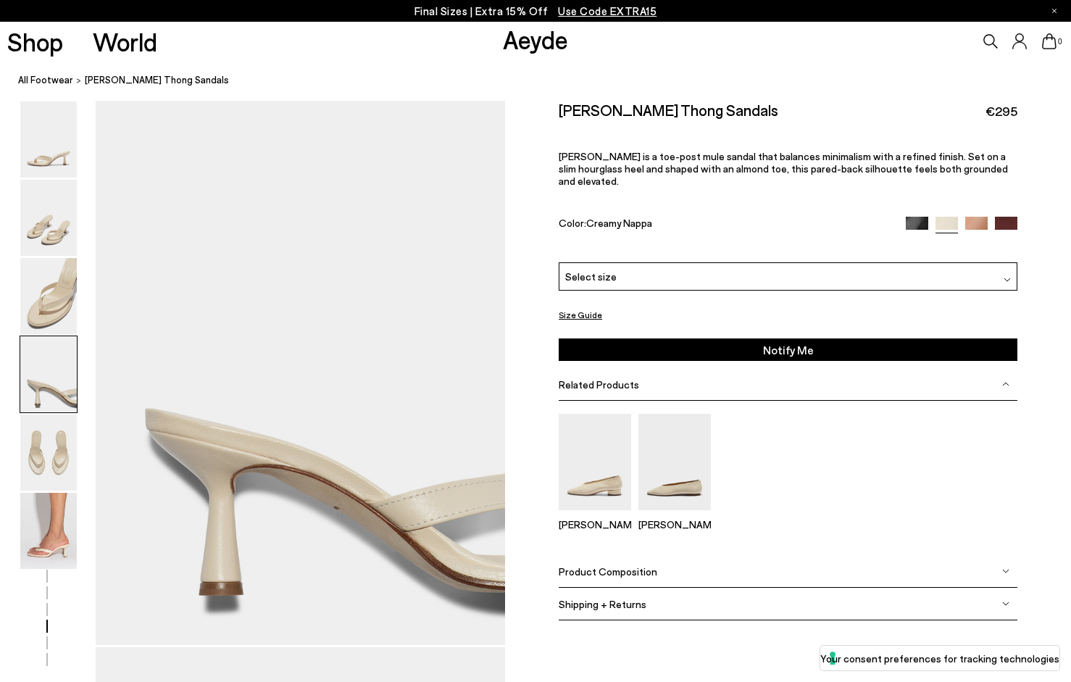
scroll to position [1645, 0]
click at [611, 555] on div "Product Composition" at bounding box center [788, 571] width 459 height 33
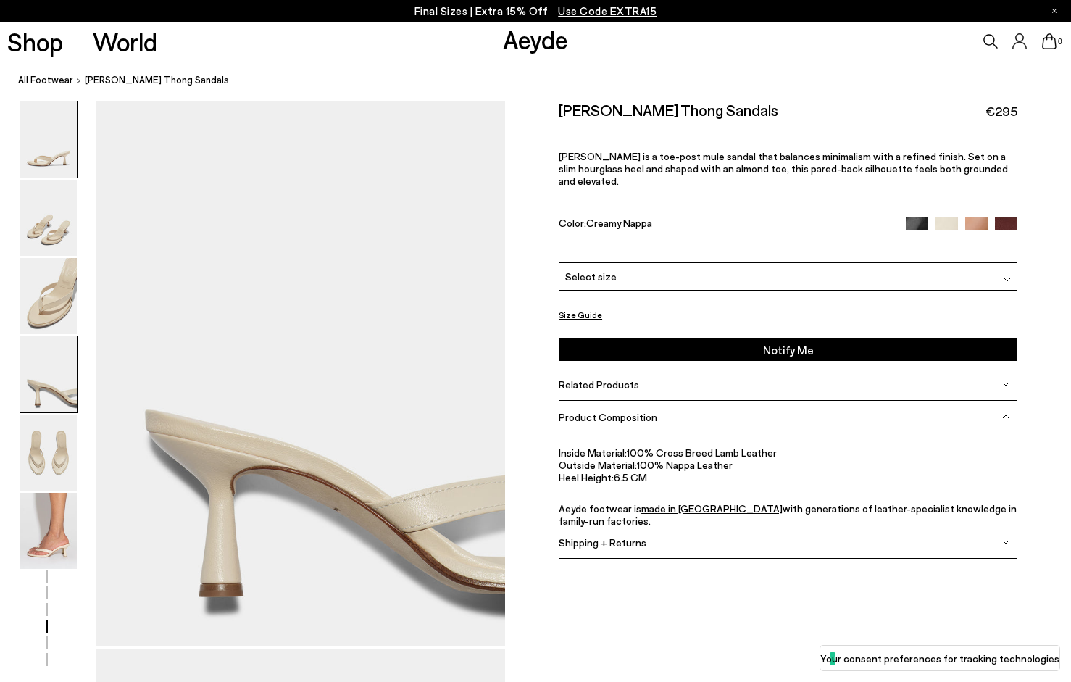
click at [35, 174] on img at bounding box center [48, 139] width 57 height 76
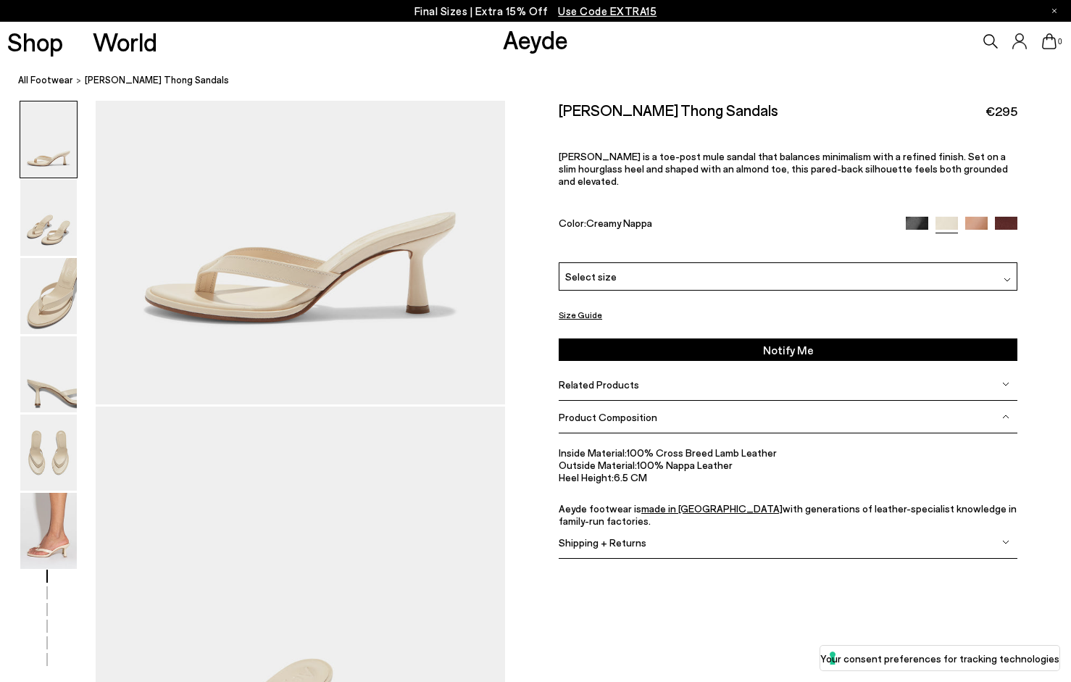
scroll to position [0, 0]
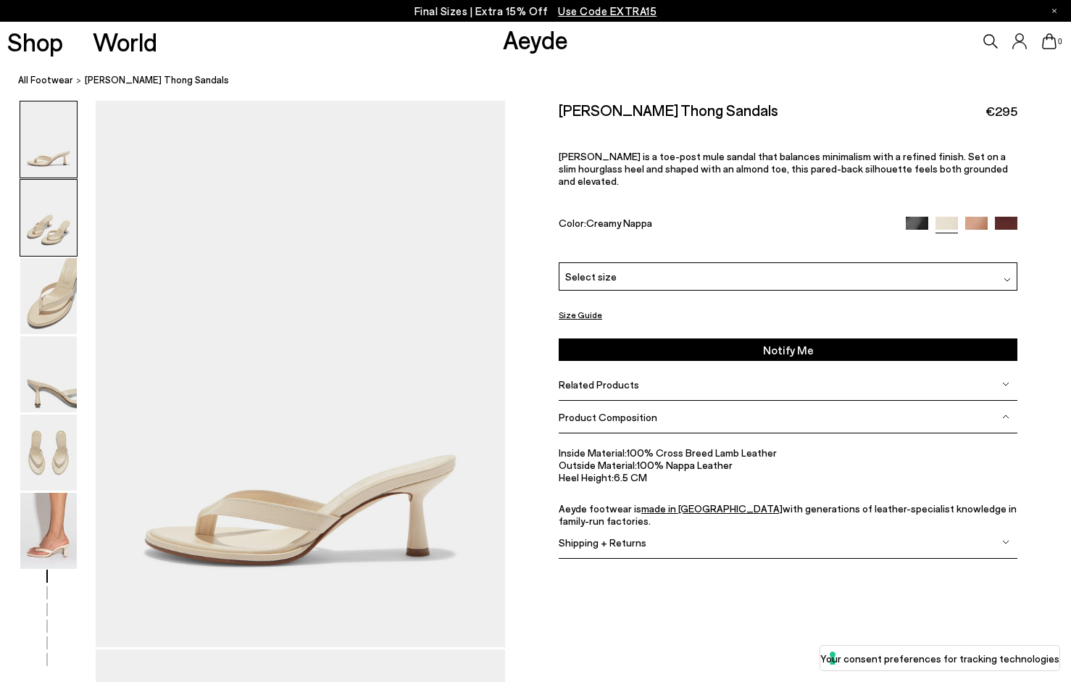
click at [40, 230] on img at bounding box center [48, 218] width 57 height 76
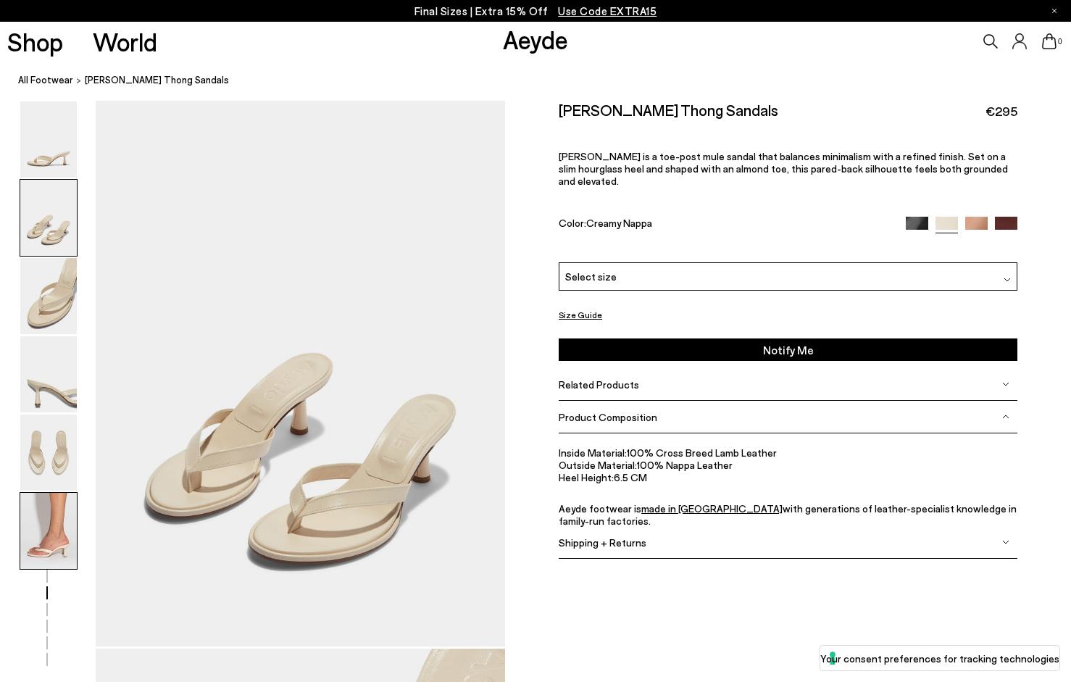
click at [63, 517] on img at bounding box center [48, 531] width 57 height 76
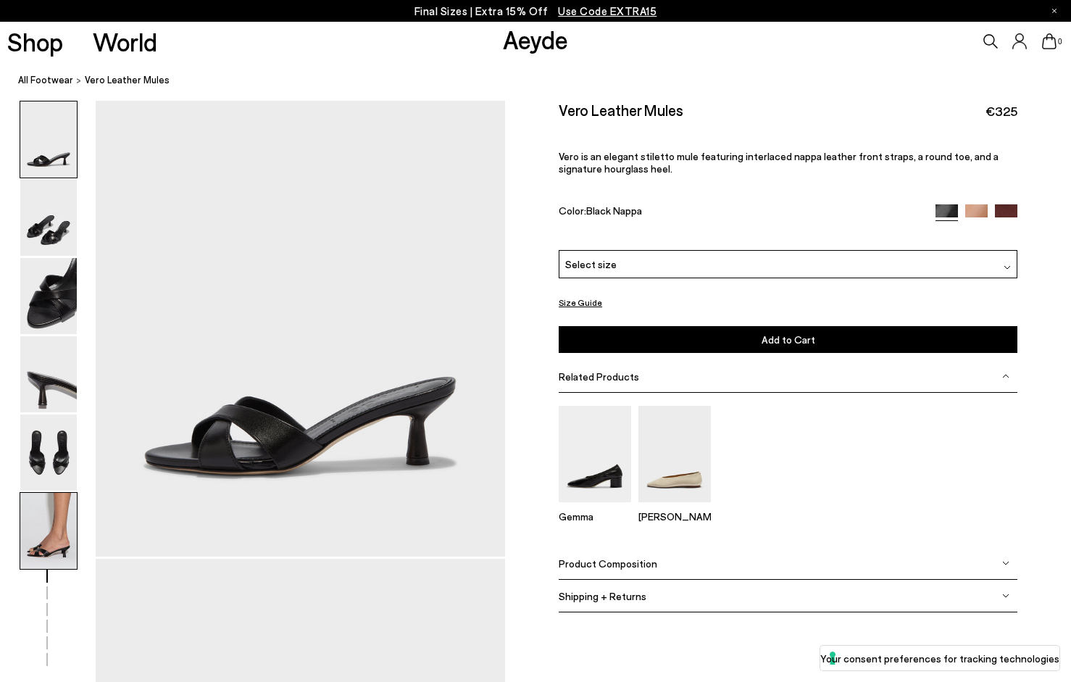
click at [21, 532] on img at bounding box center [48, 531] width 57 height 76
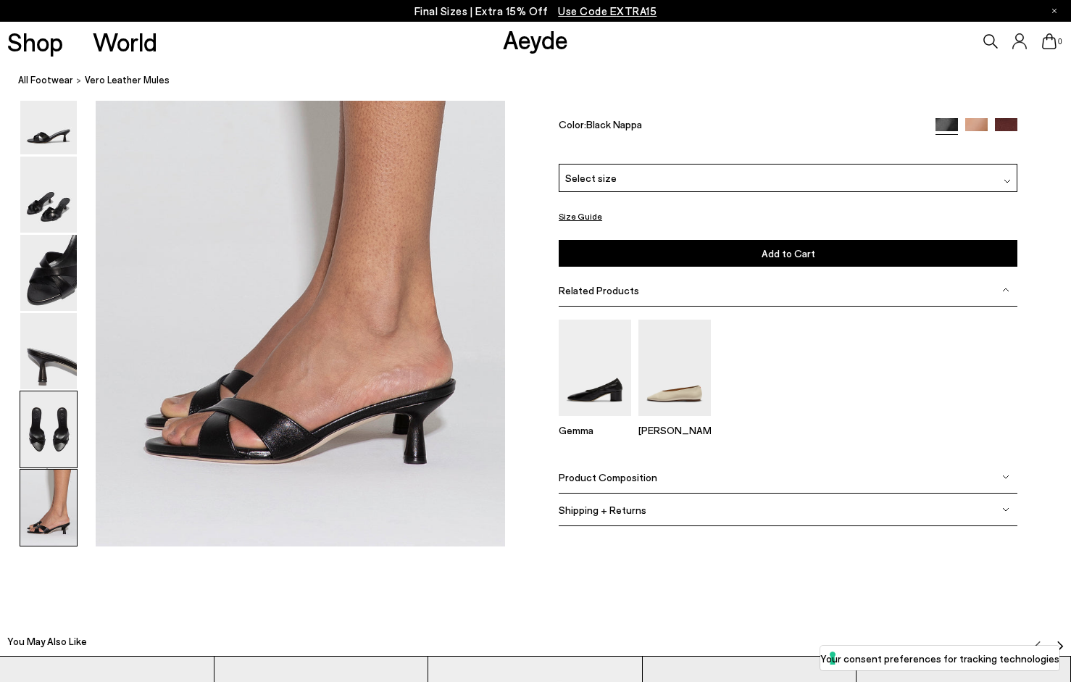
click at [47, 424] on img at bounding box center [48, 430] width 57 height 76
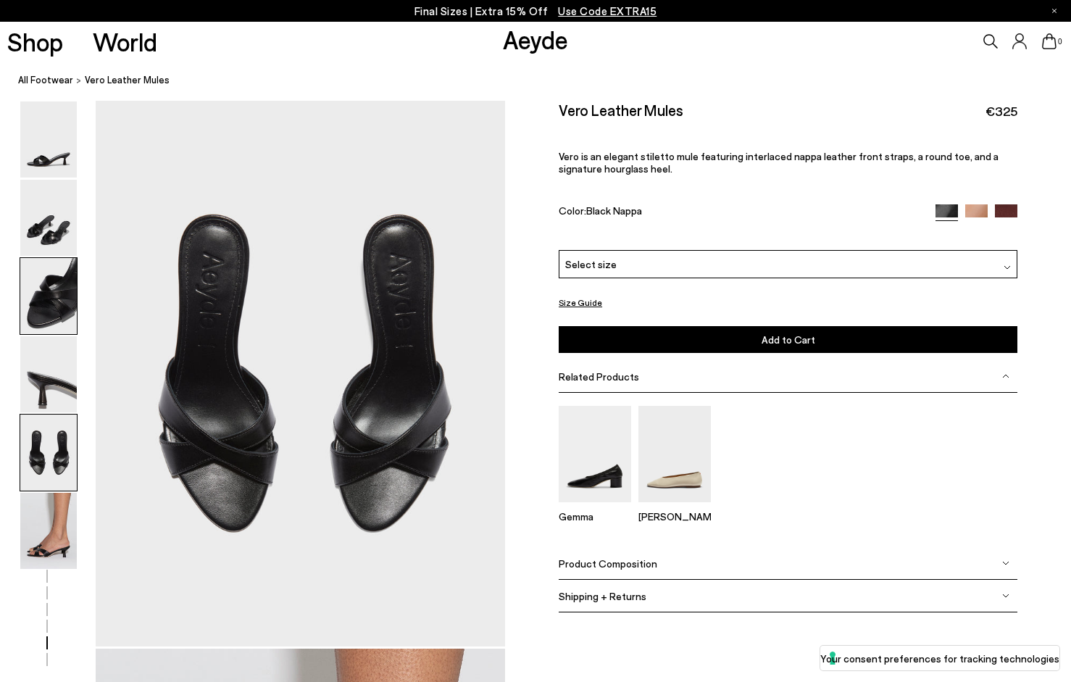
click at [68, 307] on img at bounding box center [48, 296] width 57 height 76
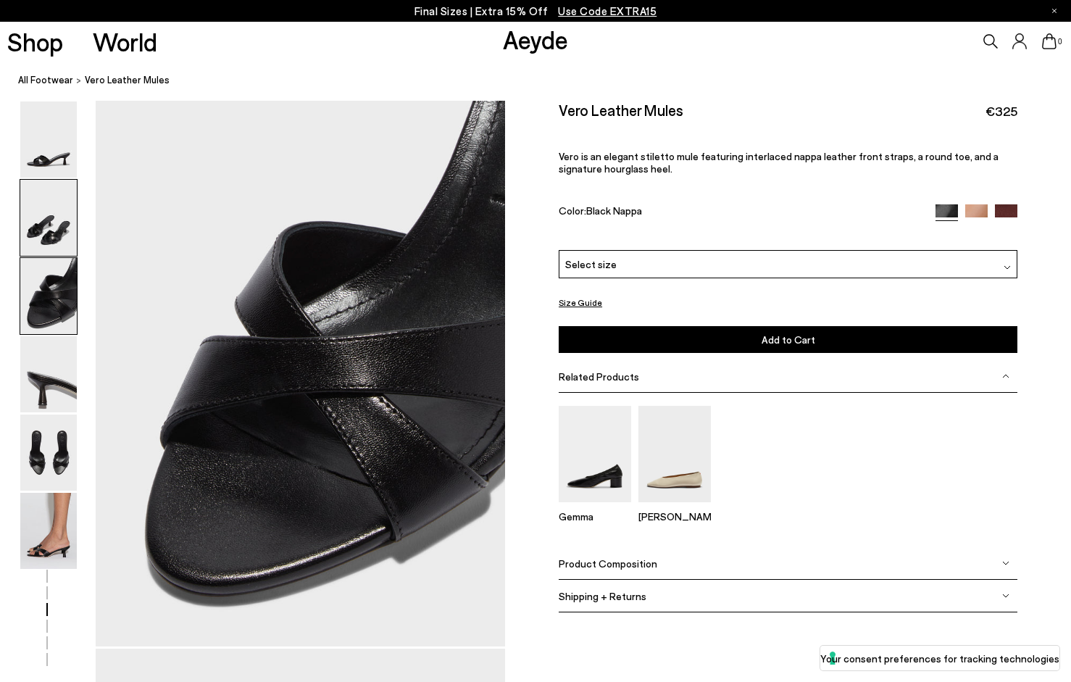
click at [59, 201] on img at bounding box center [48, 218] width 57 height 76
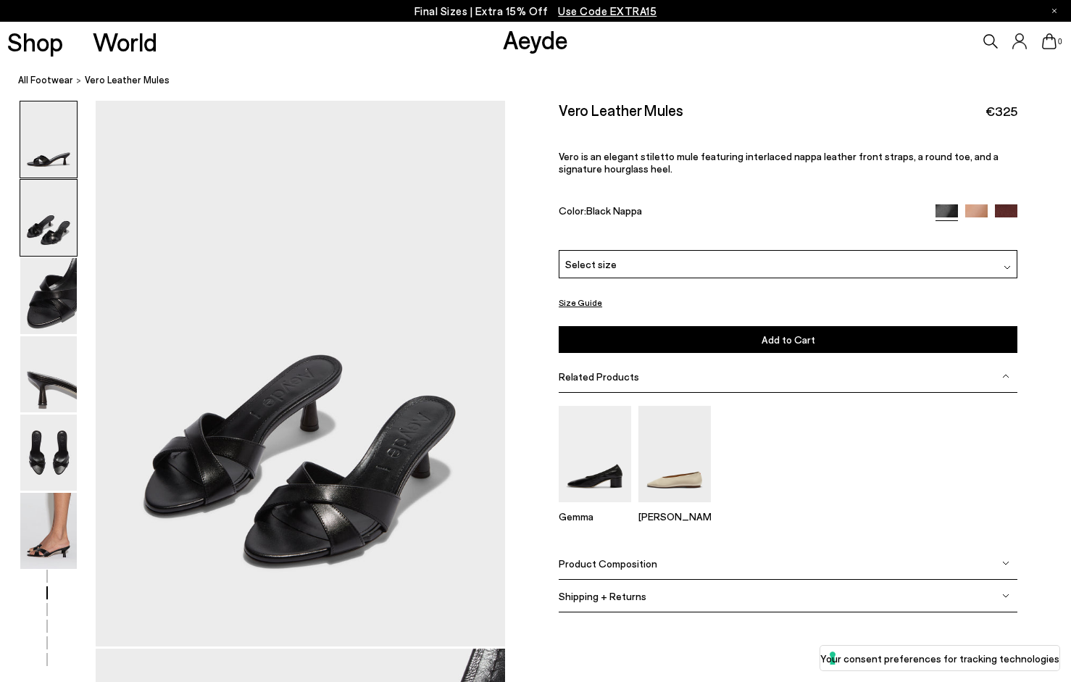
click at [60, 154] on img at bounding box center [48, 139] width 57 height 76
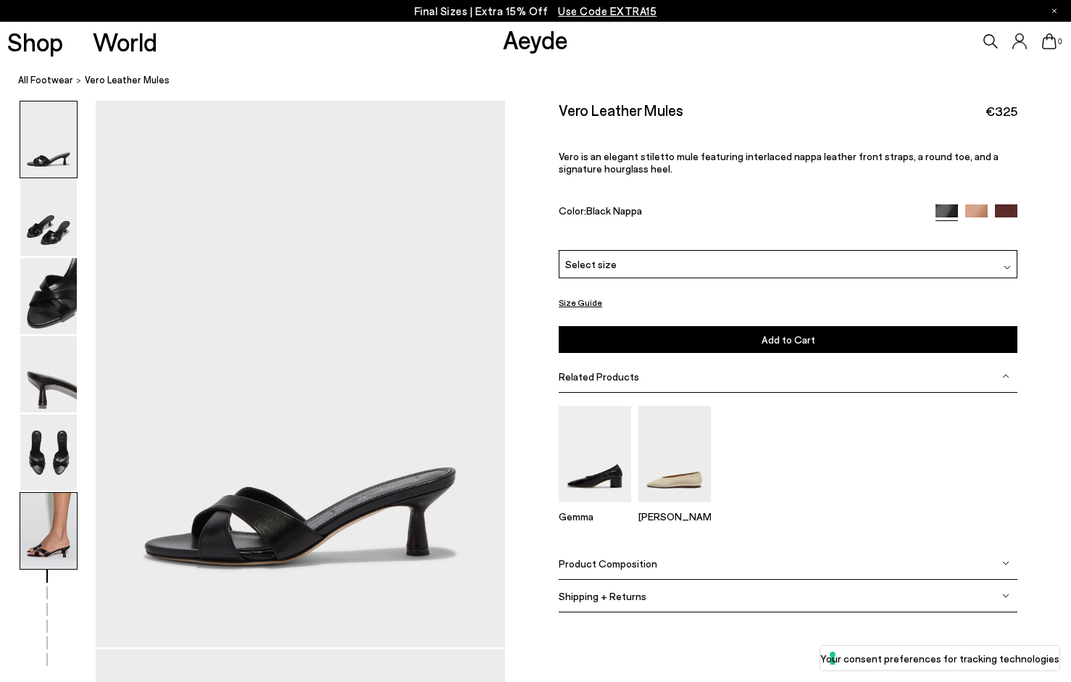
click at [41, 556] on img at bounding box center [48, 531] width 57 height 76
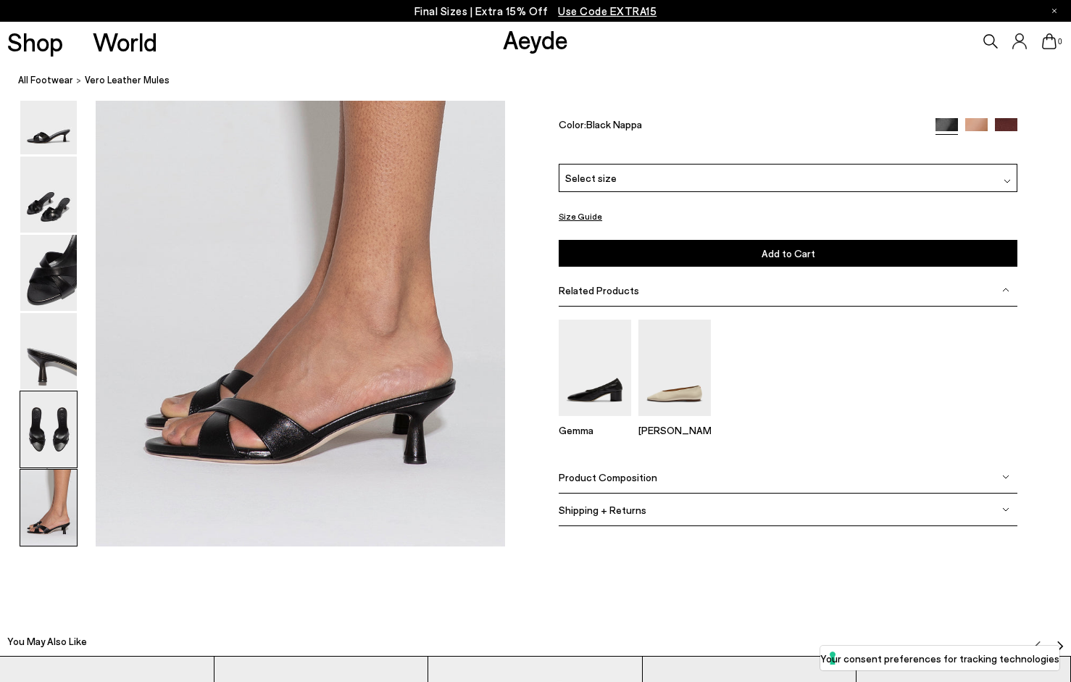
click at [49, 444] on img at bounding box center [48, 430] width 57 height 76
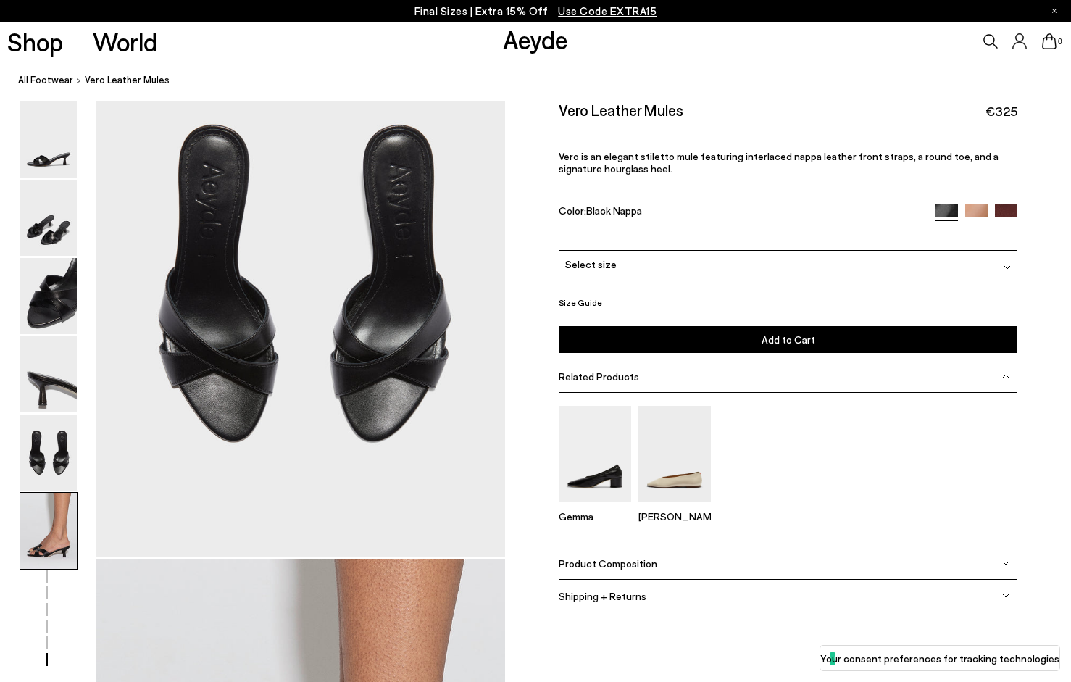
scroll to position [2193, 0]
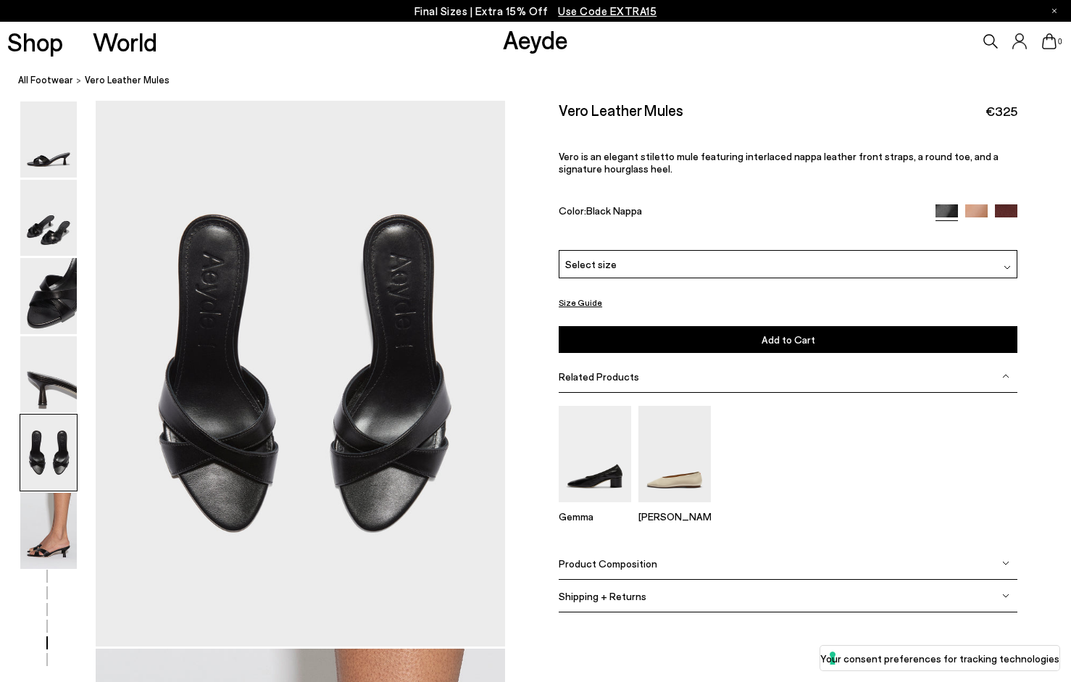
click at [610, 557] on span "Product Composition" at bounding box center [608, 563] width 99 height 12
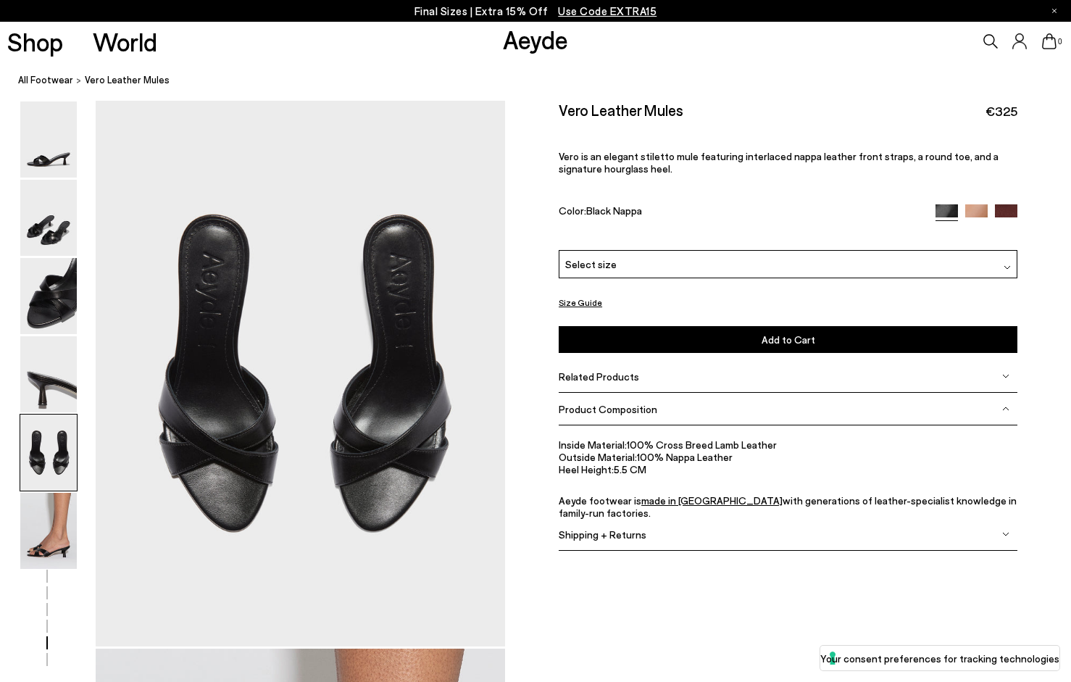
click at [661, 250] on div "Please Select a Color Black Nappa Black Nappa Hazelnut Nappa Port Nappa Select …" at bounding box center [788, 301] width 459 height 103
click at [656, 250] on div "Select size" at bounding box center [788, 264] width 459 height 28
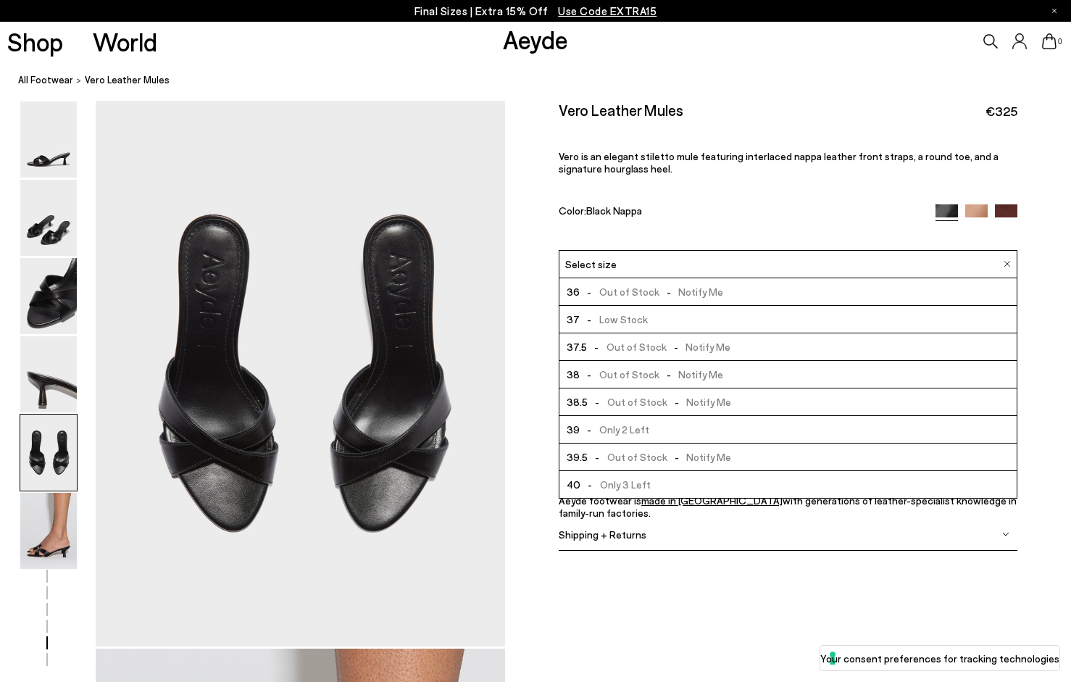
click at [665, 416] on li "39 - Only 2 Left" at bounding box center [787, 430] width 457 height 28
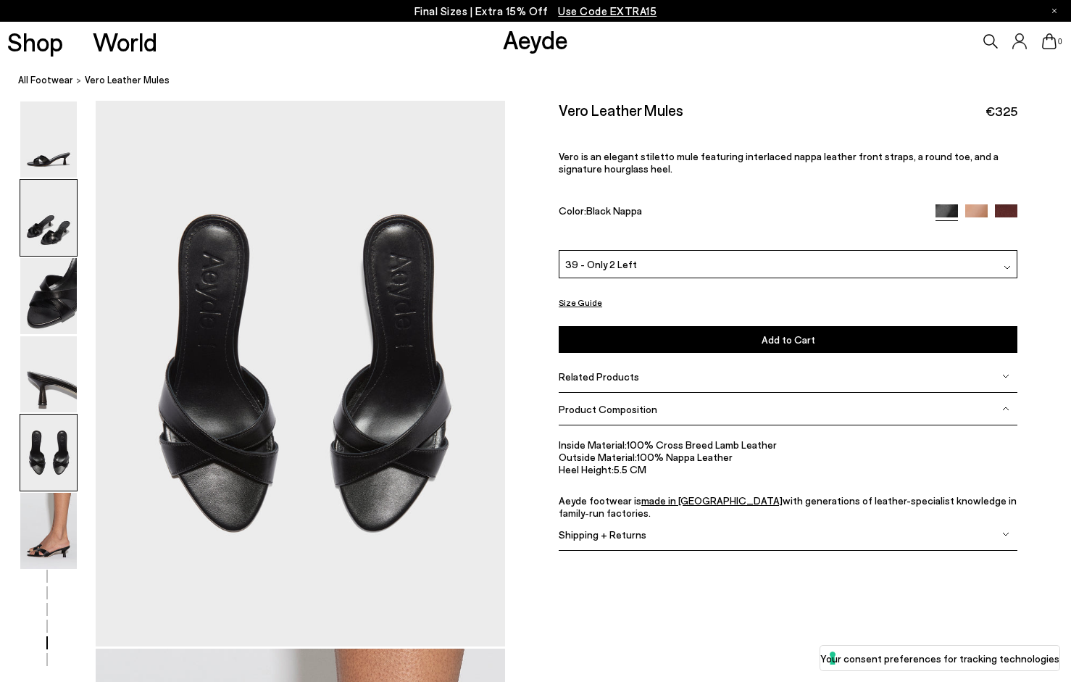
click at [30, 209] on img at bounding box center [48, 218] width 57 height 76
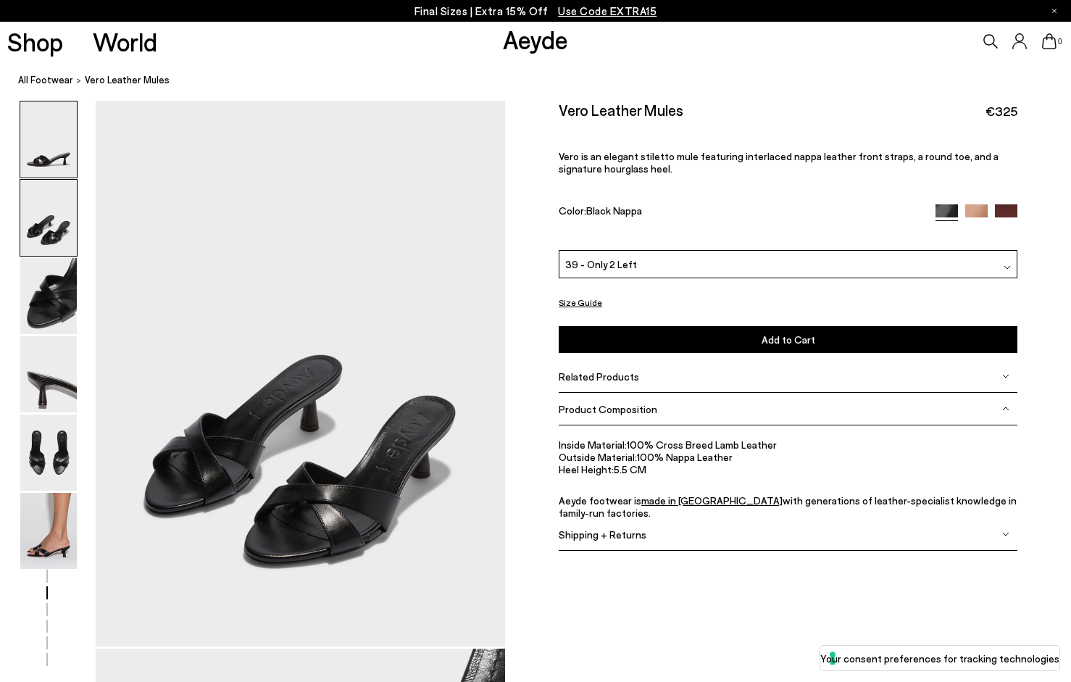
click at [36, 166] on img at bounding box center [48, 139] width 57 height 76
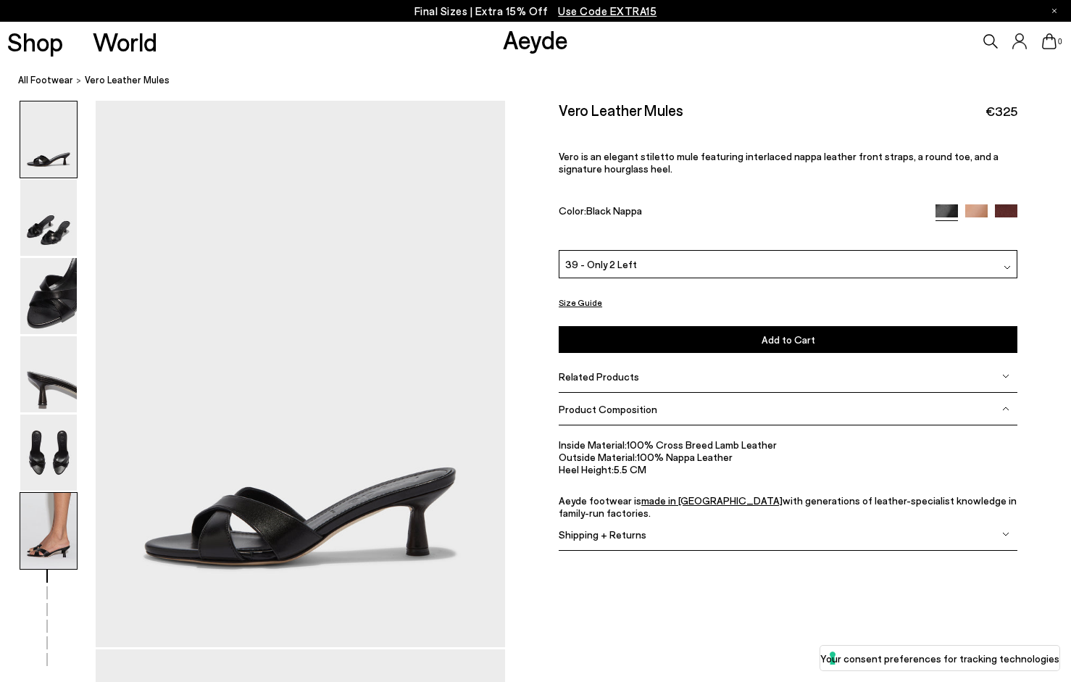
click at [52, 552] on img at bounding box center [48, 531] width 57 height 76
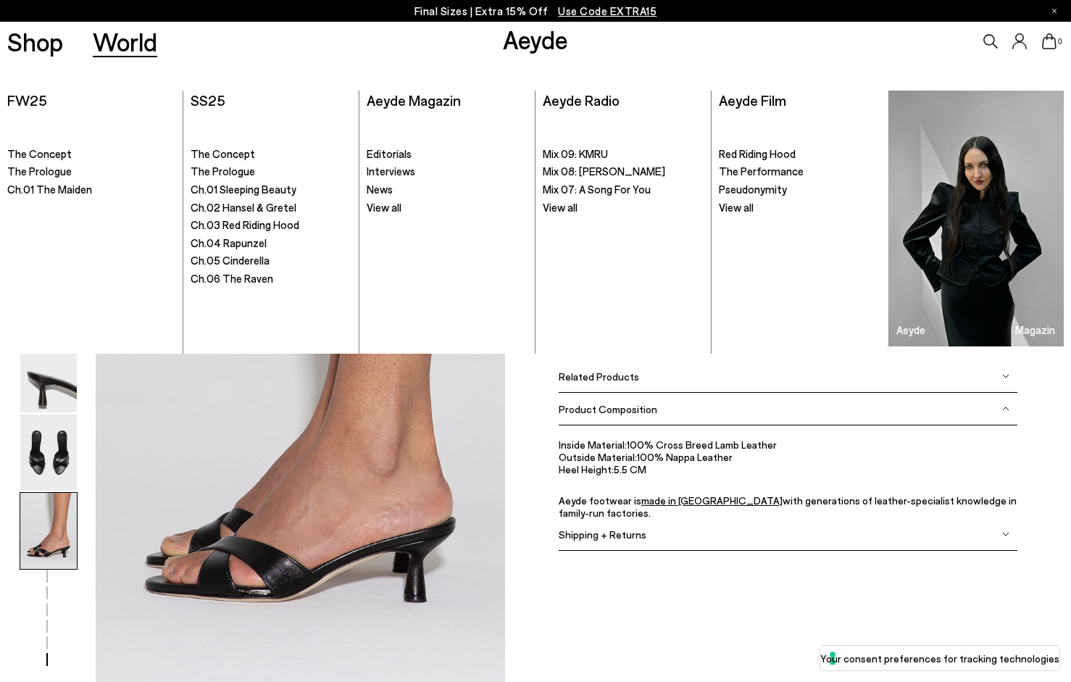
scroll to position [2733, 0]
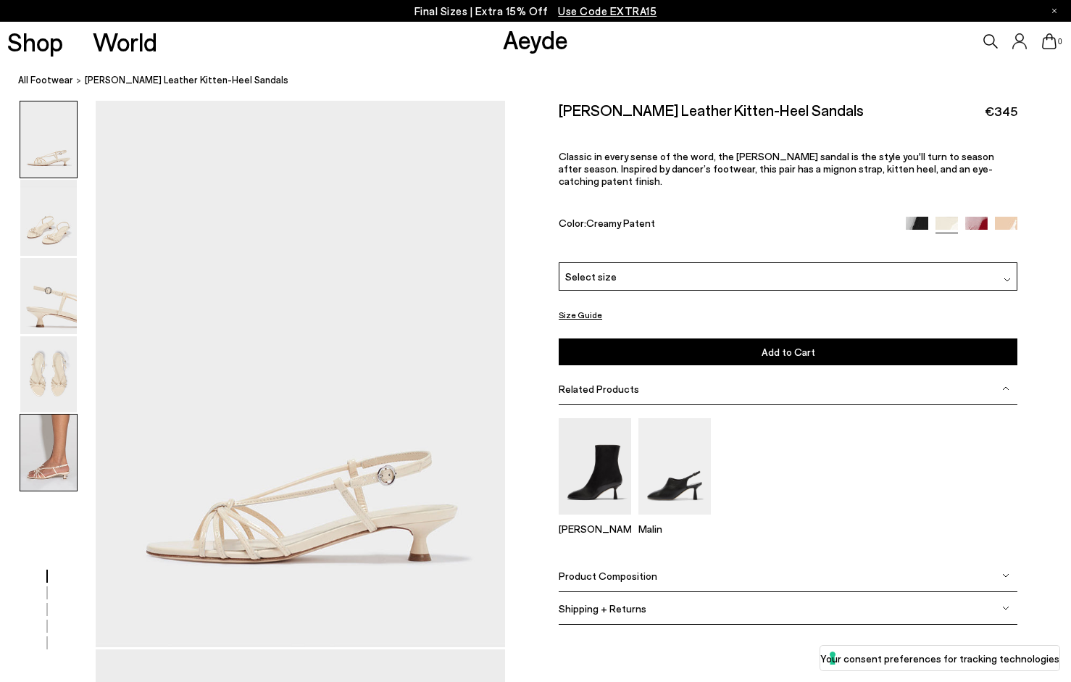
click at [59, 434] on img at bounding box center [48, 452] width 57 height 76
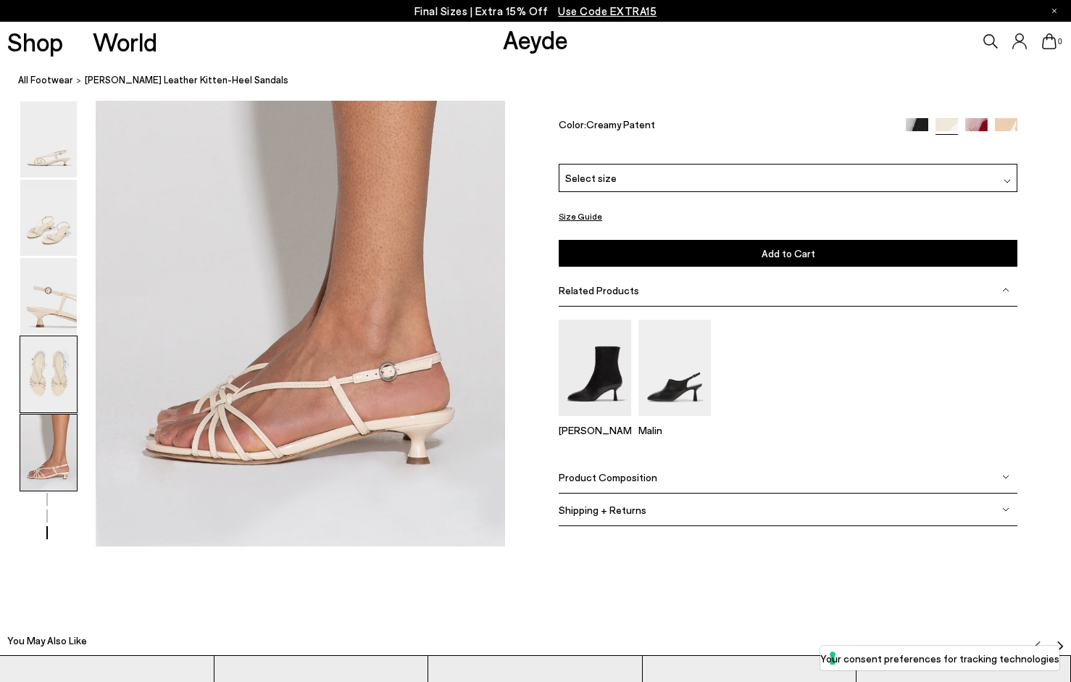
click at [50, 368] on img at bounding box center [48, 374] width 57 height 76
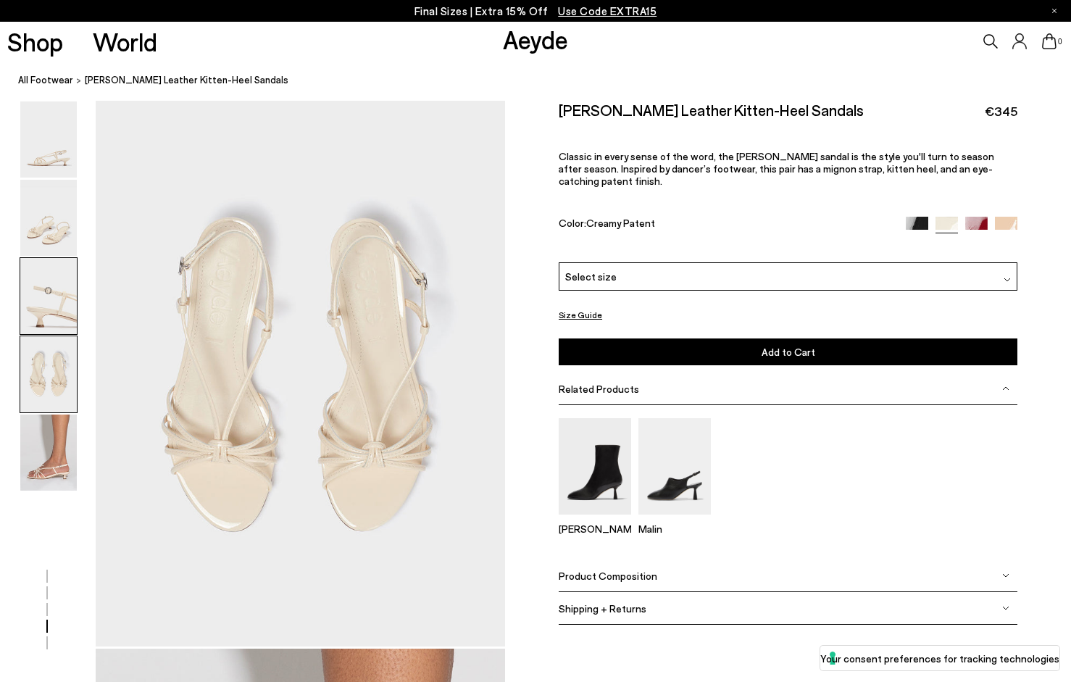
click at [52, 298] on img at bounding box center [48, 296] width 57 height 76
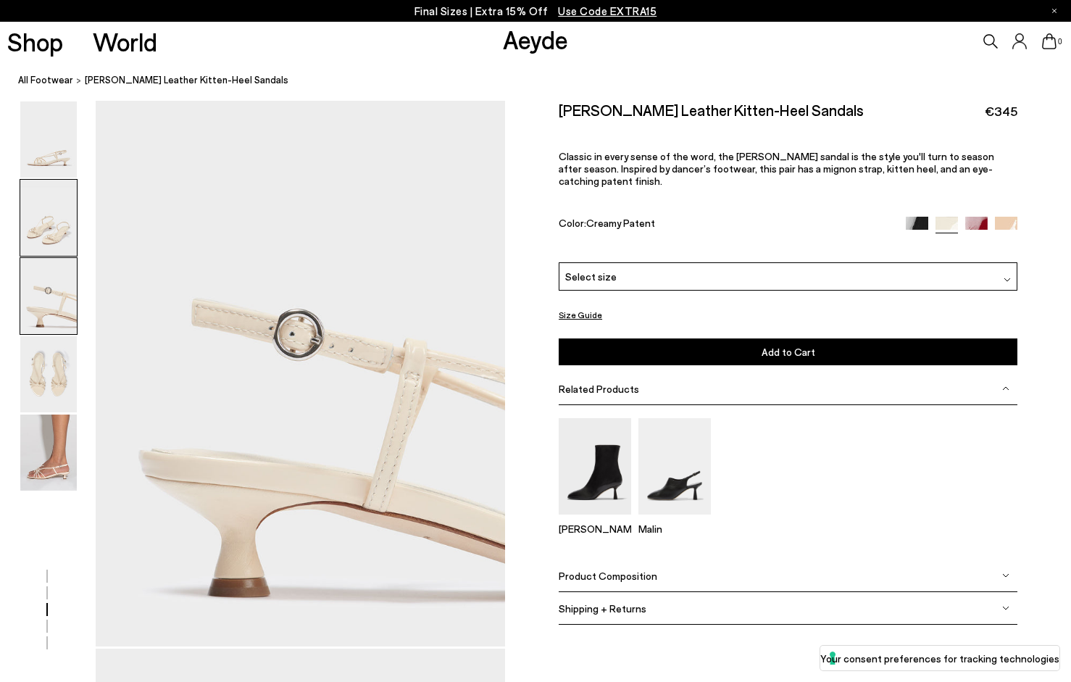
click at [46, 219] on img at bounding box center [48, 218] width 57 height 76
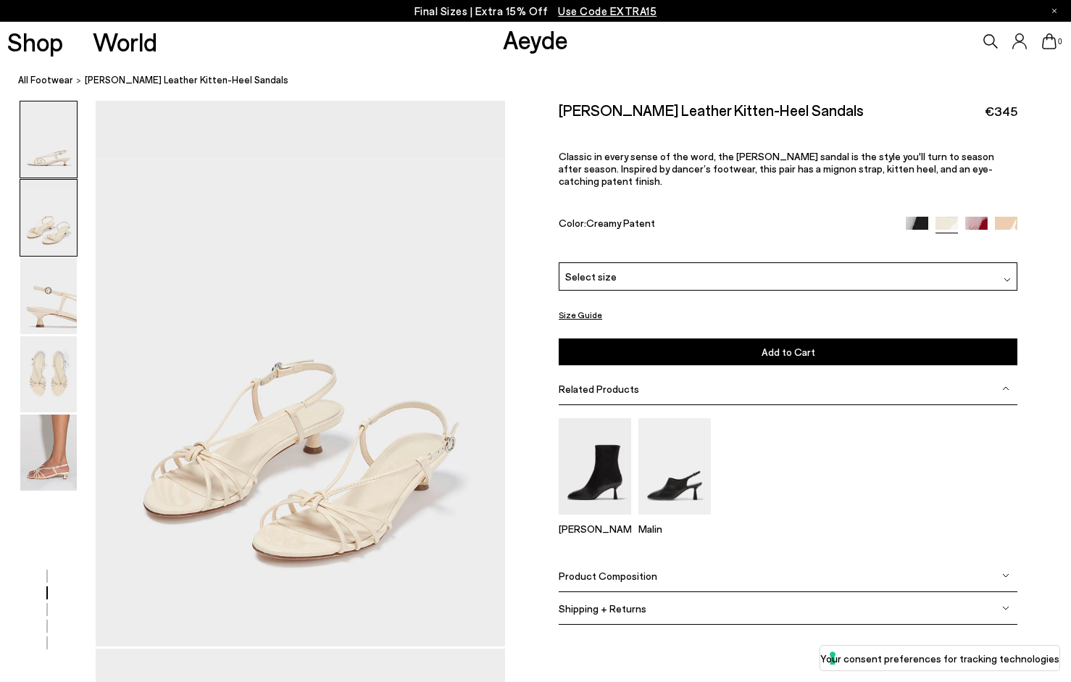
click at [50, 151] on img at bounding box center [48, 139] width 57 height 76
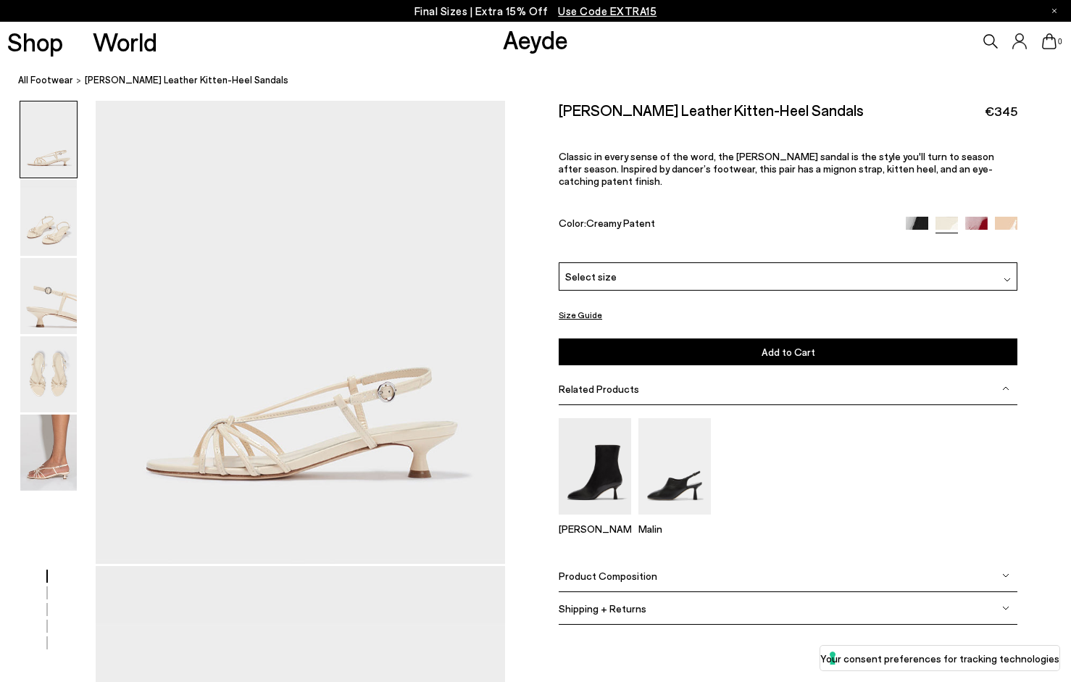
scroll to position [0, 0]
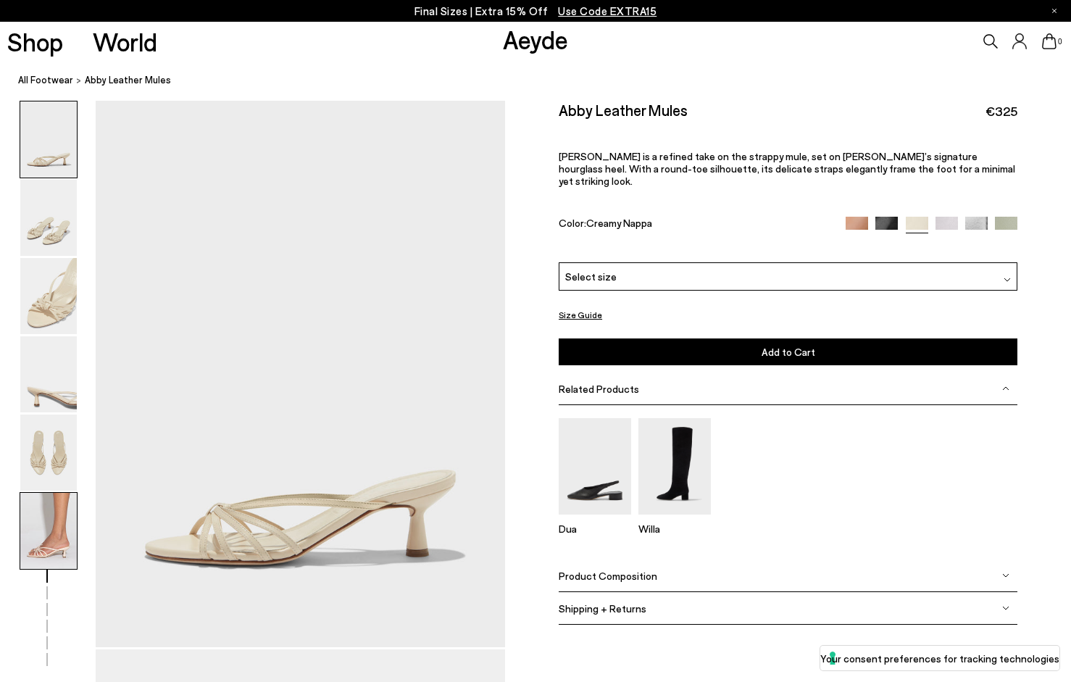
click at [43, 529] on img at bounding box center [48, 531] width 57 height 76
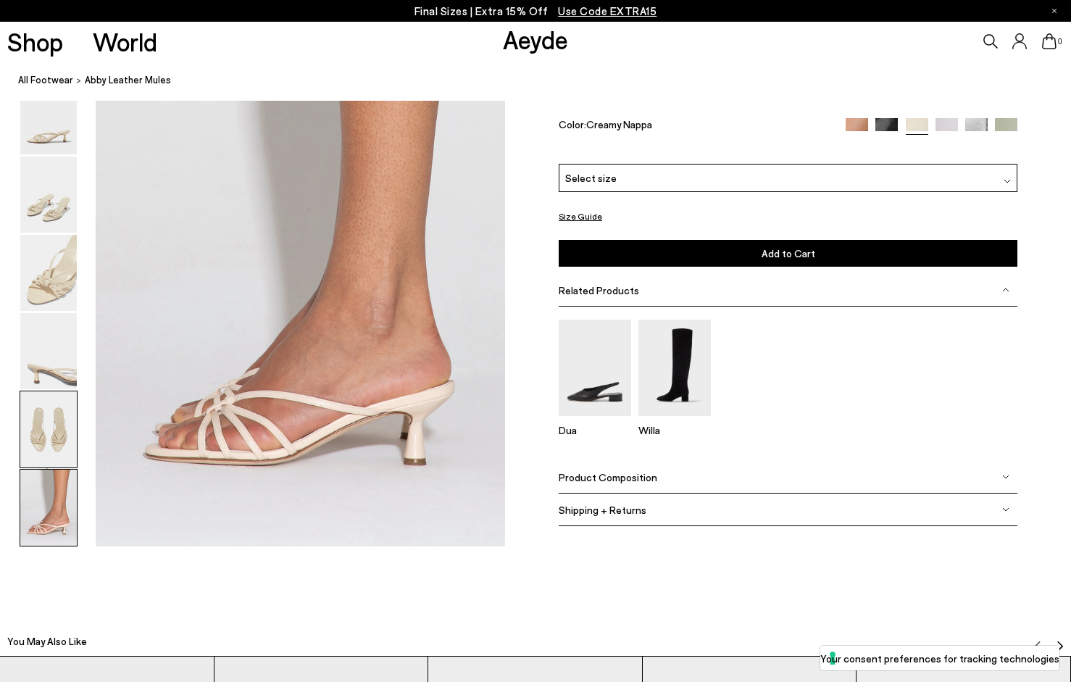
click at [41, 415] on img at bounding box center [48, 430] width 57 height 76
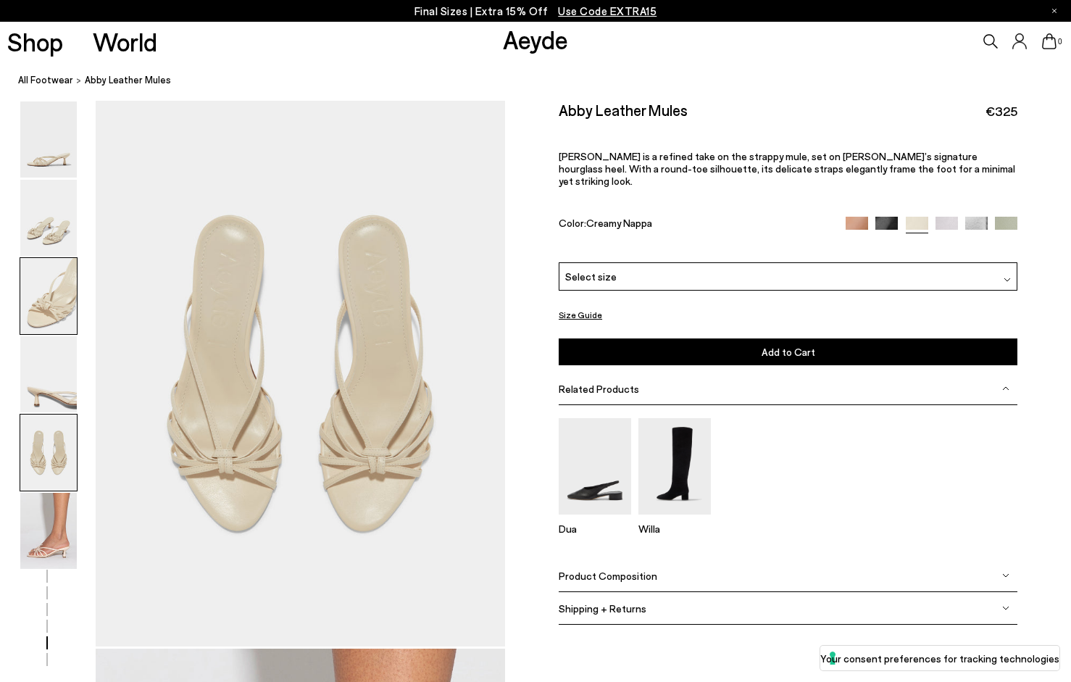
click at [55, 312] on img at bounding box center [48, 296] width 57 height 76
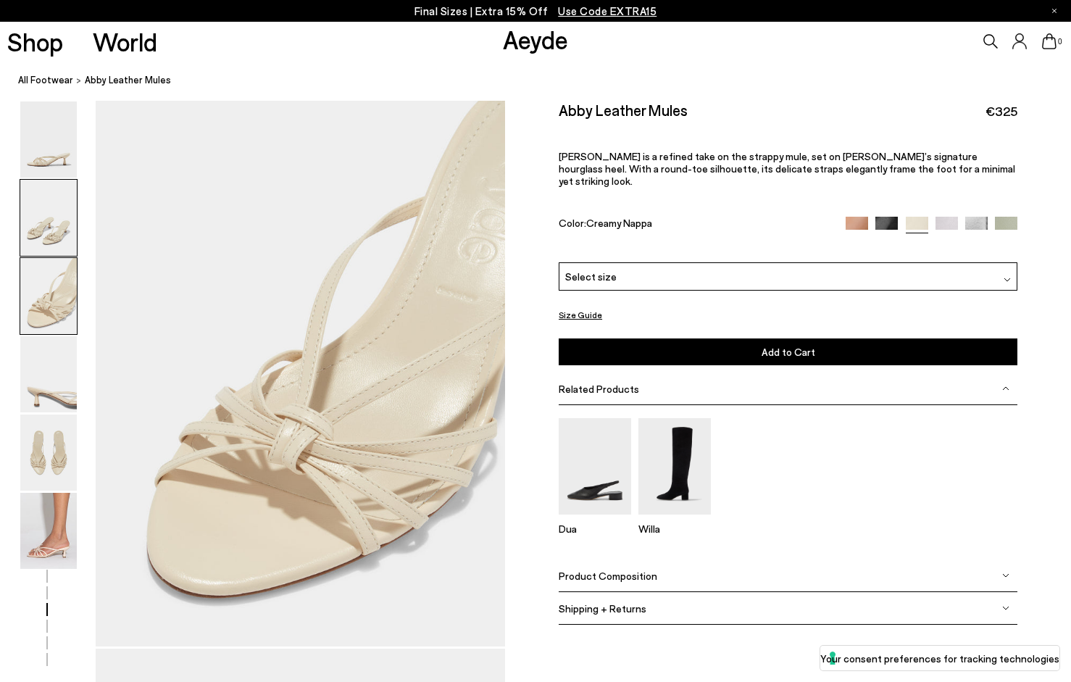
click at [49, 189] on img at bounding box center [48, 218] width 57 height 76
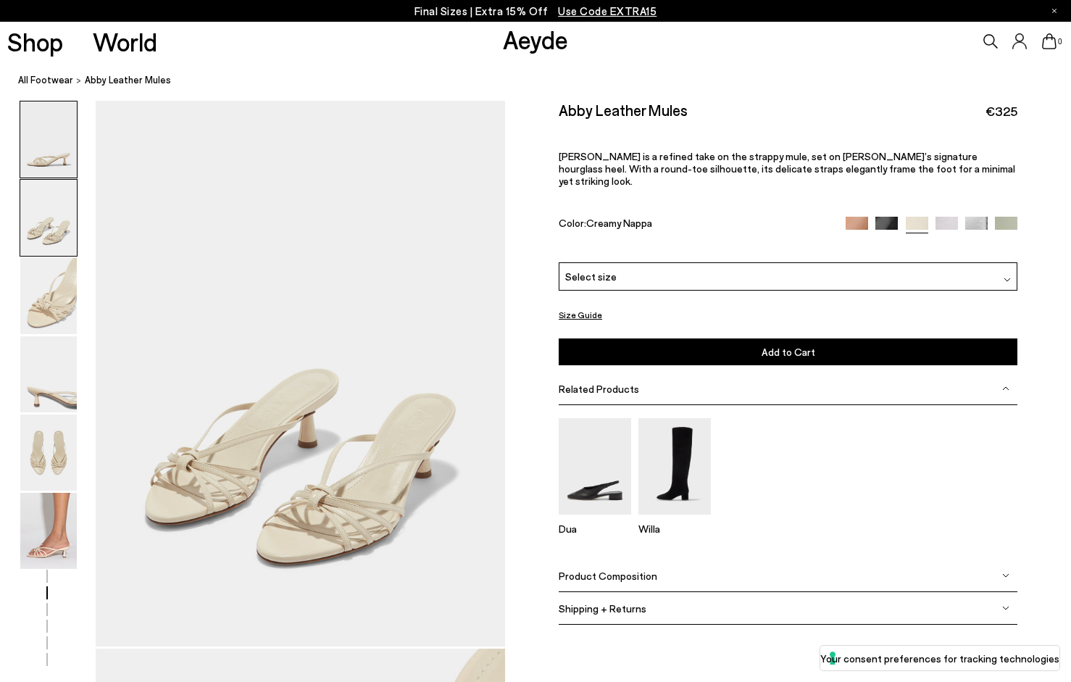
click at [57, 123] on img at bounding box center [48, 139] width 57 height 76
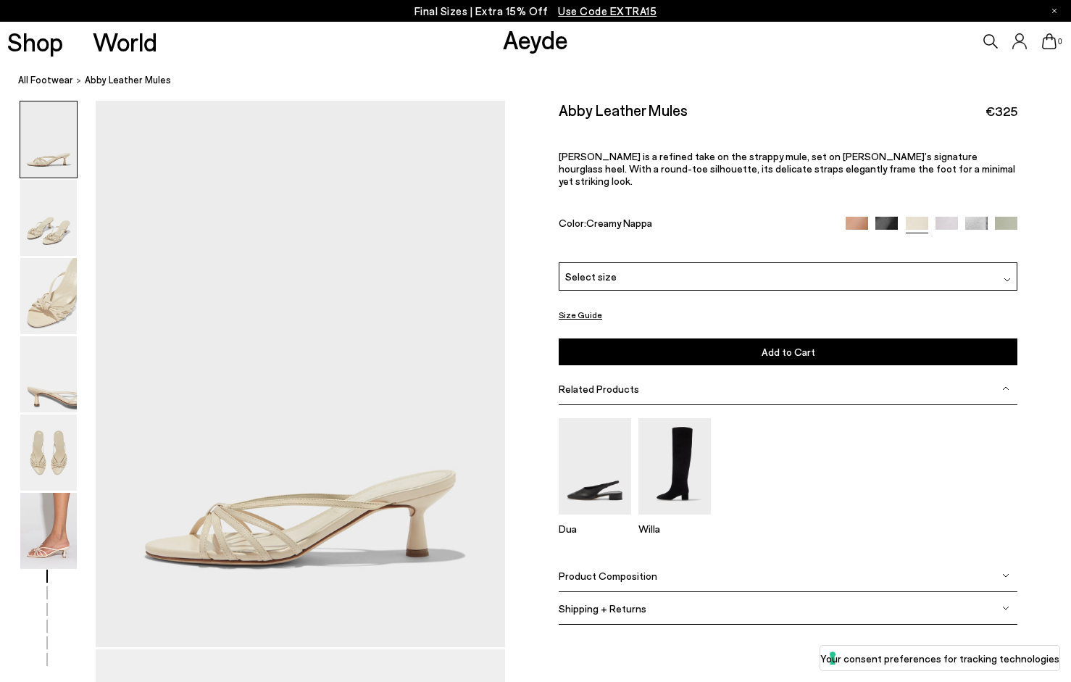
click at [640, 262] on div "Select size" at bounding box center [788, 276] width 459 height 28
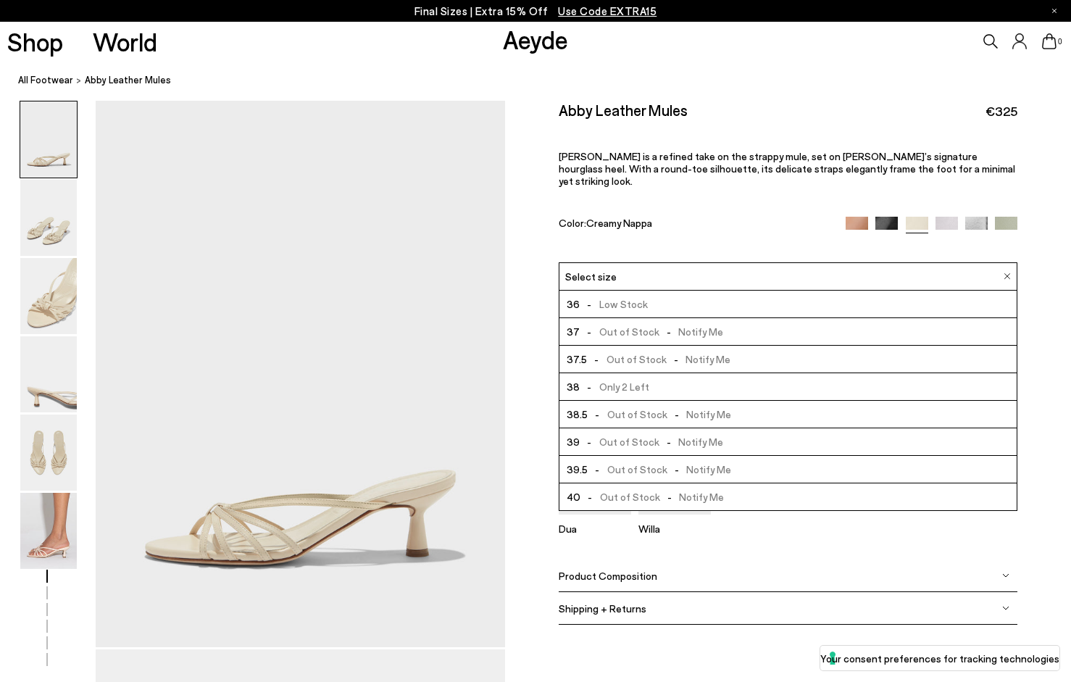
click at [659, 435] on span "-" at bounding box center [668, 441] width 19 height 12
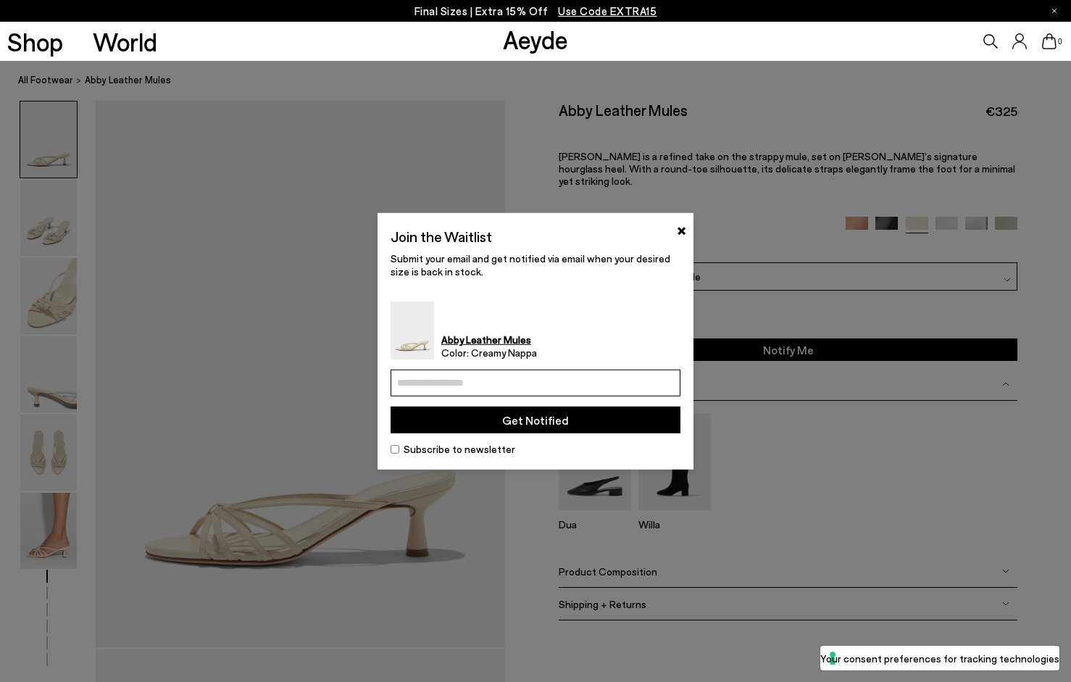
click at [685, 242] on div "Join the Waitlist × Submit your email and get notified via email when your desi…" at bounding box center [535, 340] width 316 height 256
click at [677, 229] on button "×" at bounding box center [681, 228] width 9 height 17
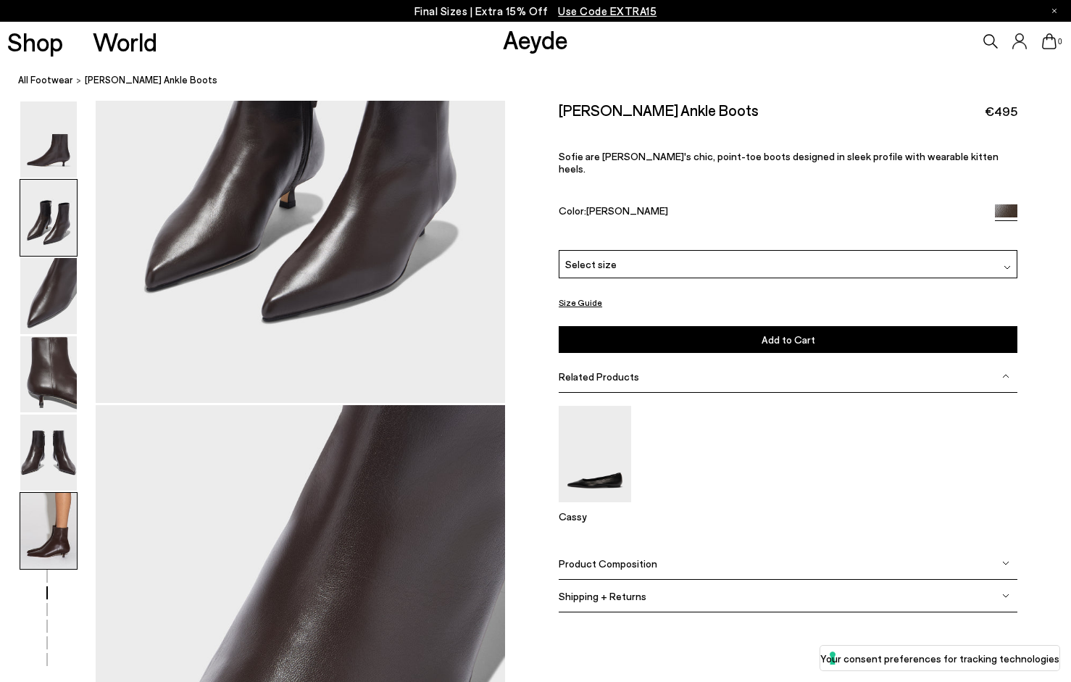
click at [51, 528] on img at bounding box center [48, 531] width 57 height 76
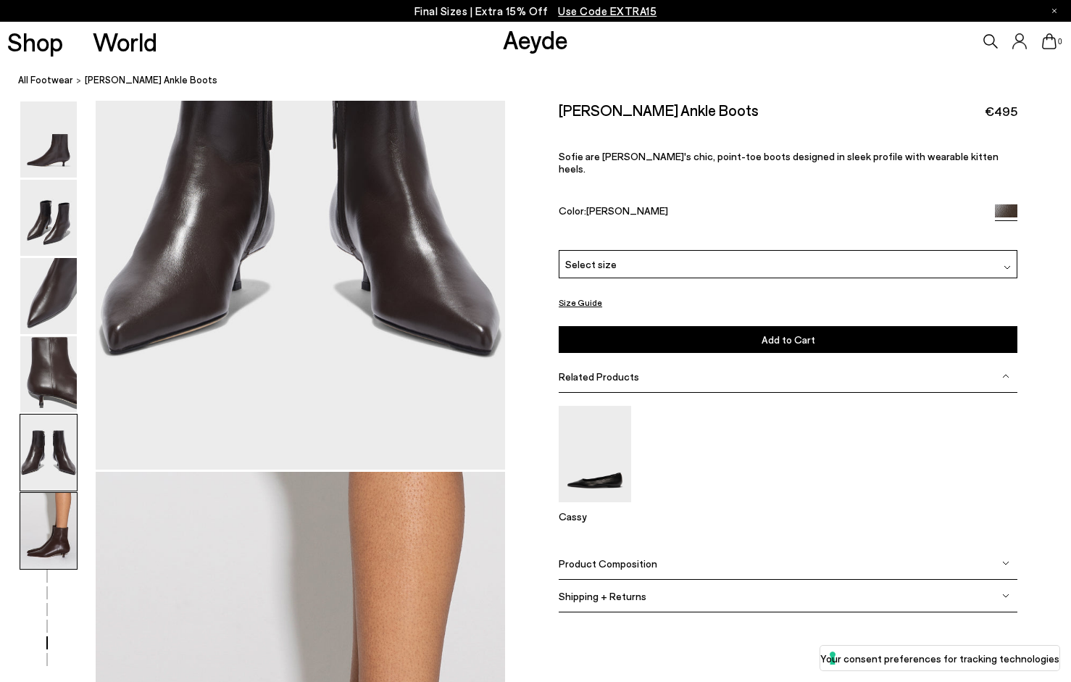
scroll to position [2841, 0]
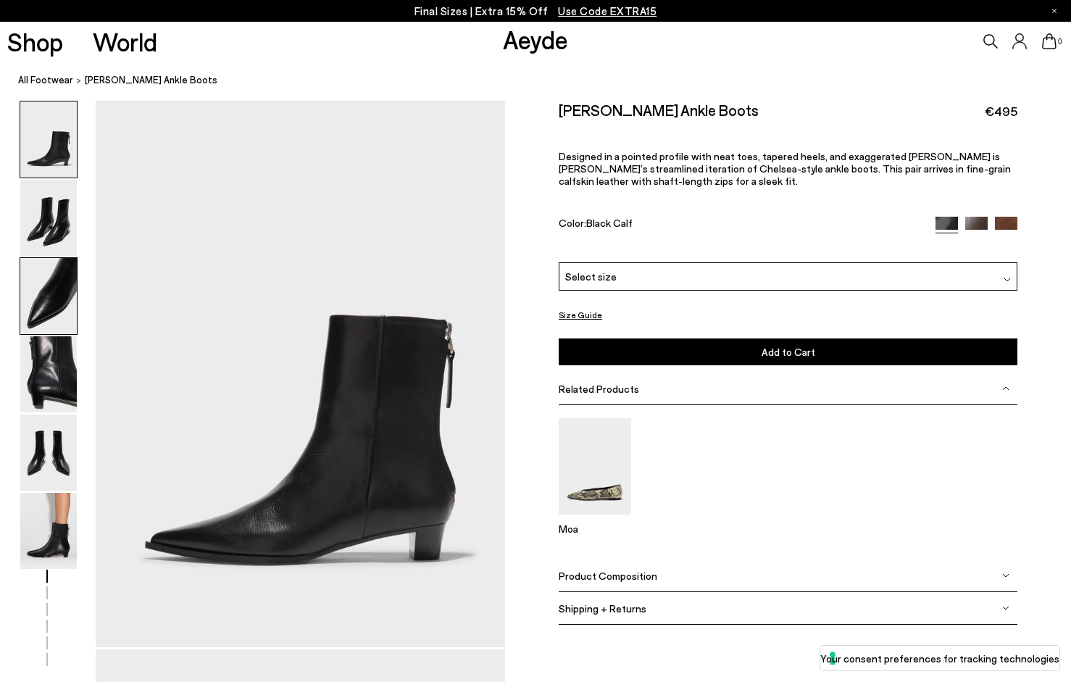
click at [56, 295] on img at bounding box center [48, 296] width 57 height 76
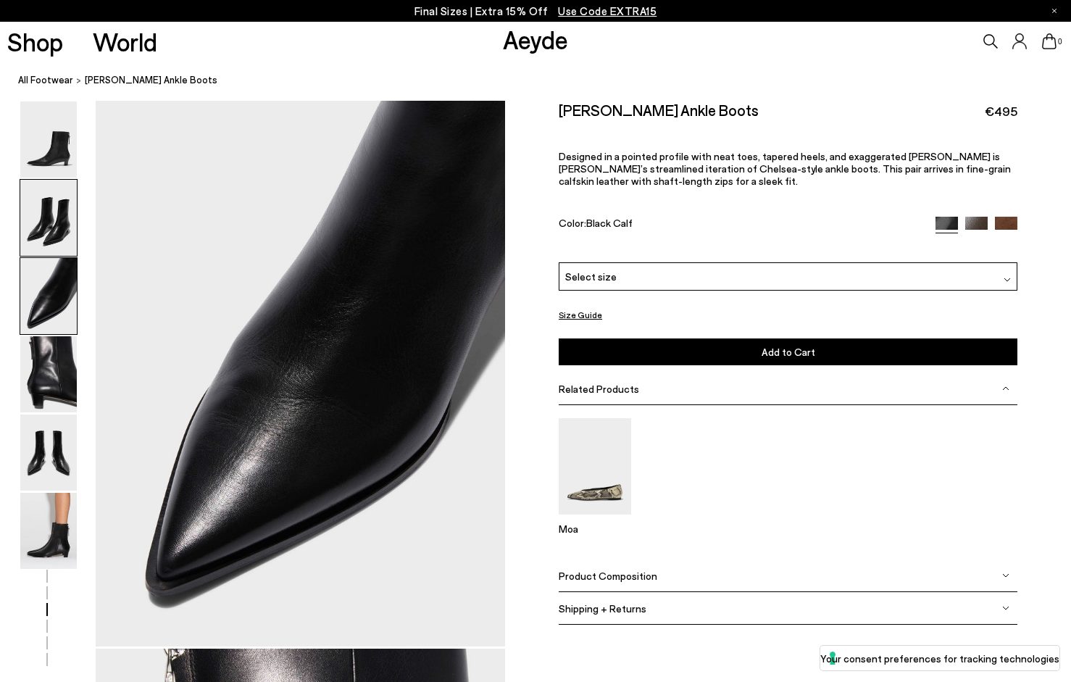
click at [51, 222] on img at bounding box center [48, 218] width 57 height 76
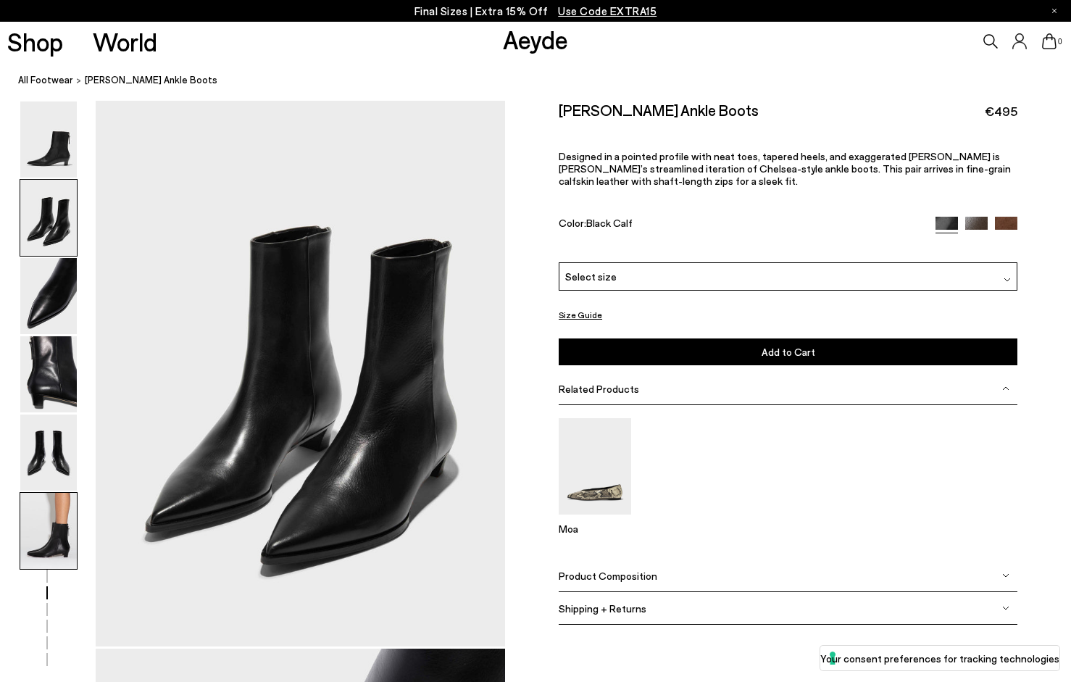
click at [42, 525] on img at bounding box center [48, 531] width 57 height 76
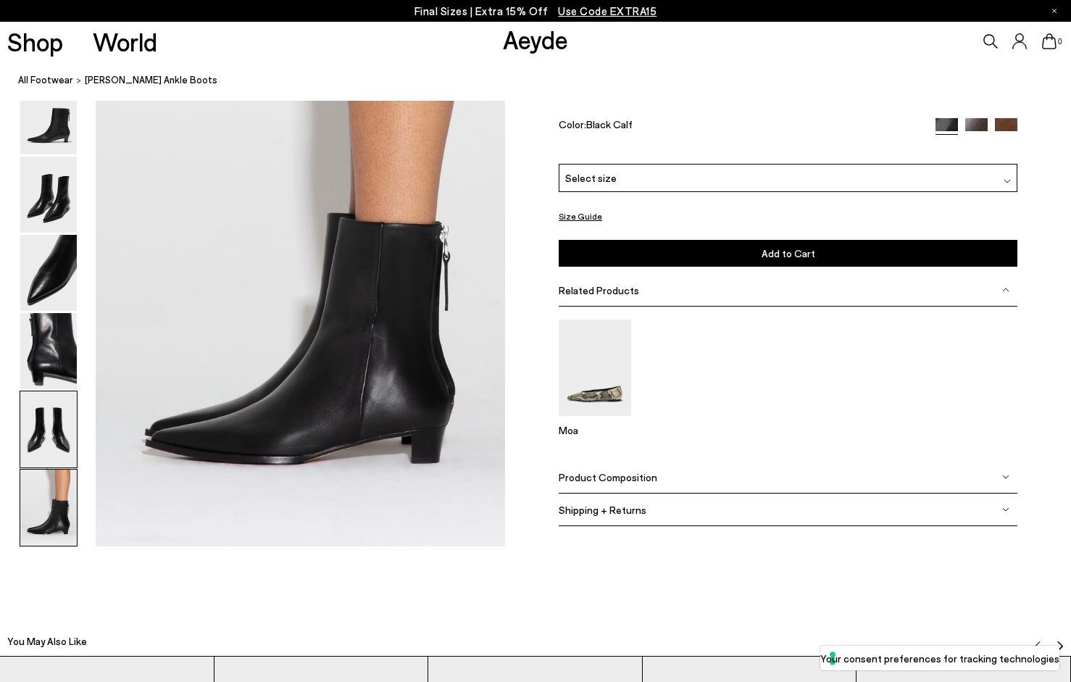
click at [48, 439] on img at bounding box center [48, 430] width 57 height 76
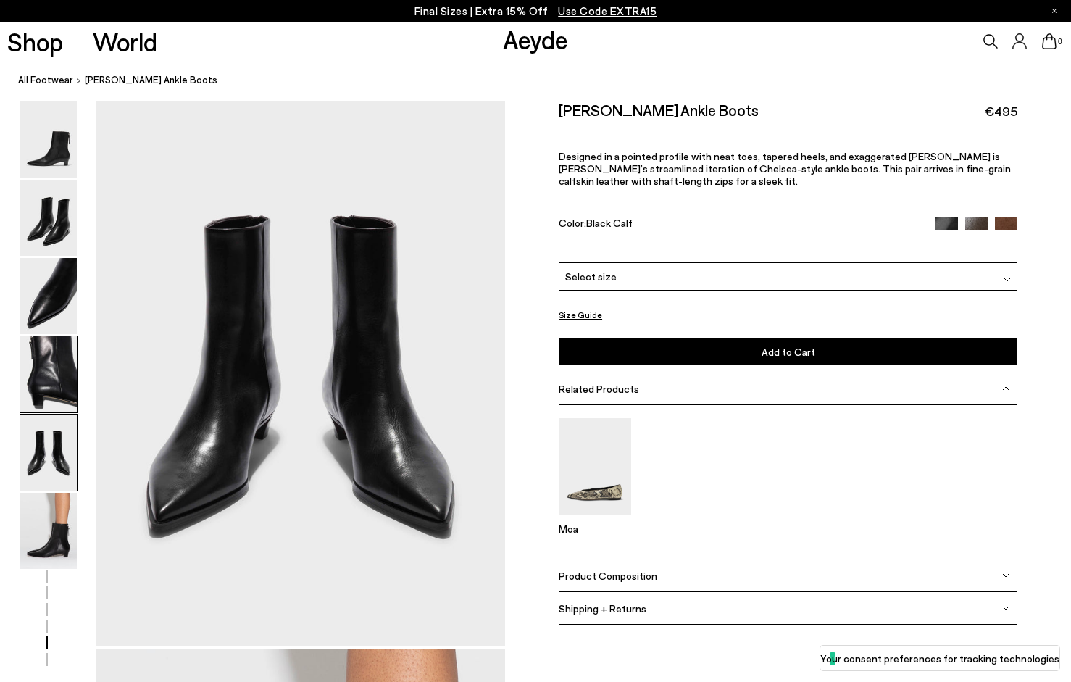
click at [46, 352] on img at bounding box center [48, 374] width 57 height 76
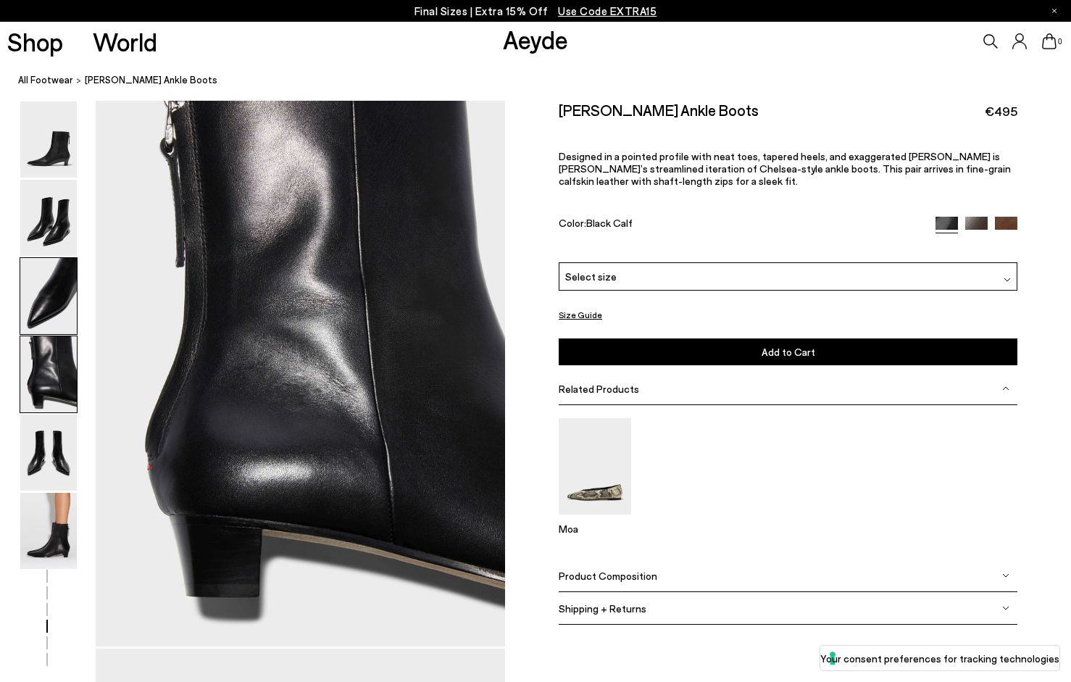
click at [57, 293] on img at bounding box center [48, 296] width 57 height 76
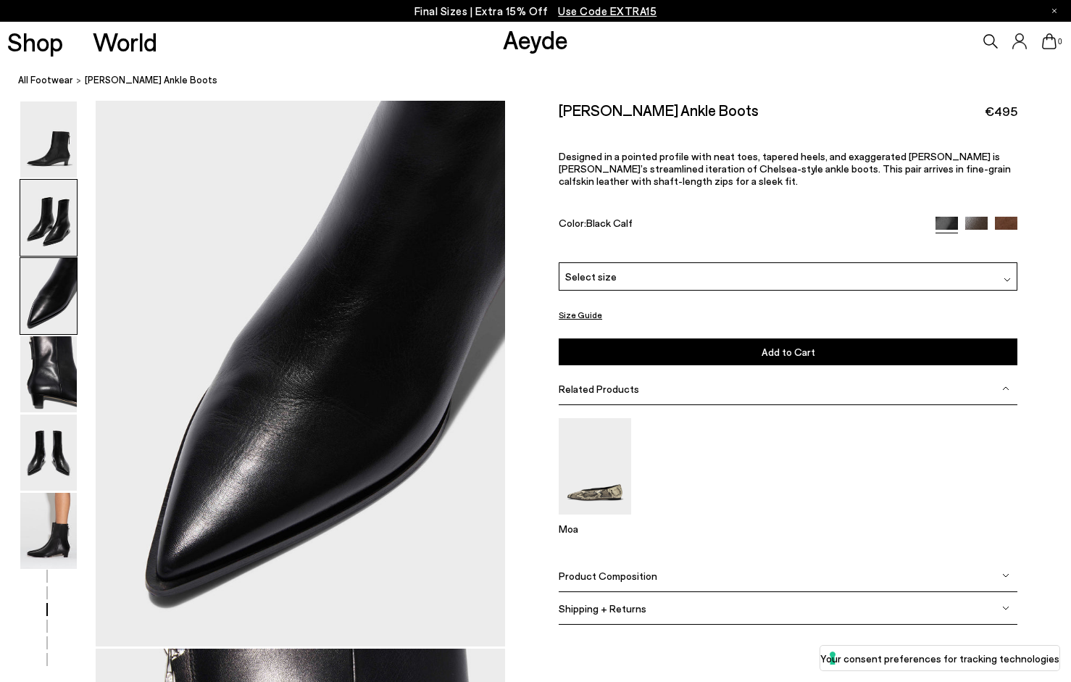
click at [59, 230] on img at bounding box center [48, 218] width 57 height 76
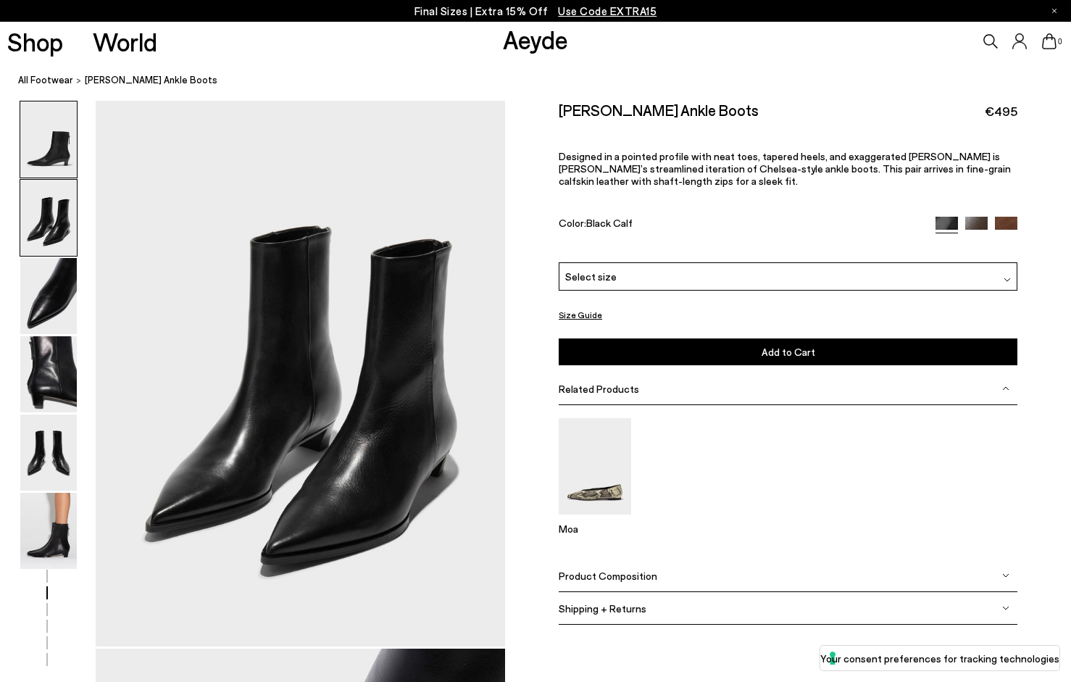
click at [64, 162] on img at bounding box center [48, 139] width 57 height 76
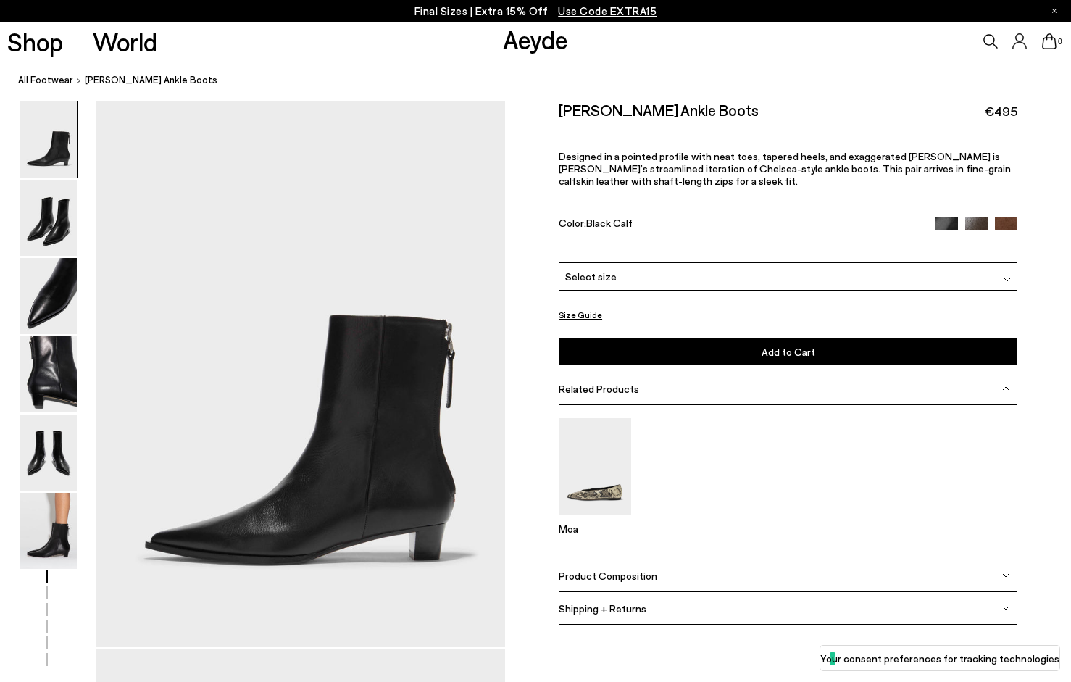
click at [1000, 217] on link at bounding box center [1006, 223] width 22 height 13
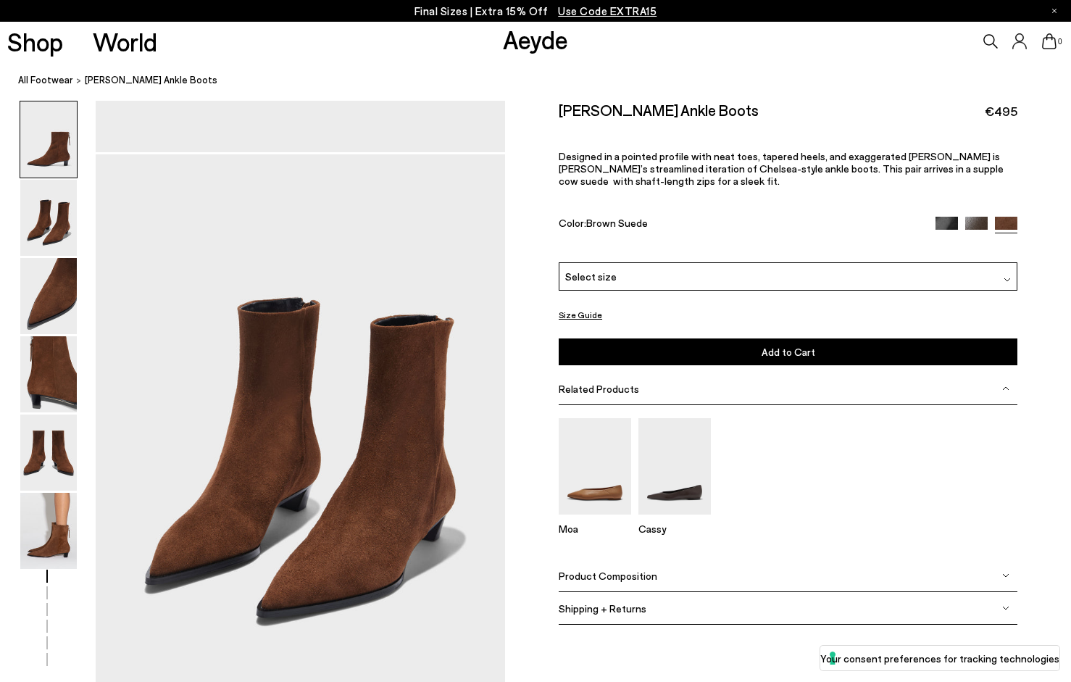
scroll to position [562, 0]
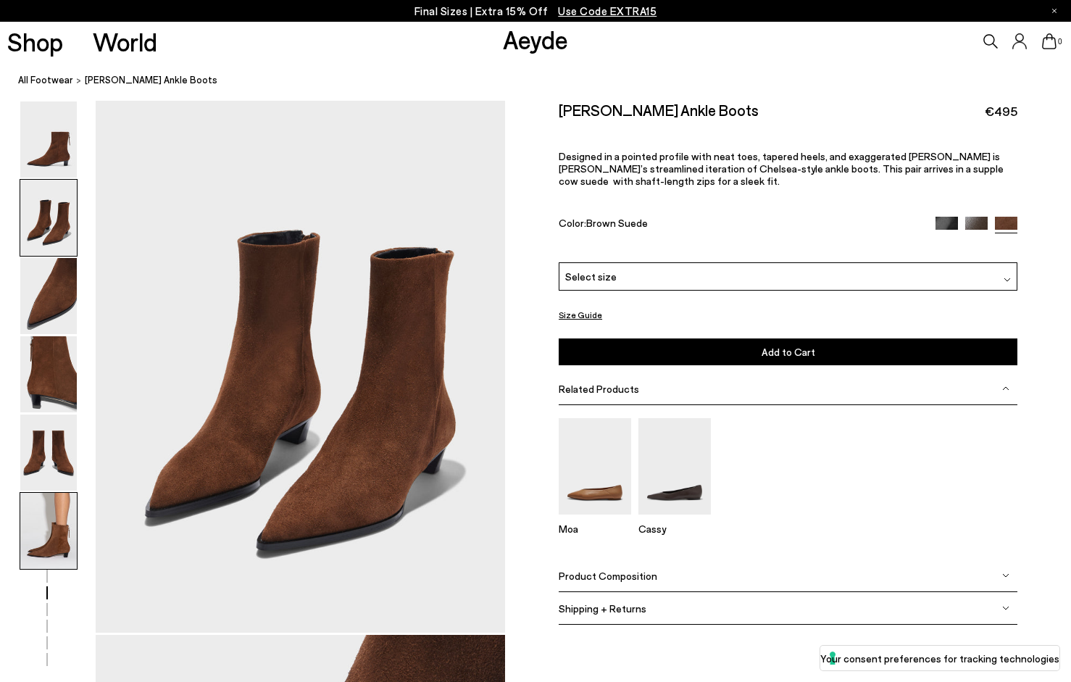
click at [46, 530] on img at bounding box center [48, 531] width 57 height 76
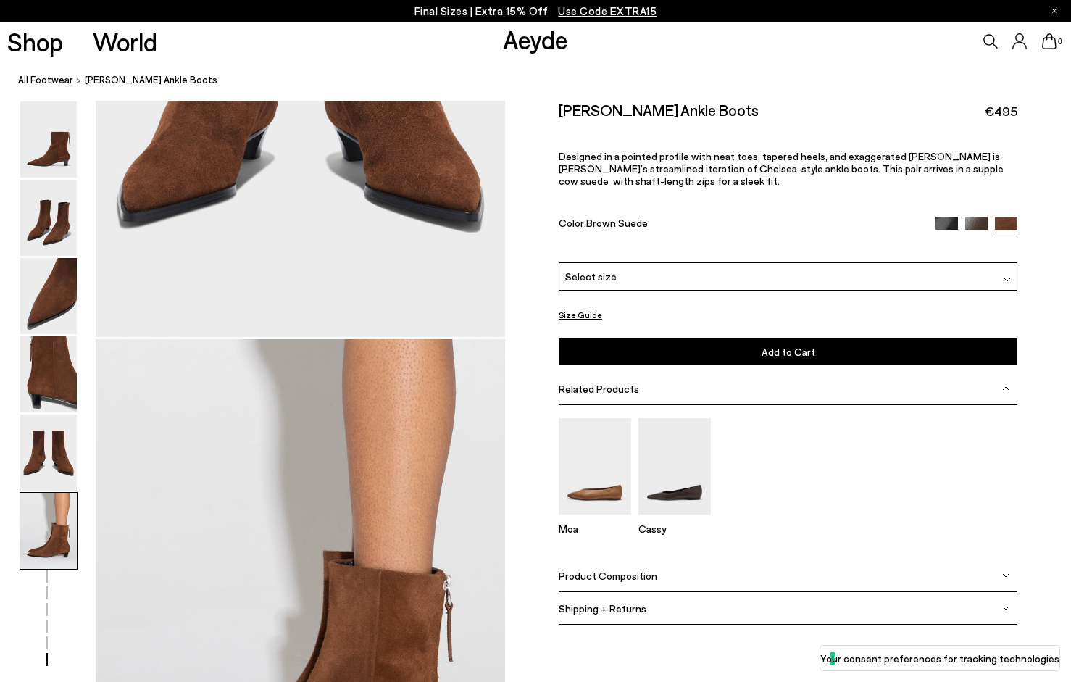
scroll to position [2841, 0]
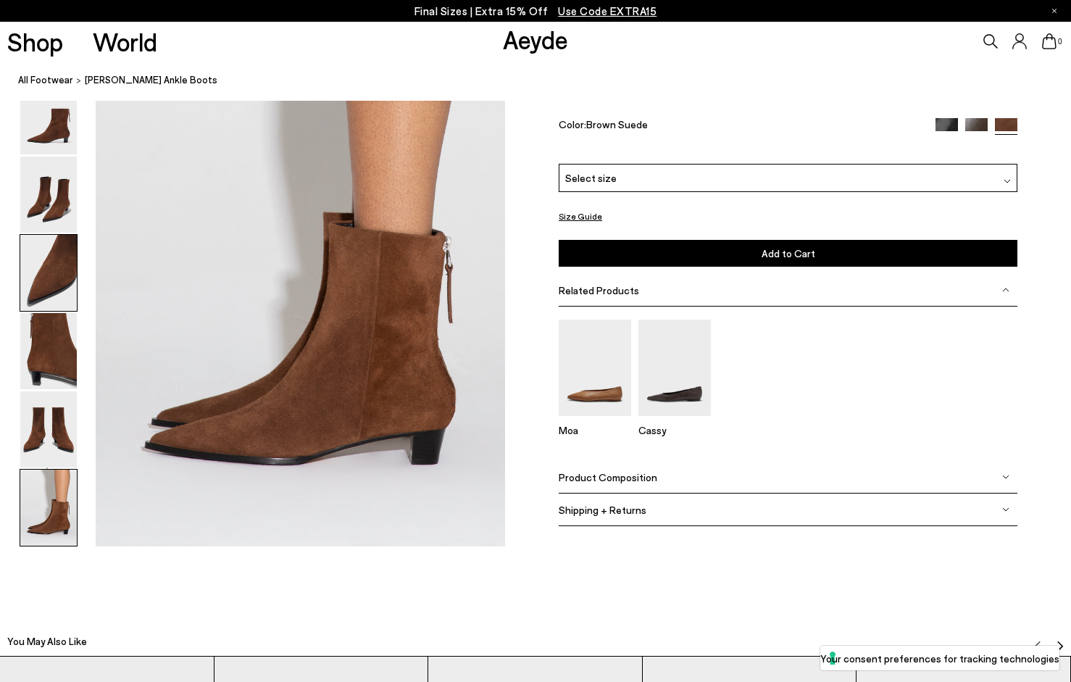
click at [50, 288] on img at bounding box center [48, 273] width 57 height 76
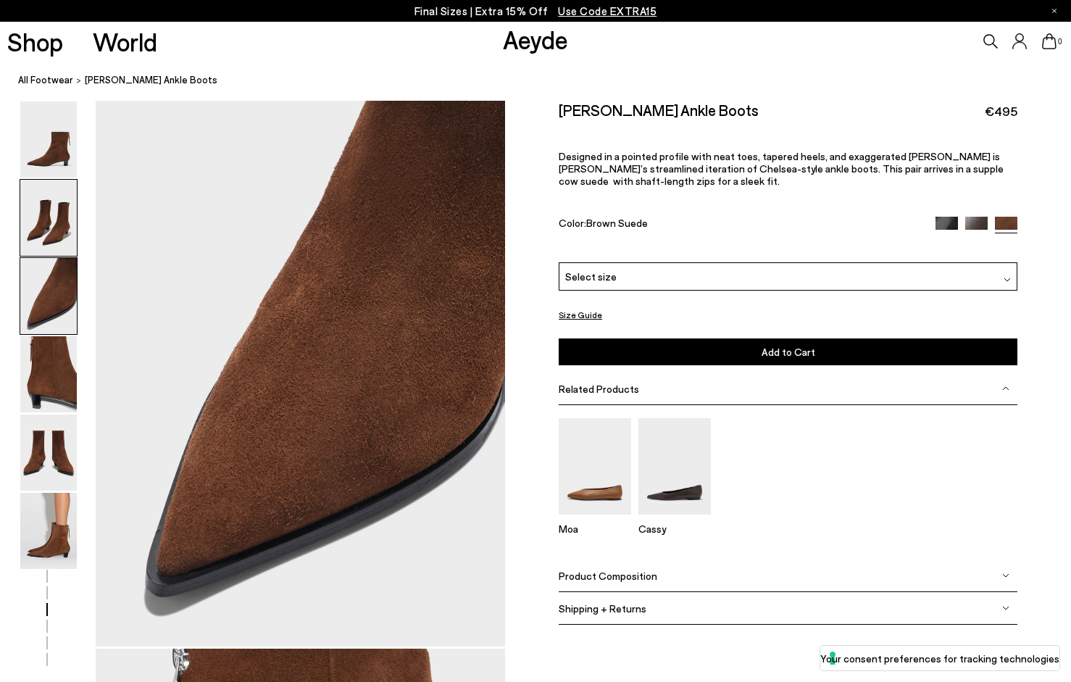
click at [53, 240] on img at bounding box center [48, 218] width 57 height 76
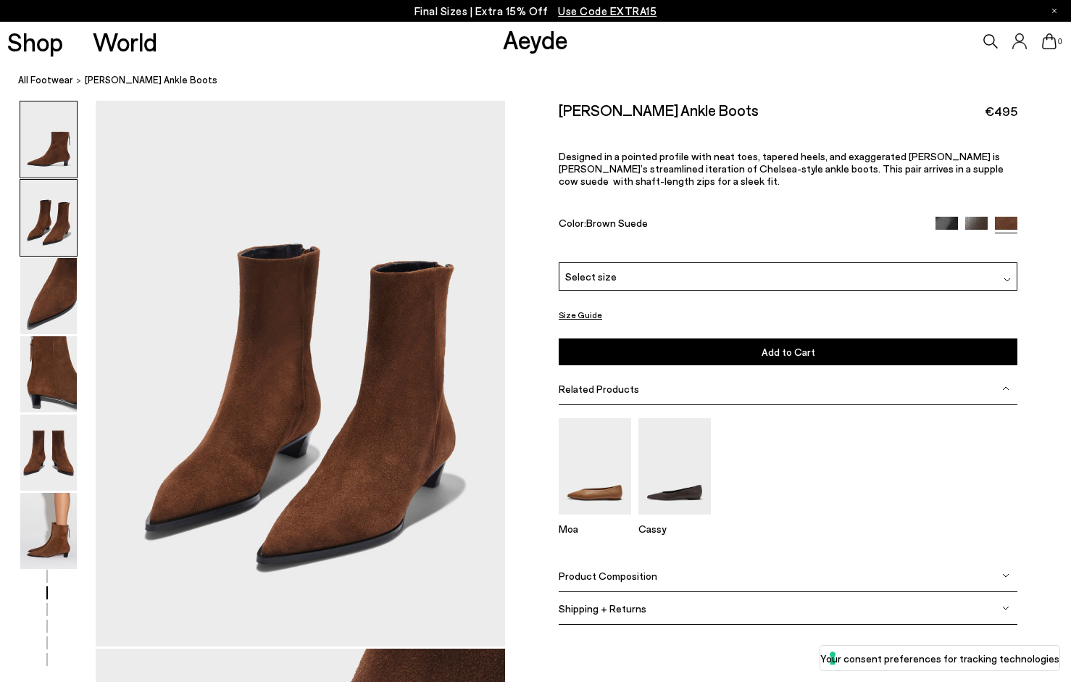
click at [54, 148] on img at bounding box center [48, 139] width 57 height 76
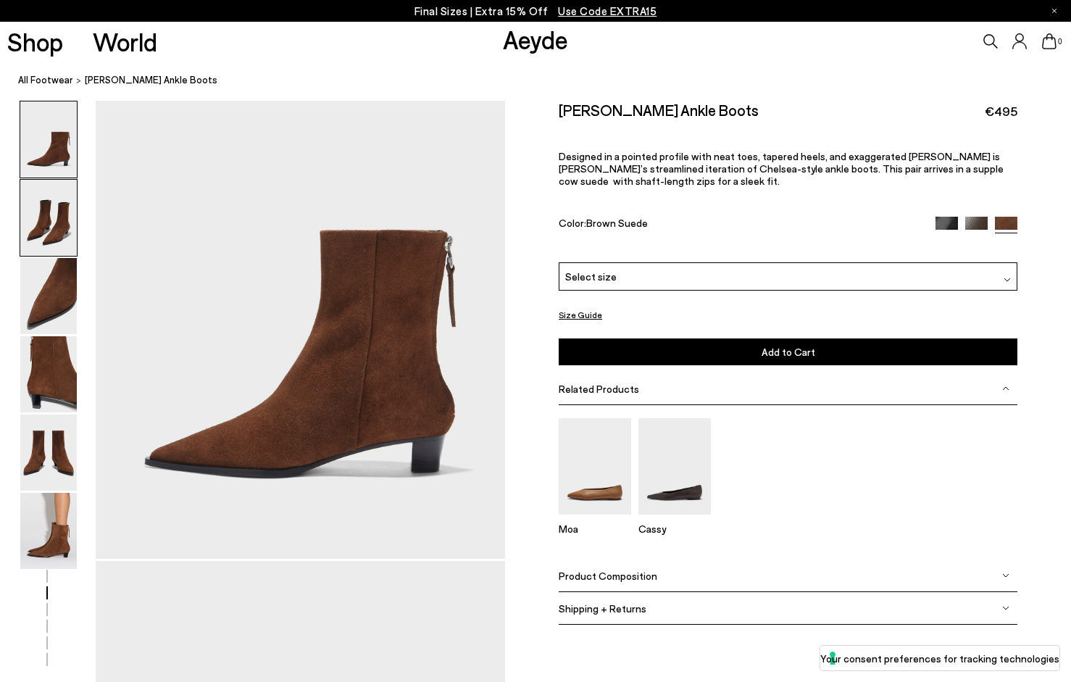
scroll to position [0, 0]
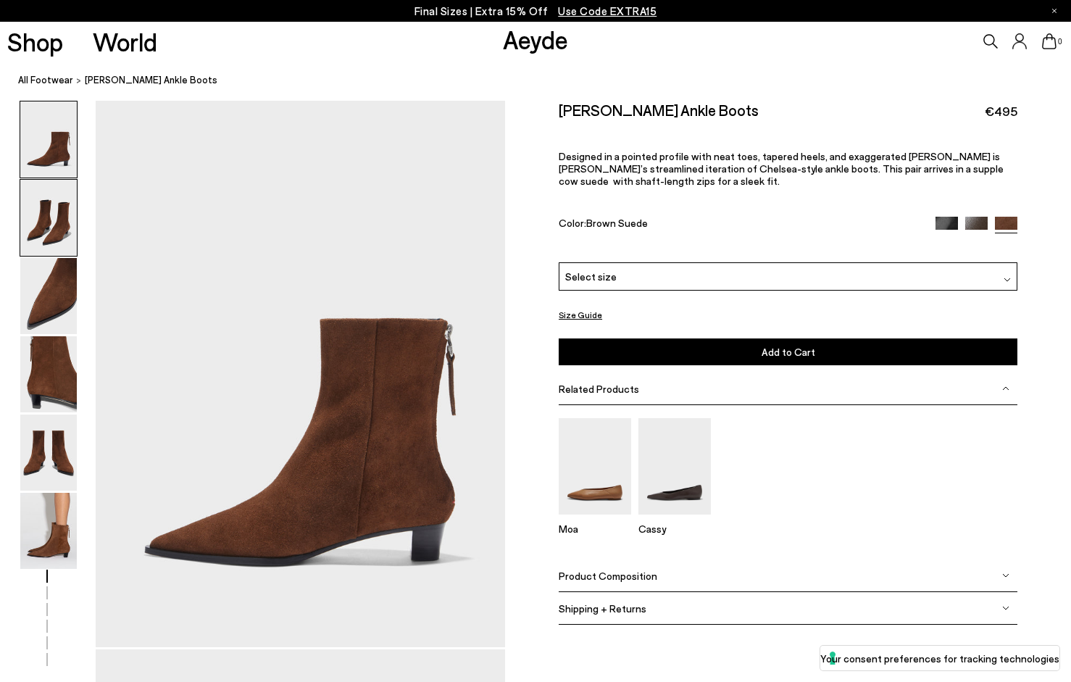
click at [51, 241] on img at bounding box center [48, 218] width 57 height 76
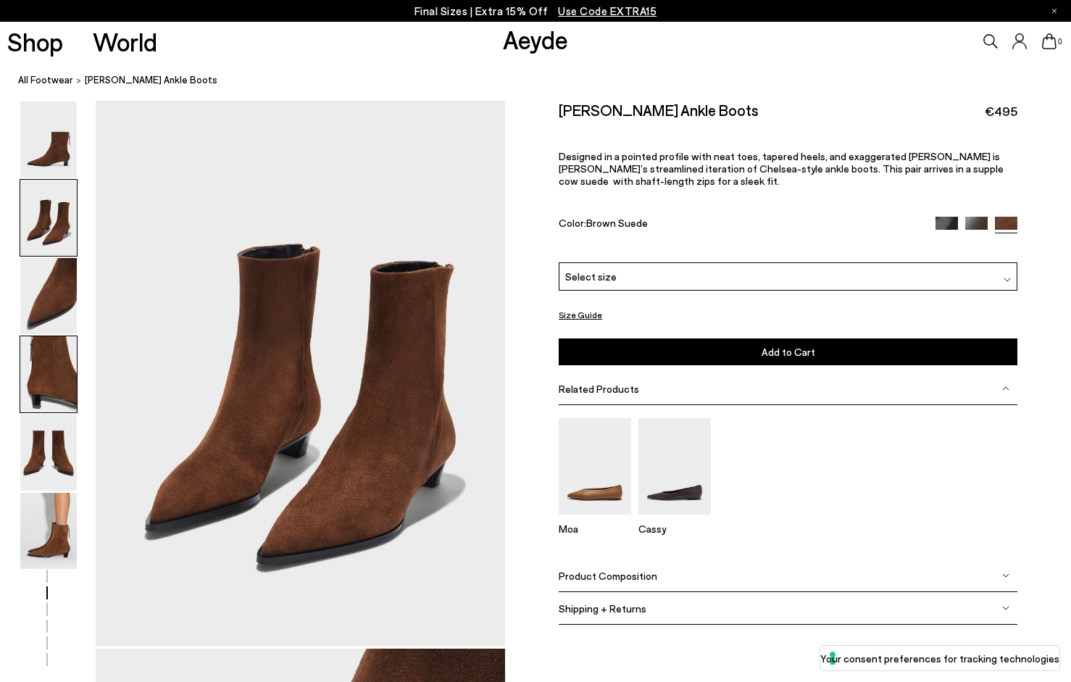
click at [51, 404] on img at bounding box center [48, 374] width 57 height 76
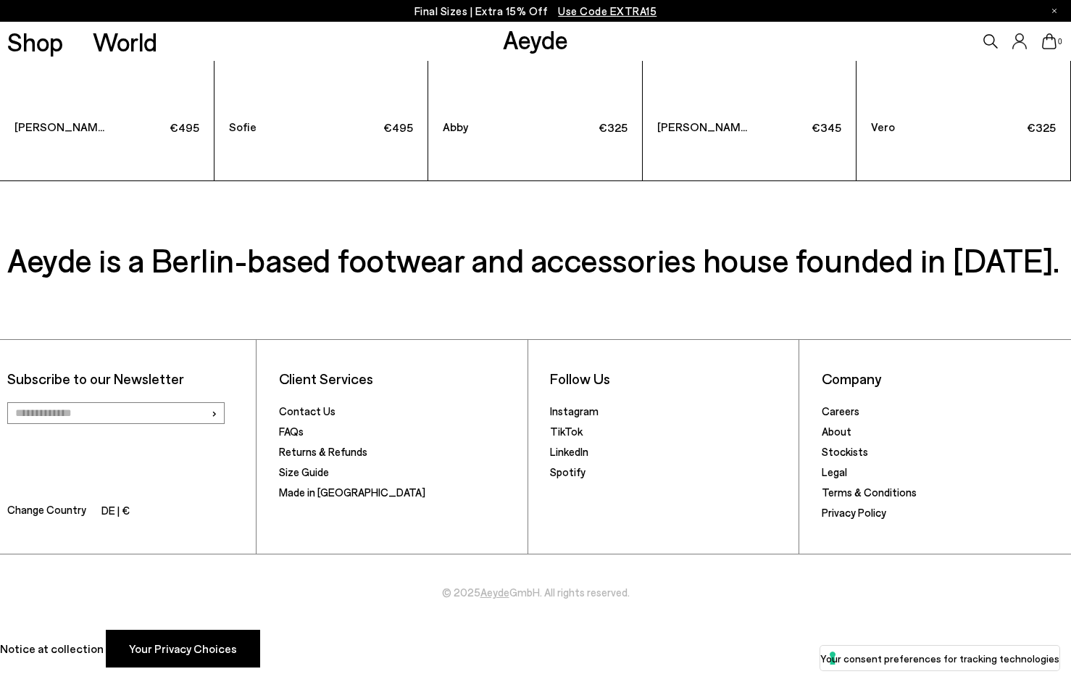
scroll to position [4077, 0]
